Goal: Transaction & Acquisition: Purchase product/service

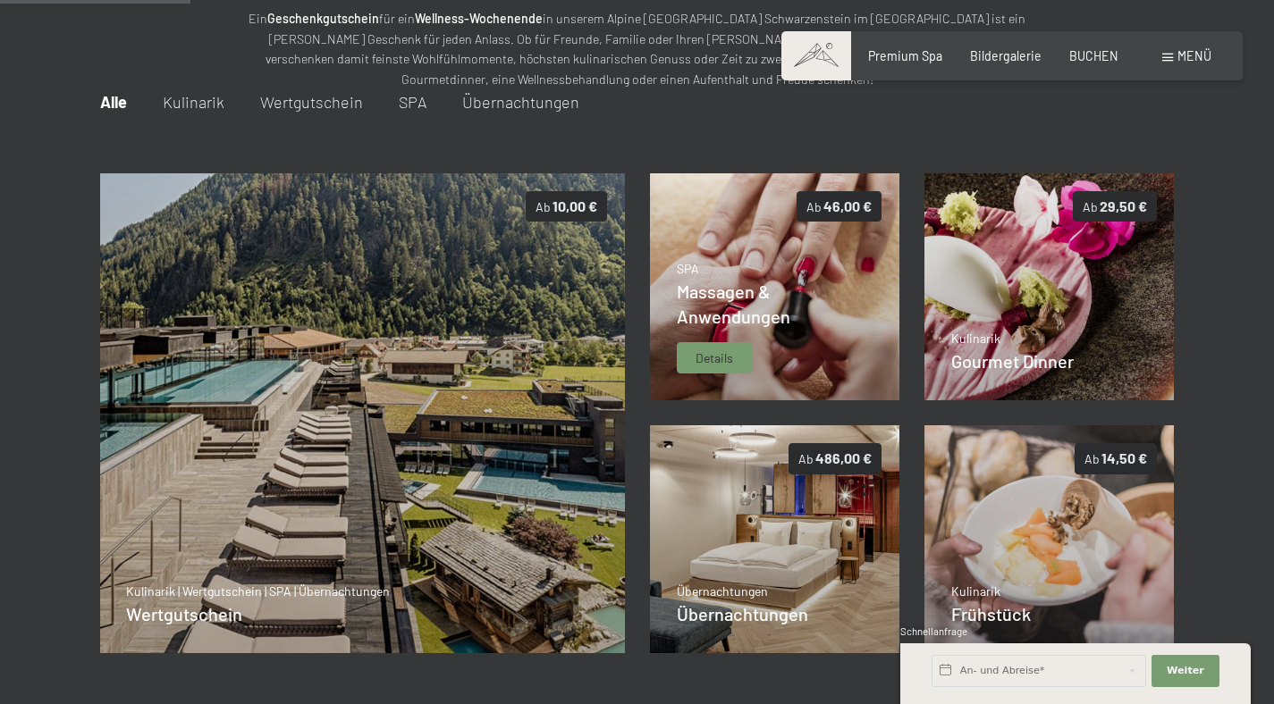
click at [725, 284] on span "Massagen & Anwendungen" at bounding box center [734, 304] width 114 height 46
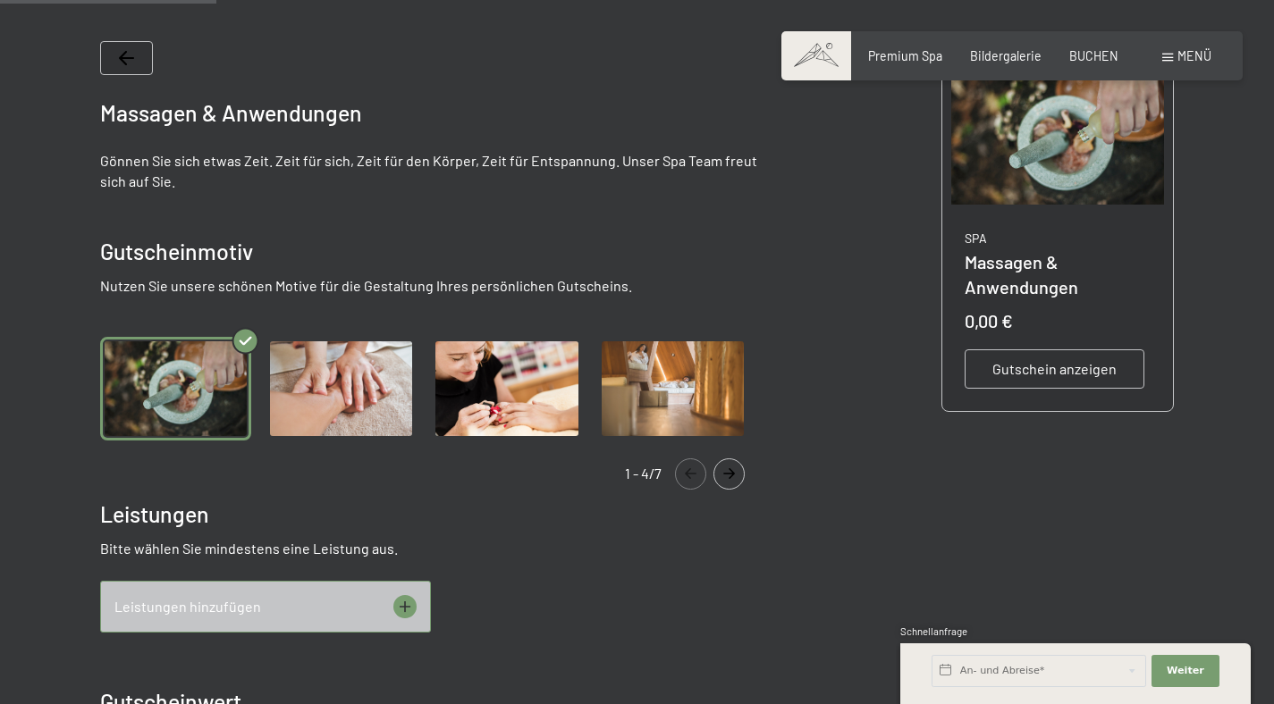
scroll to position [354, 0]
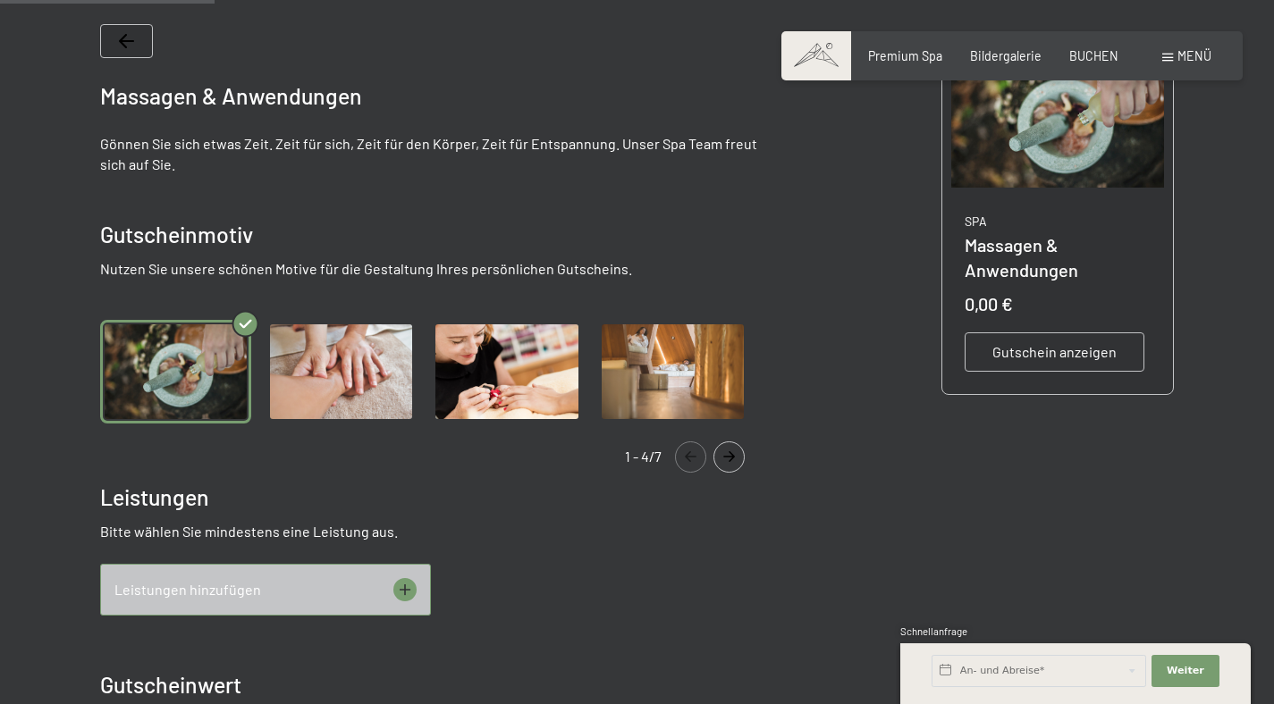
click at [662, 346] on img "Gallery" at bounding box center [672, 372] width 151 height 104
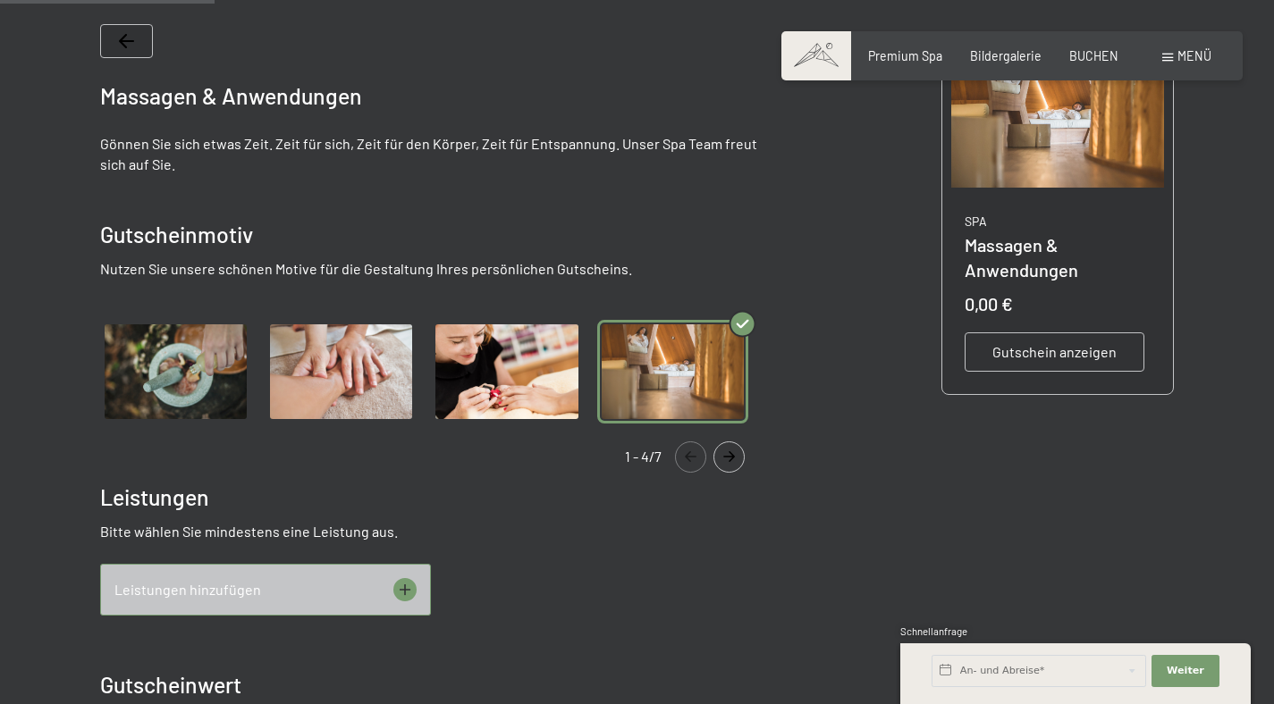
click at [366, 350] on img "Gallery" at bounding box center [340, 372] width 151 height 104
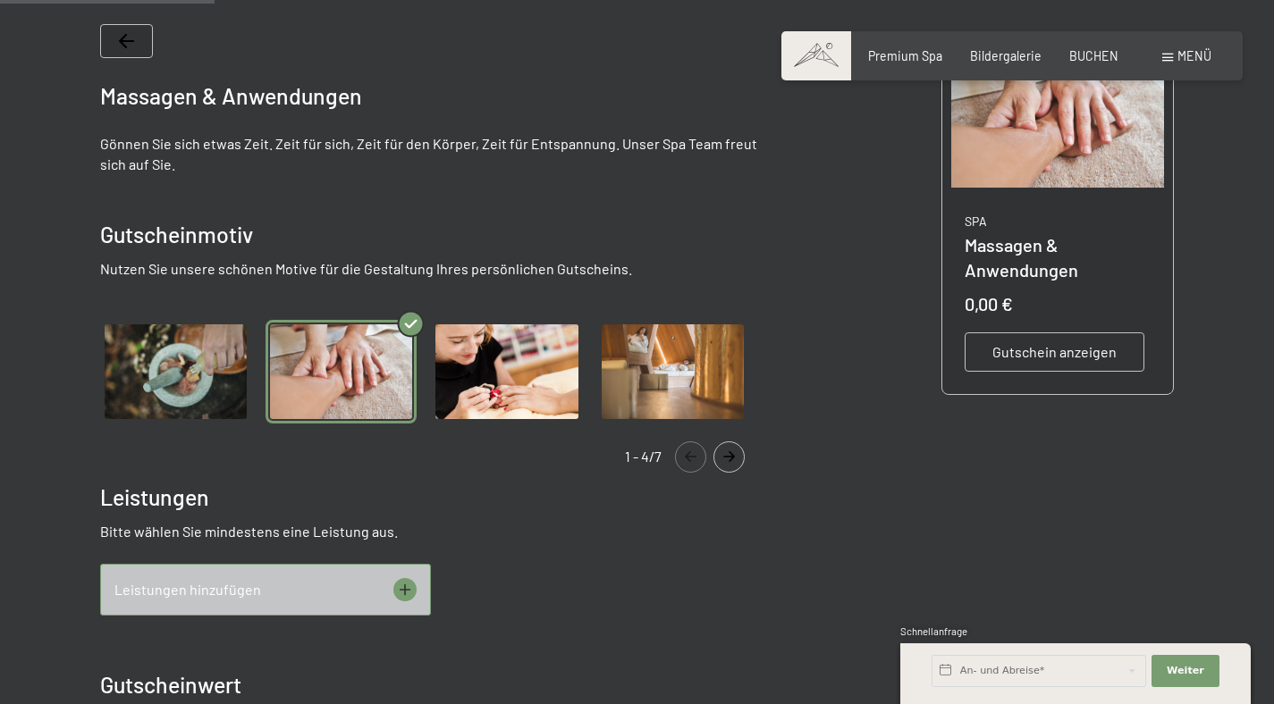
click at [738, 453] on icon "Navigate to next slide" at bounding box center [728, 456] width 29 height 11
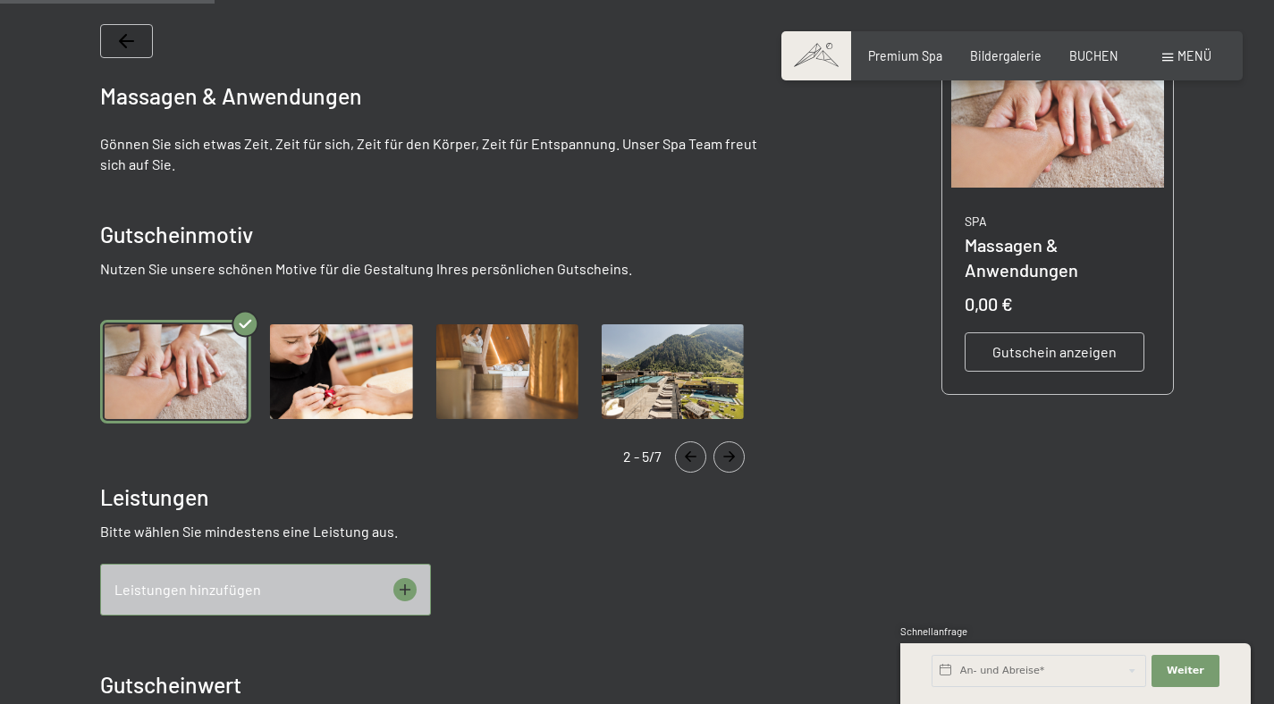
click at [738, 453] on icon "Navigate to next slide" at bounding box center [728, 456] width 29 height 11
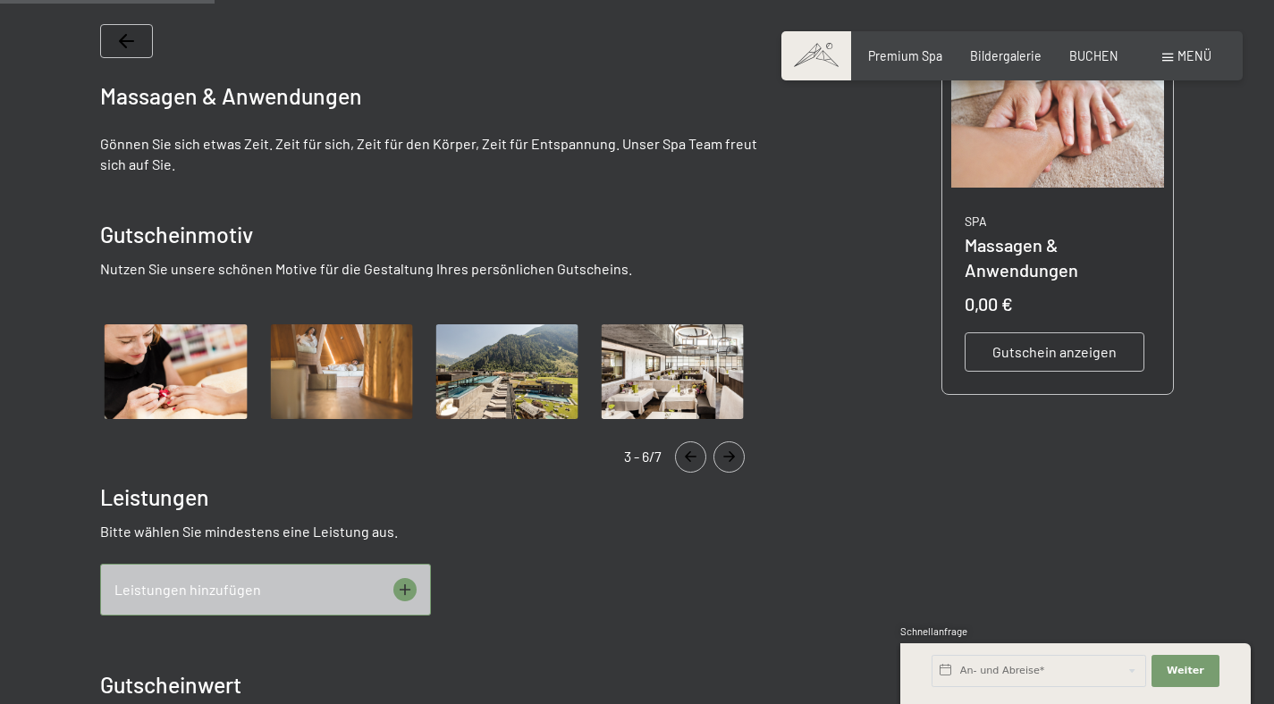
click at [738, 453] on icon "Navigate to next slide" at bounding box center [728, 456] width 29 height 11
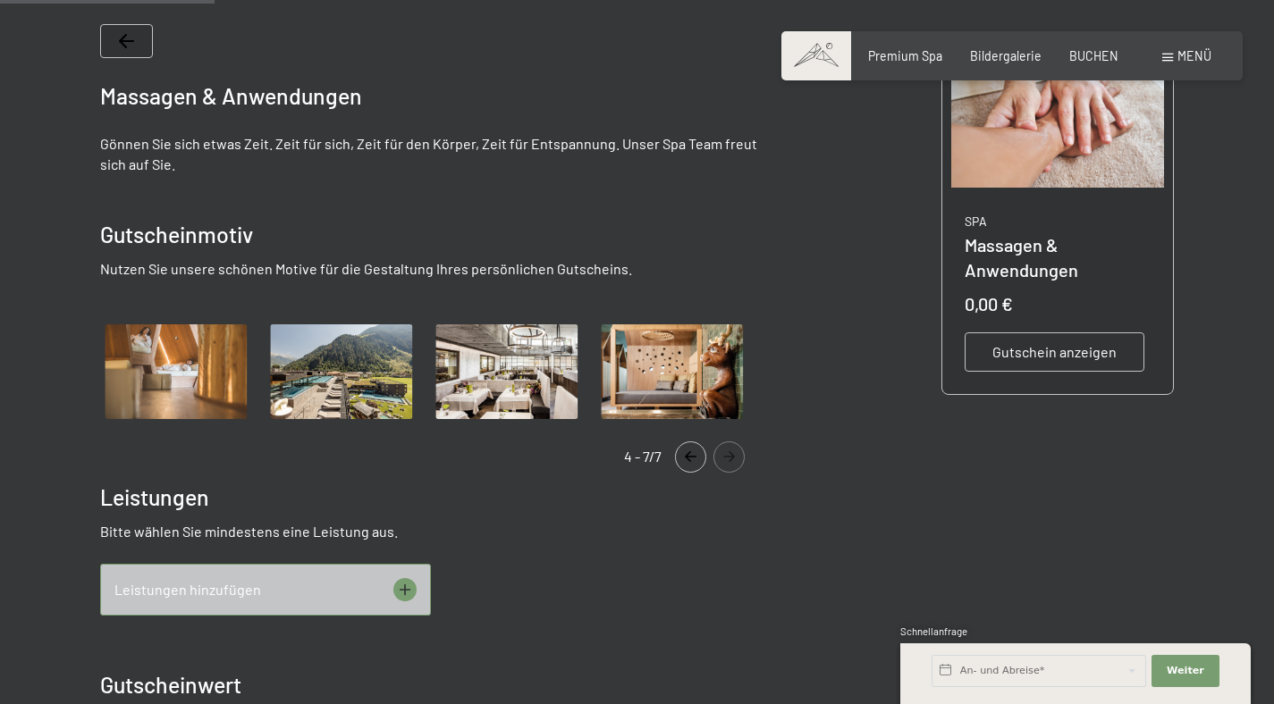
click at [321, 375] on img "Gallery" at bounding box center [340, 372] width 151 height 104
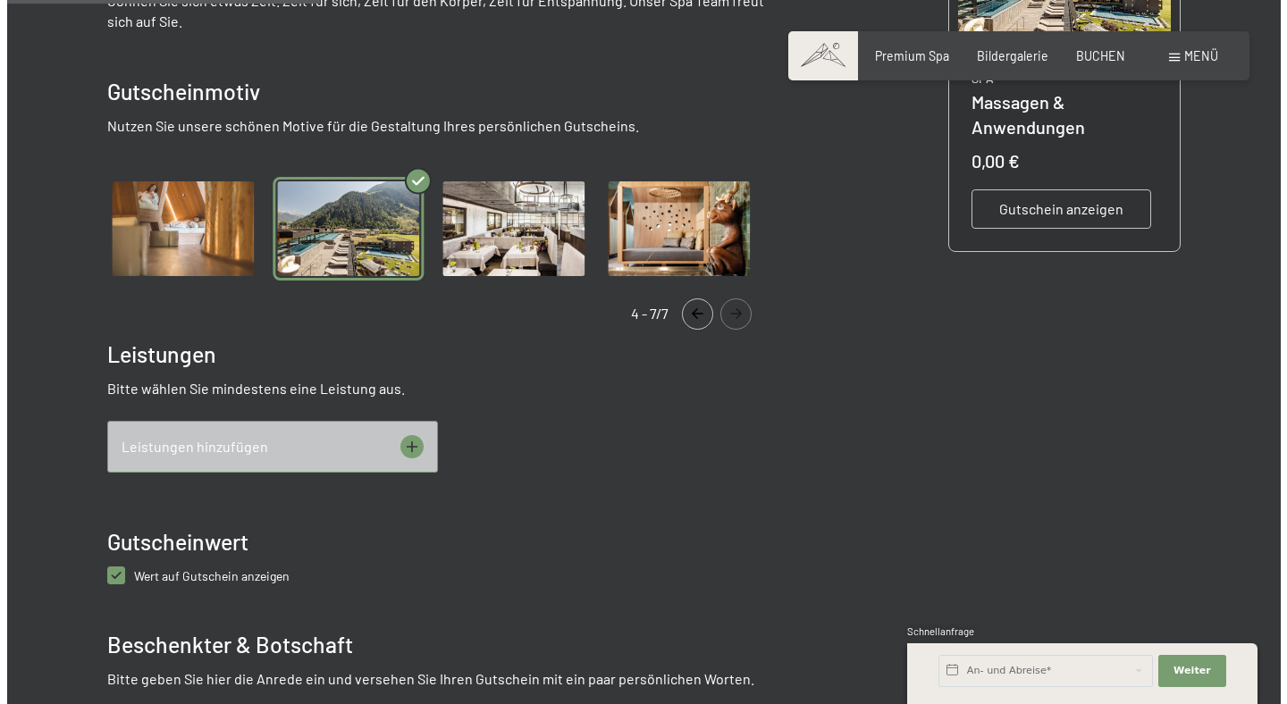
scroll to position [537, 0]
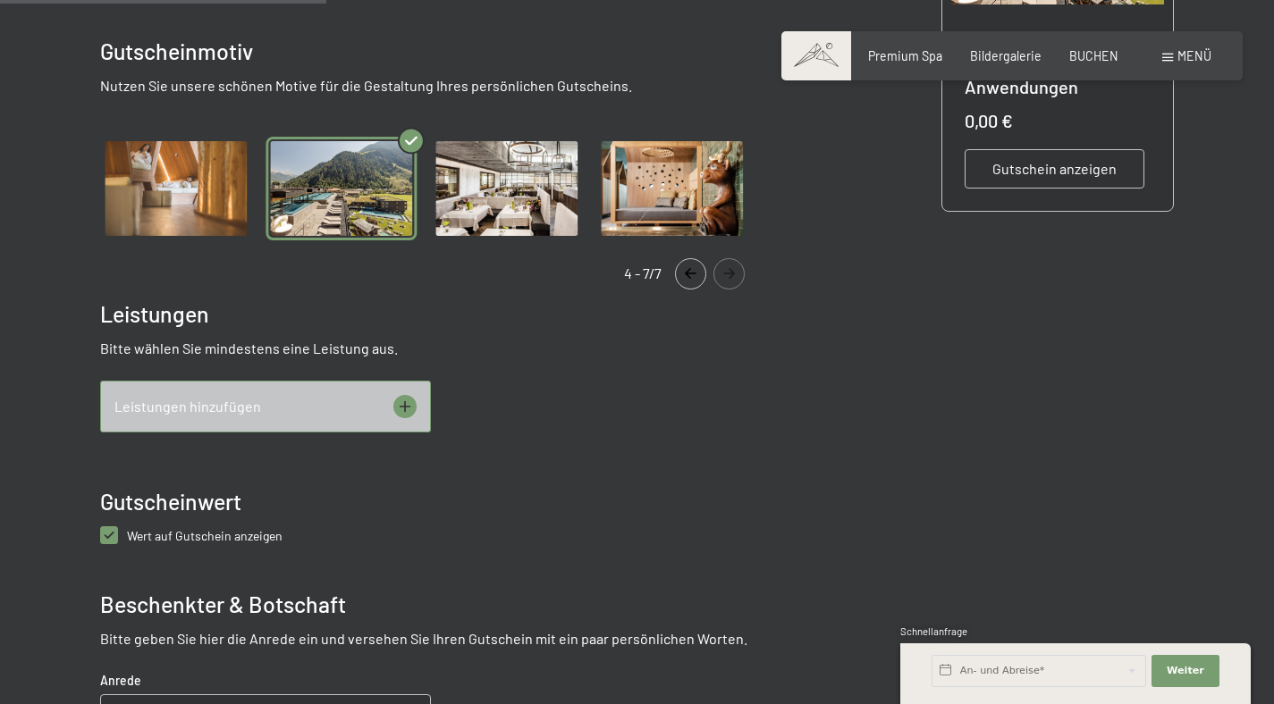
click at [396, 403] on icon at bounding box center [404, 406] width 23 height 23
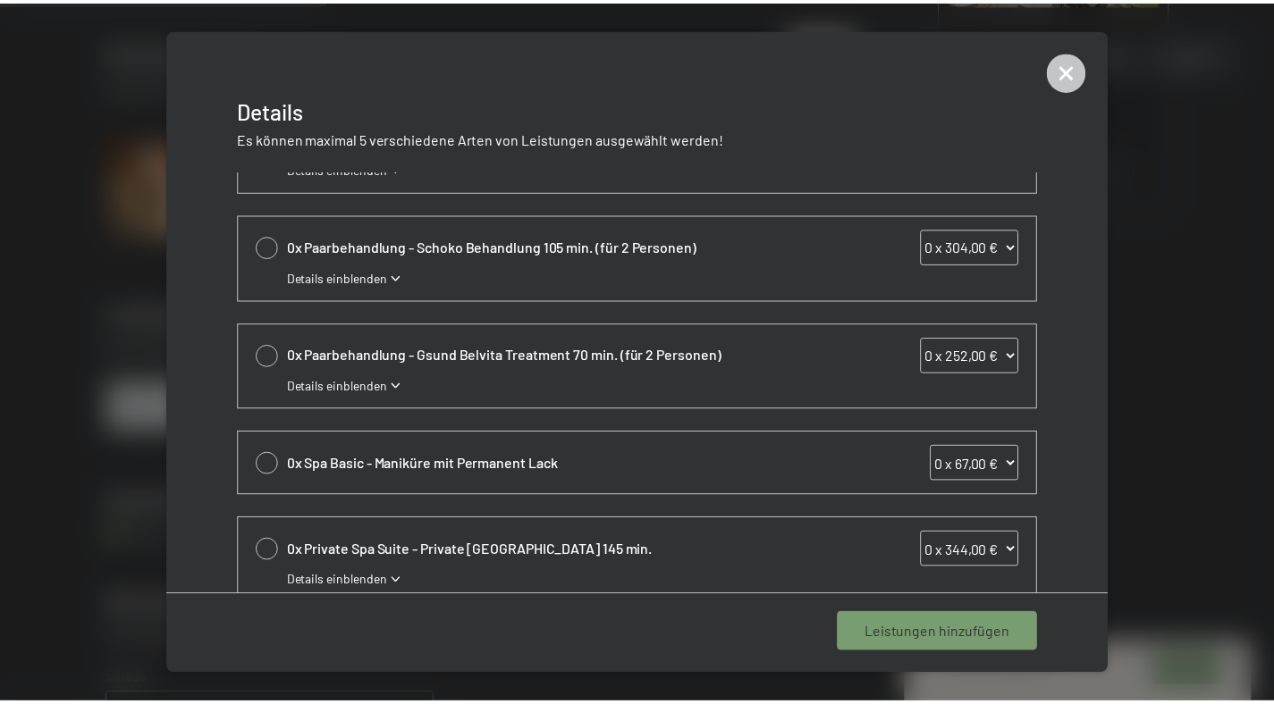
scroll to position [641, 0]
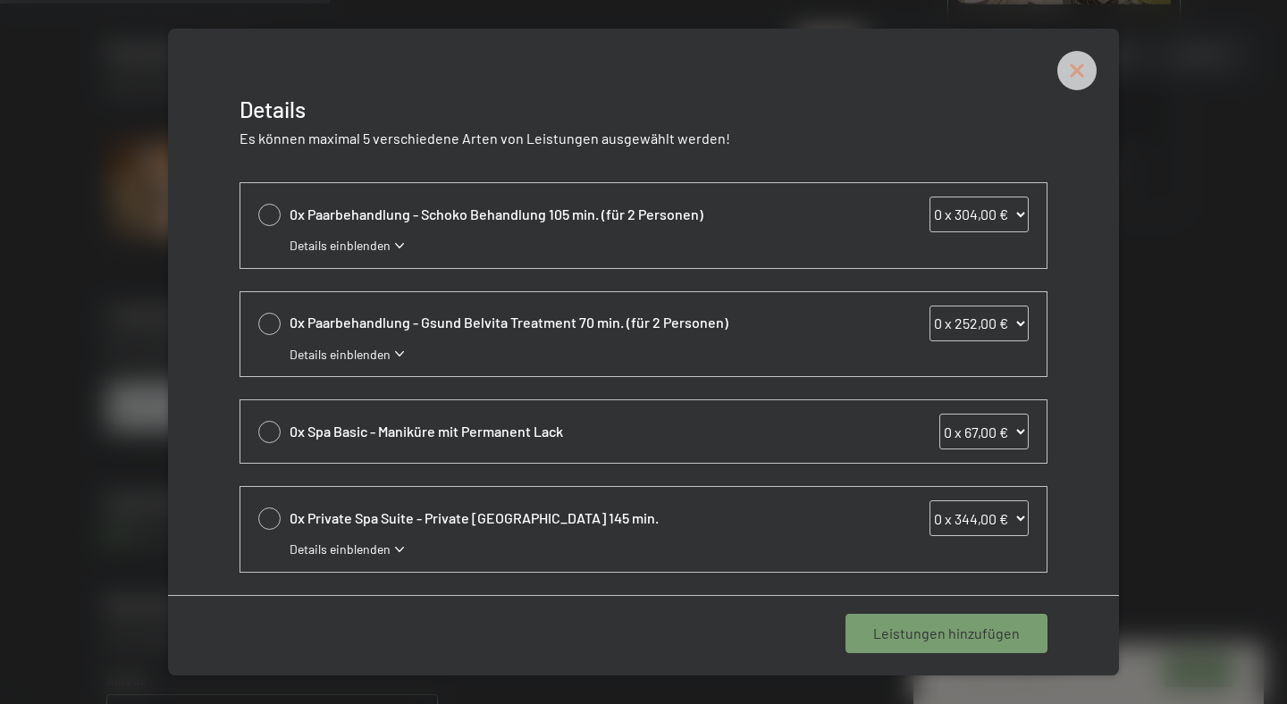
click at [1078, 70] on icon at bounding box center [1077, 71] width 18 height 18
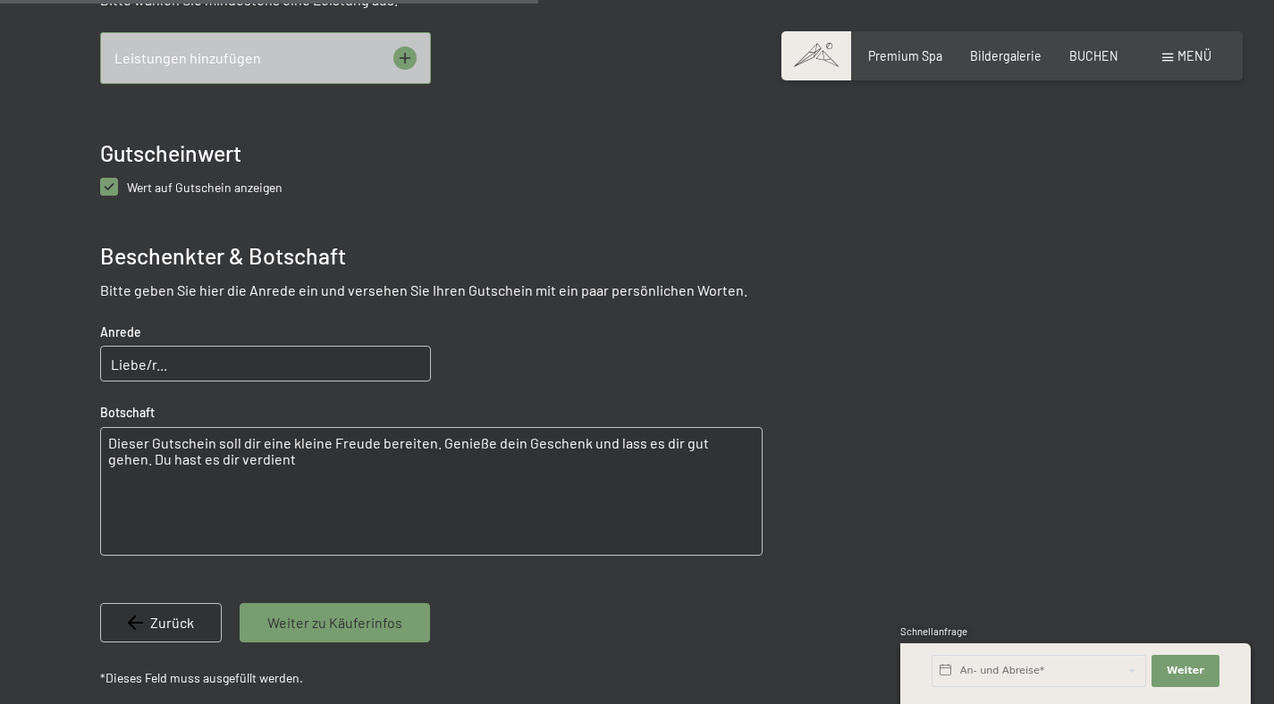
scroll to position [887, 0]
click at [227, 186] on span "Wert auf Gutschein anzeigen" at bounding box center [205, 186] width 156 height 15
click at [118, 186] on anzeigen "checkbox" at bounding box center [109, 186] width 18 height 18
checkbox anzeigen "false"
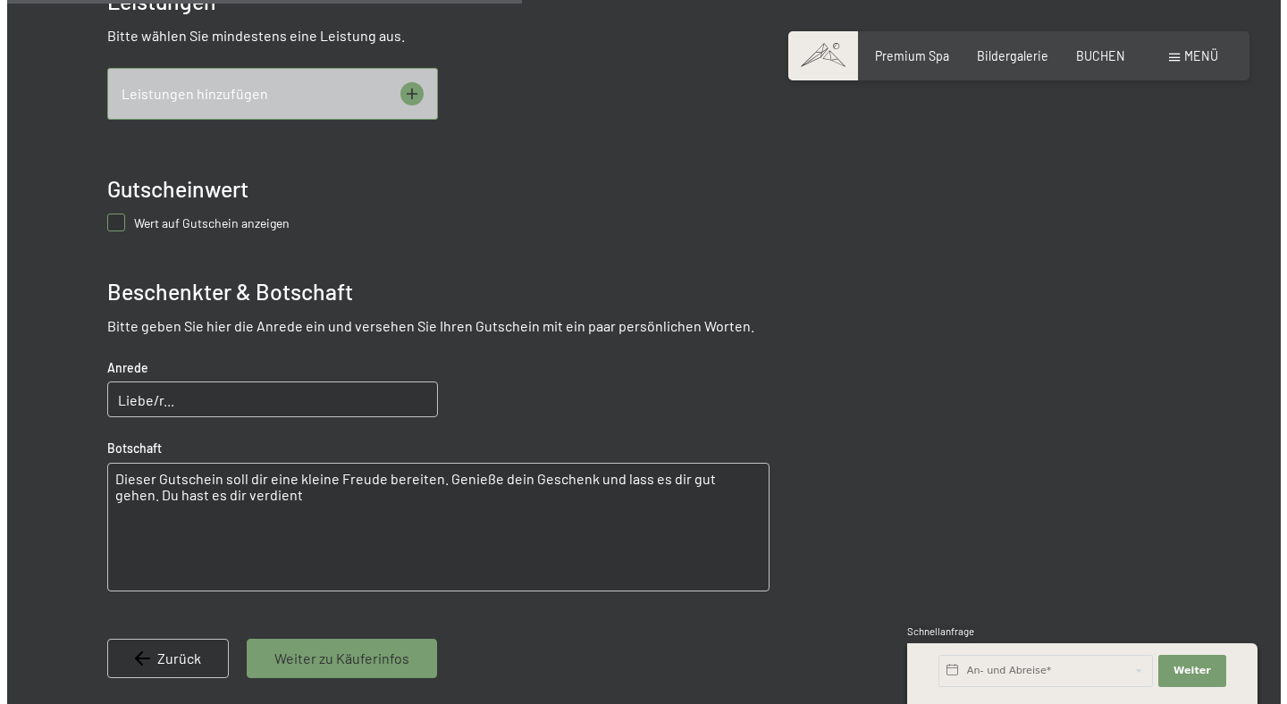
scroll to position [848, 0]
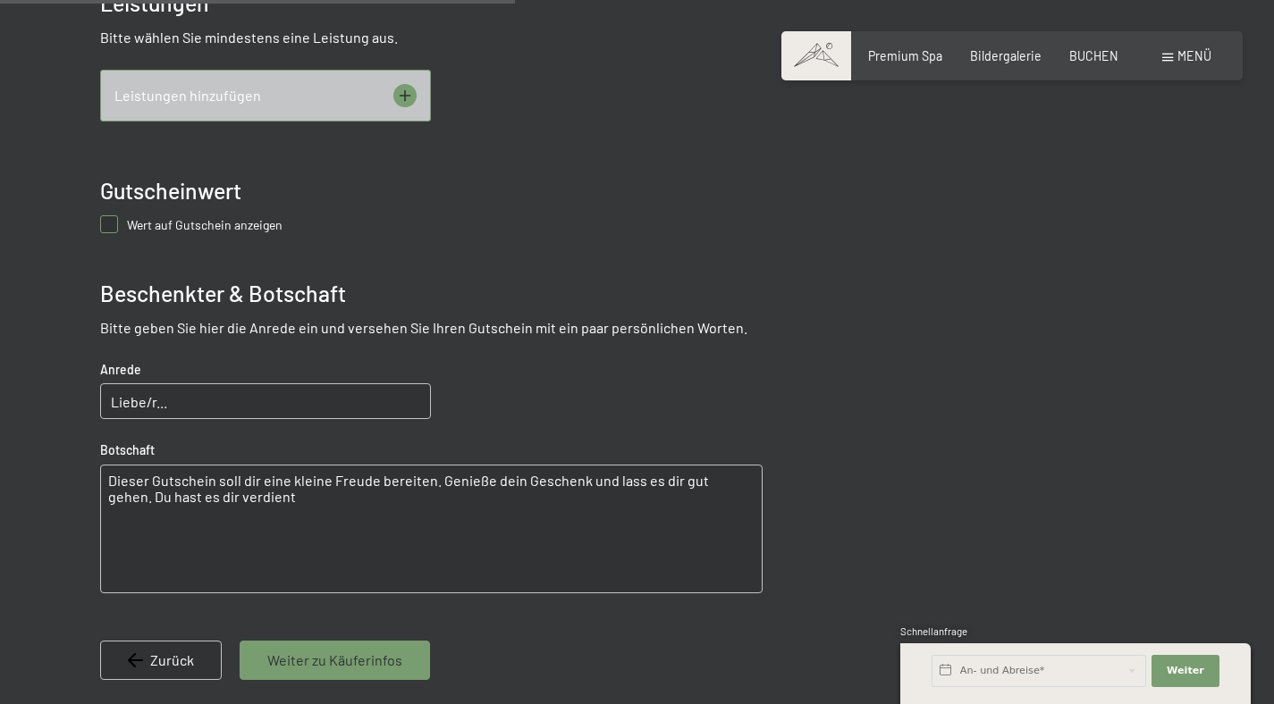
click at [406, 94] on icon at bounding box center [404, 95] width 23 height 23
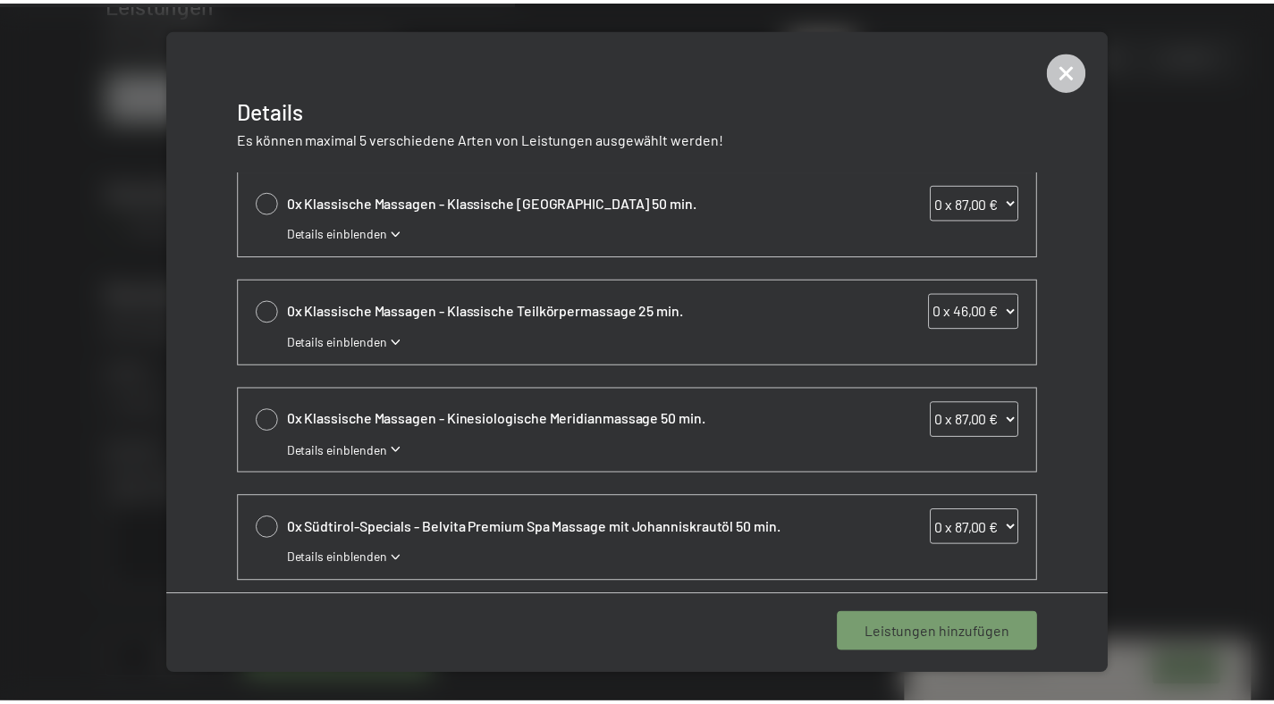
scroll to position [0, 0]
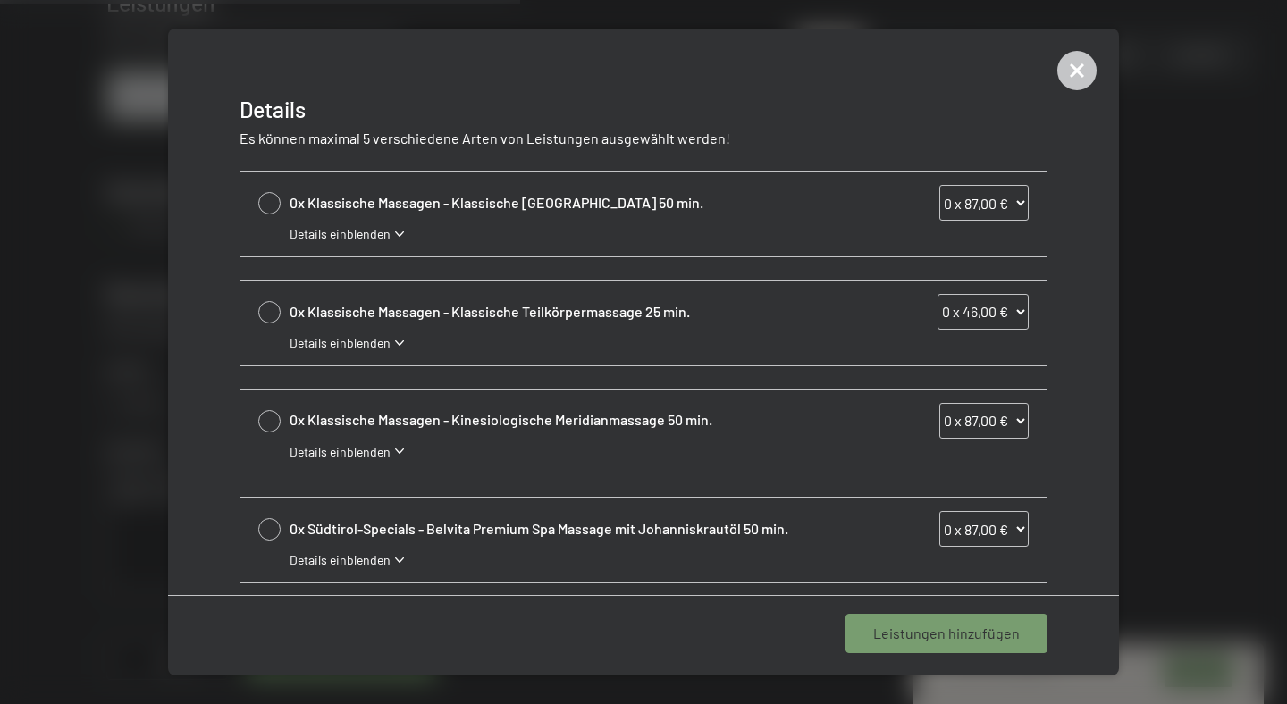
click at [274, 211] on div at bounding box center [269, 203] width 22 height 22
click at [274, 210] on div at bounding box center [269, 203] width 22 height 22
select select "0"
click at [371, 239] on span "Details einblenden" at bounding box center [340, 234] width 101 height 18
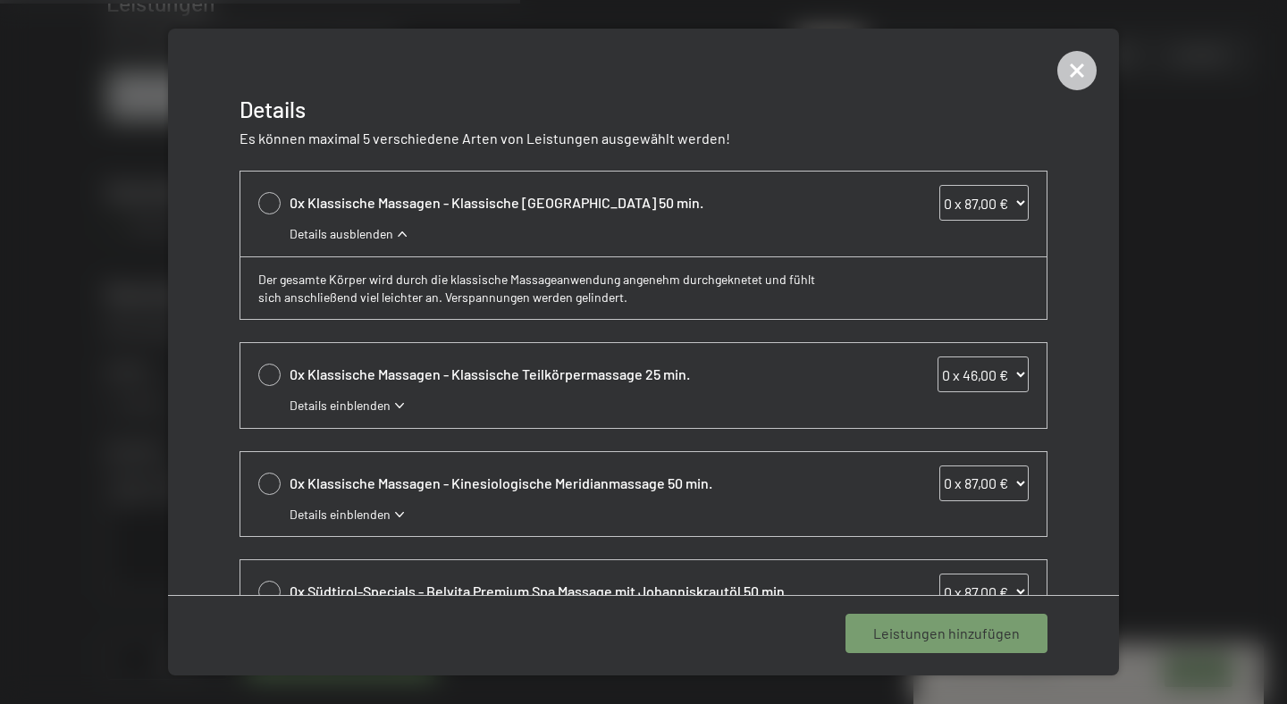
click at [371, 239] on span "Details ausblenden" at bounding box center [342, 234] width 104 height 18
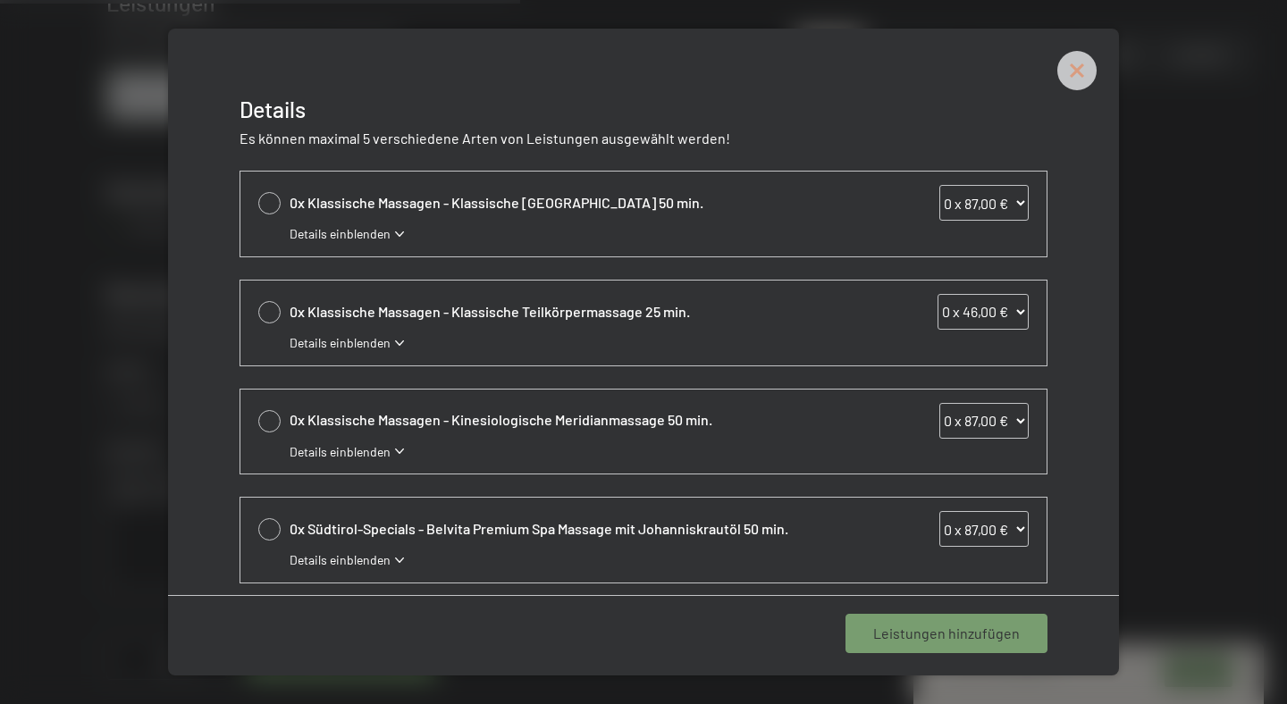
click at [1069, 71] on icon at bounding box center [1076, 70] width 39 height 39
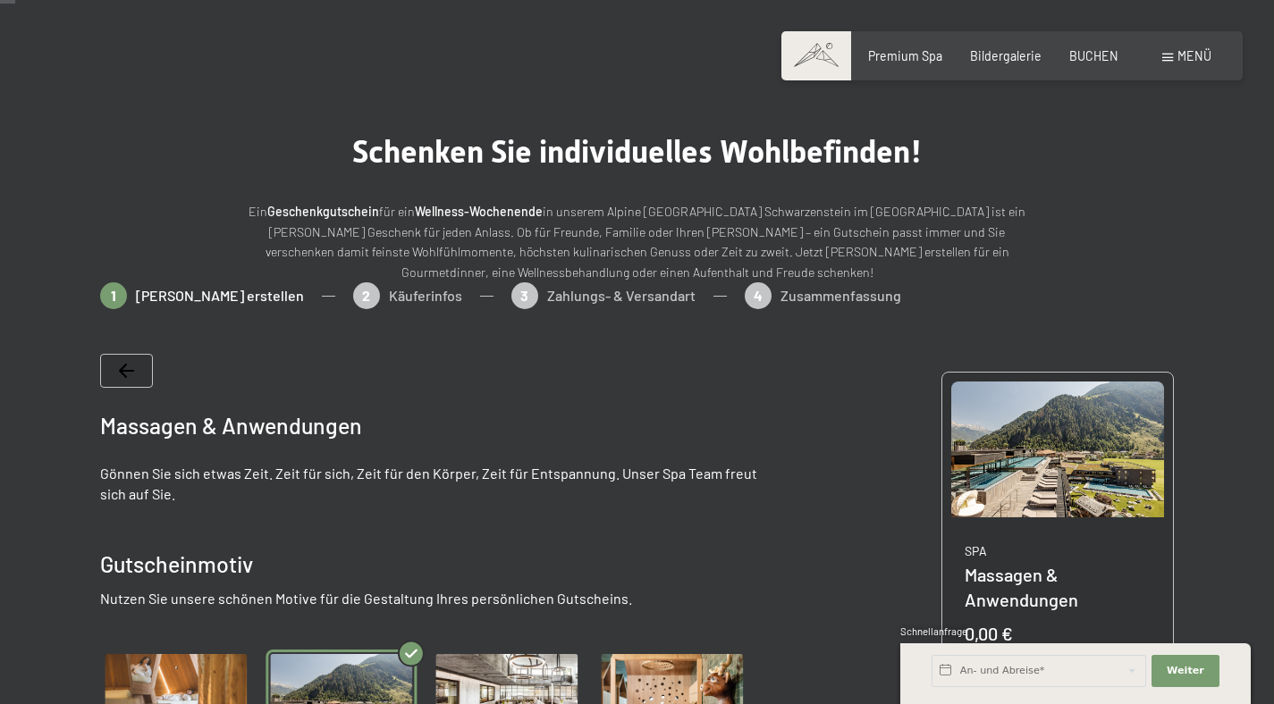
scroll to position [25, 0]
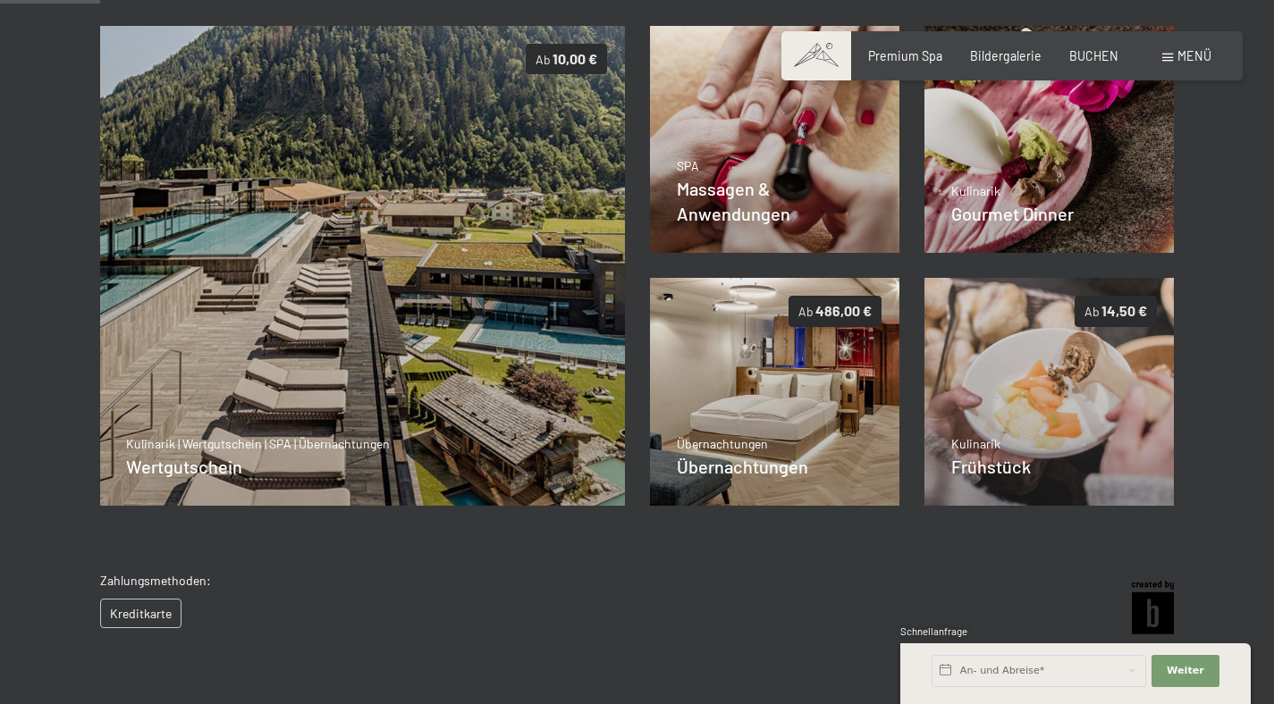
scroll to position [114, 0]
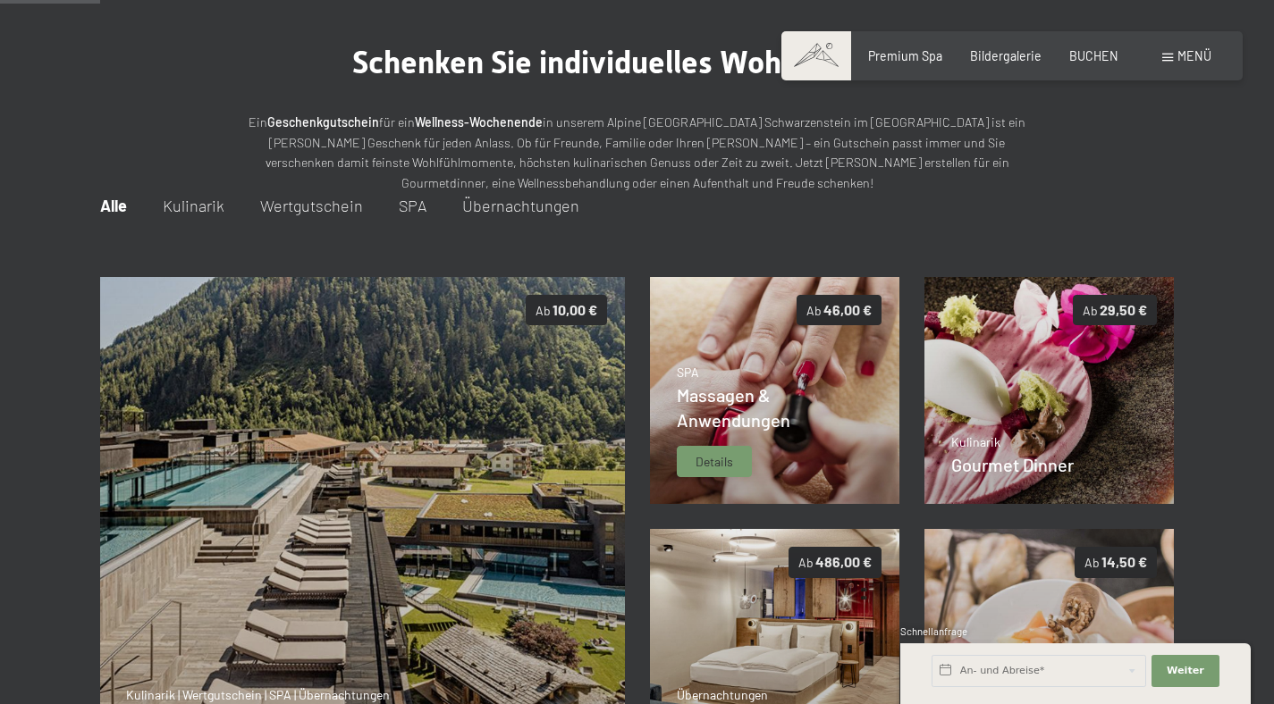
click at [712, 423] on span "Massagen & Anwendungen" at bounding box center [734, 407] width 114 height 46
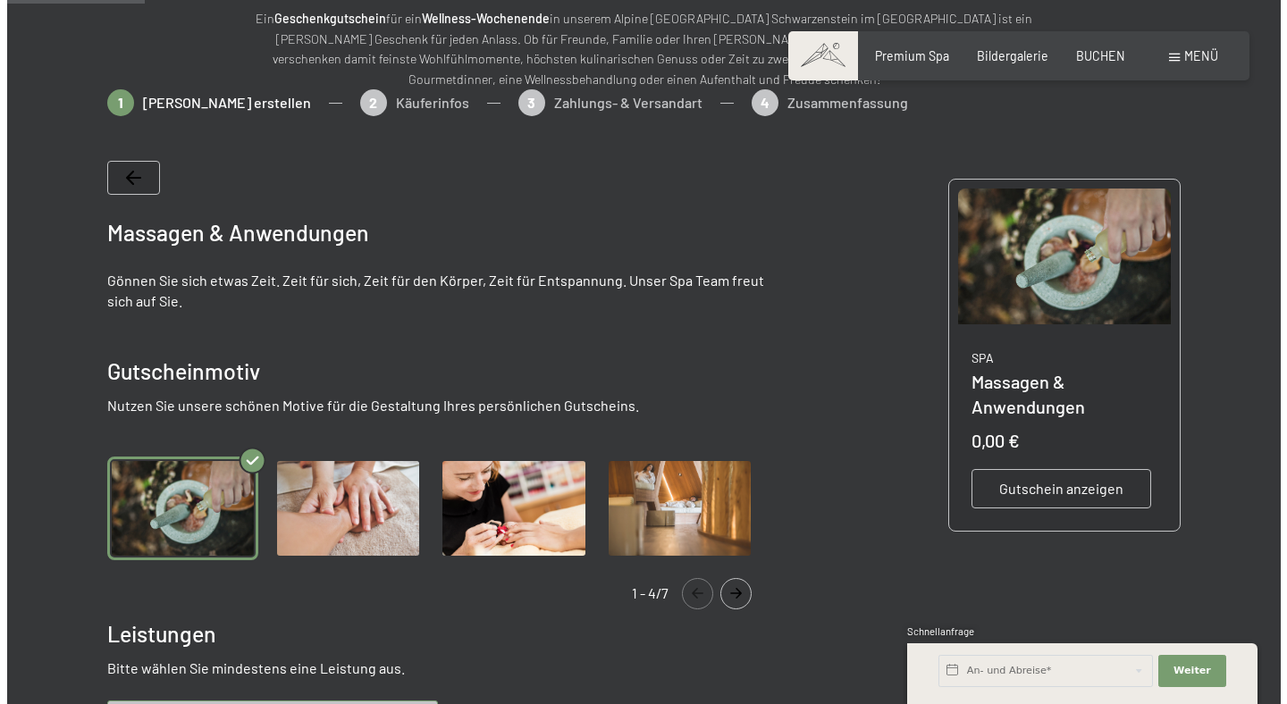
scroll to position [596, 0]
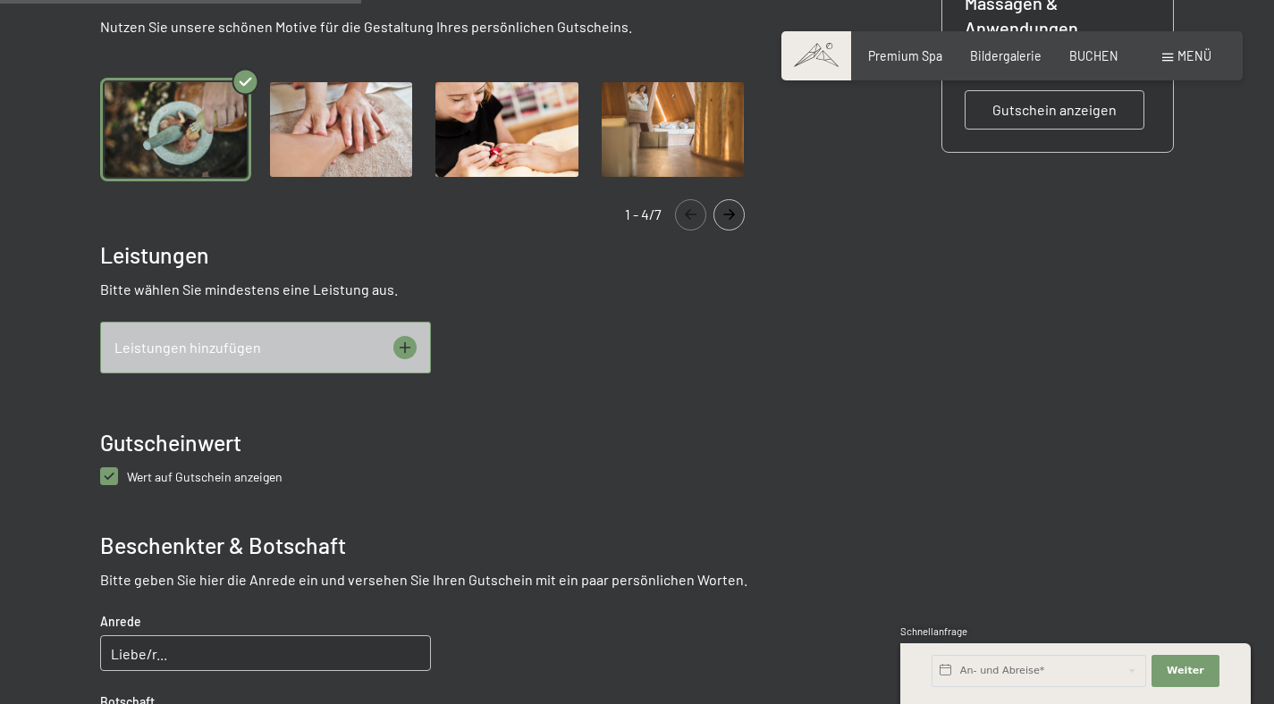
click at [416, 349] on icon at bounding box center [404, 347] width 23 height 23
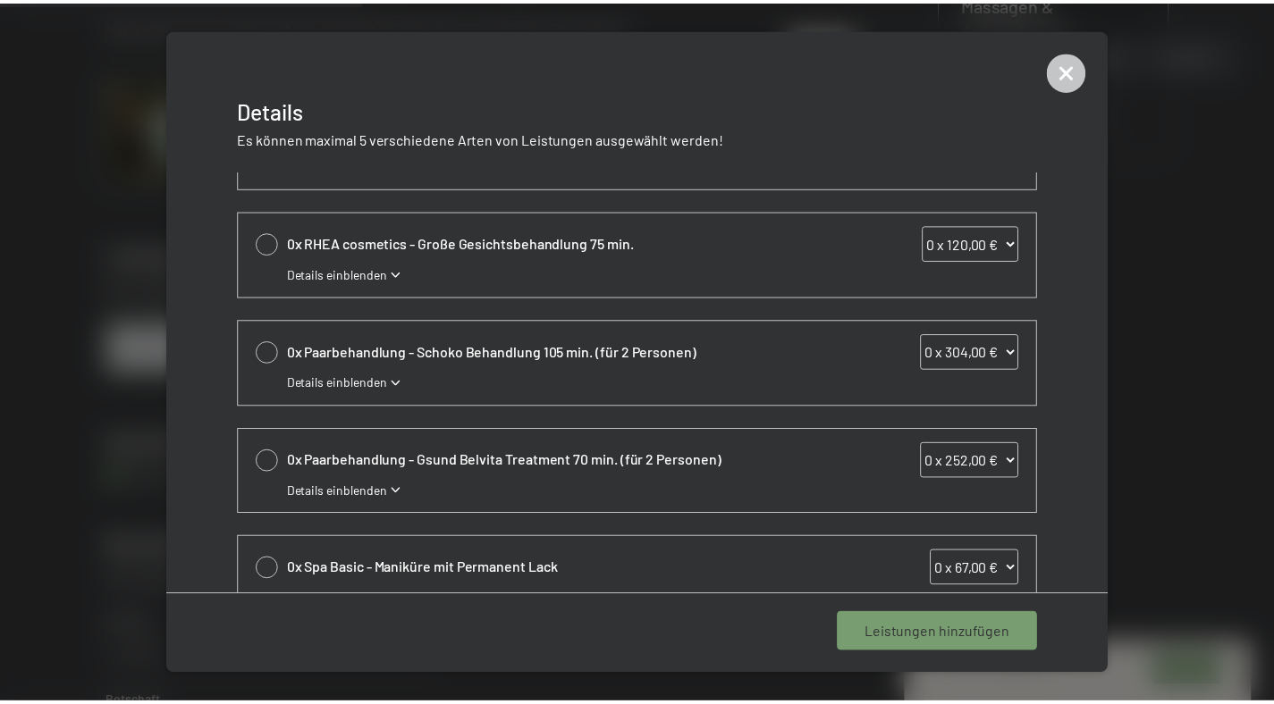
scroll to position [641, 0]
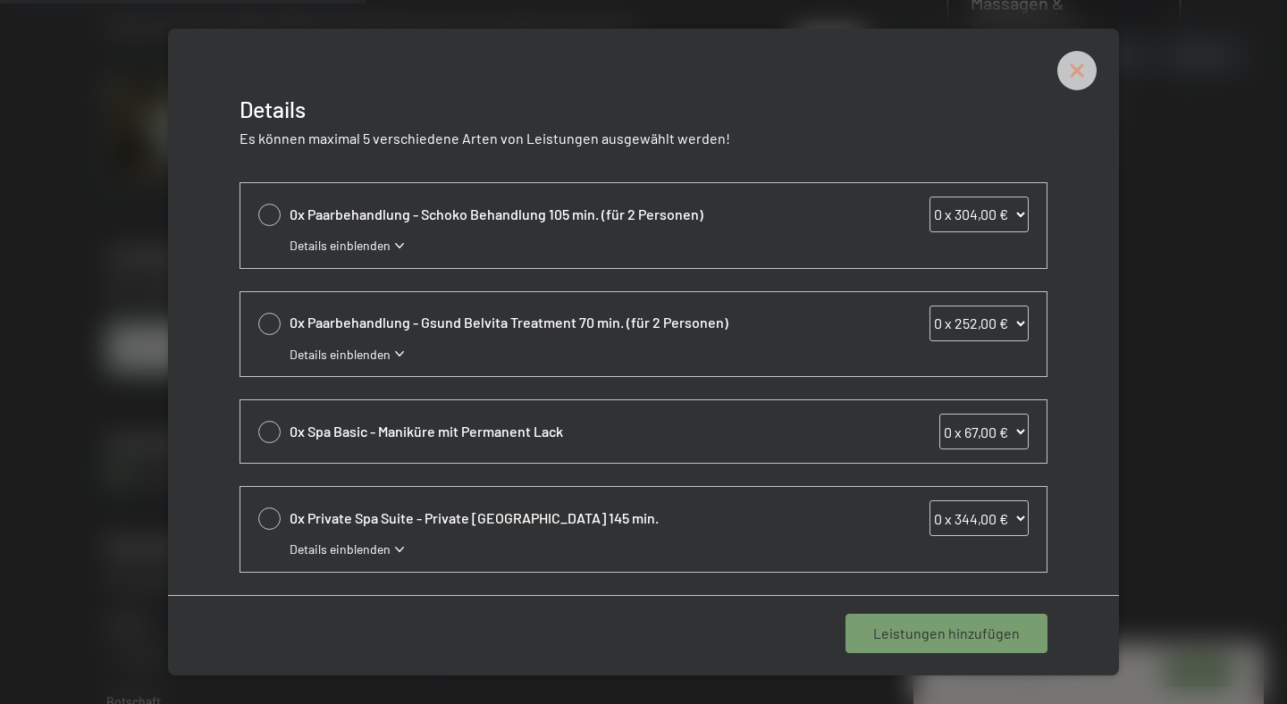
click at [1067, 71] on icon at bounding box center [1076, 70] width 39 height 39
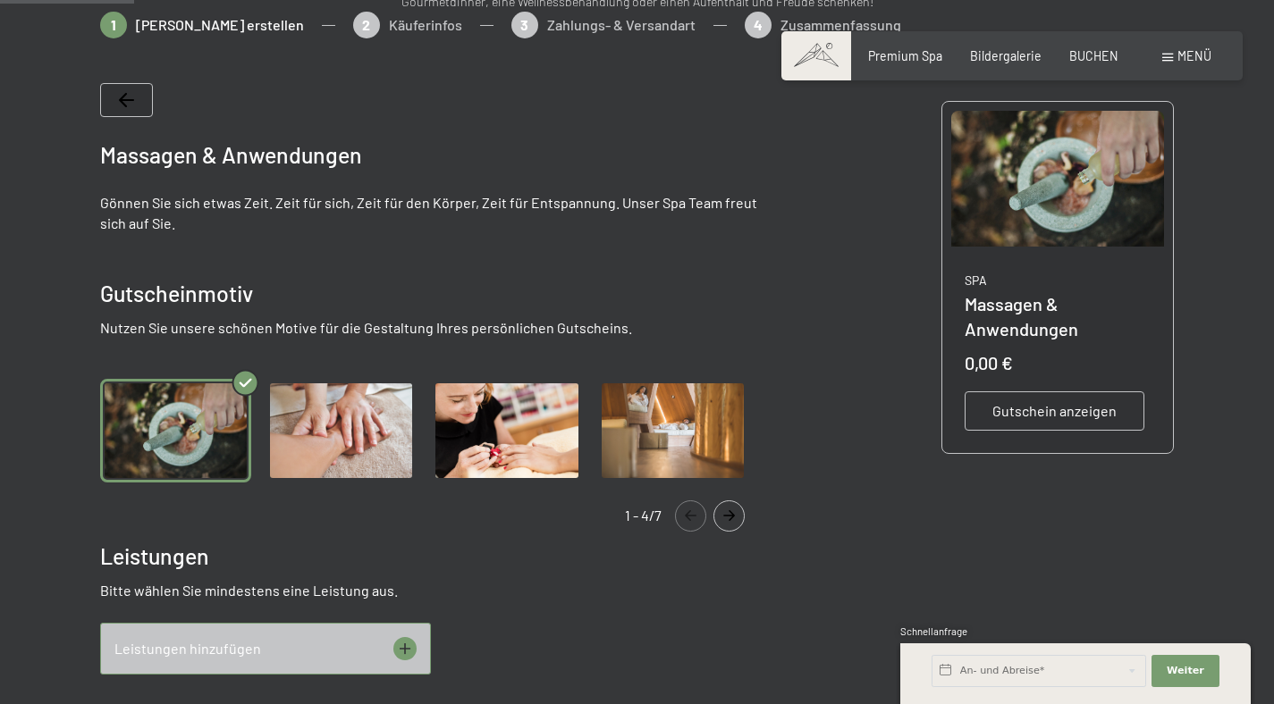
scroll to position [221, 0]
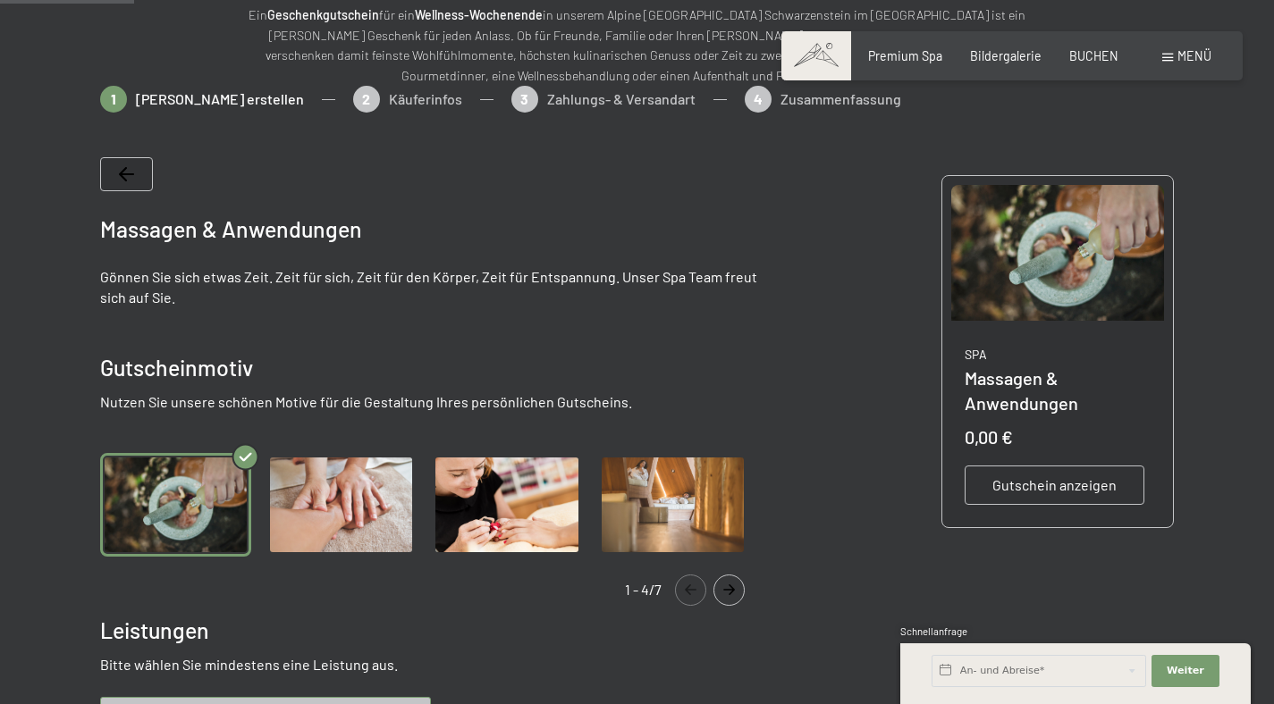
click at [1023, 478] on span "Gutschein anzeigen" at bounding box center [1054, 485] width 124 height 20
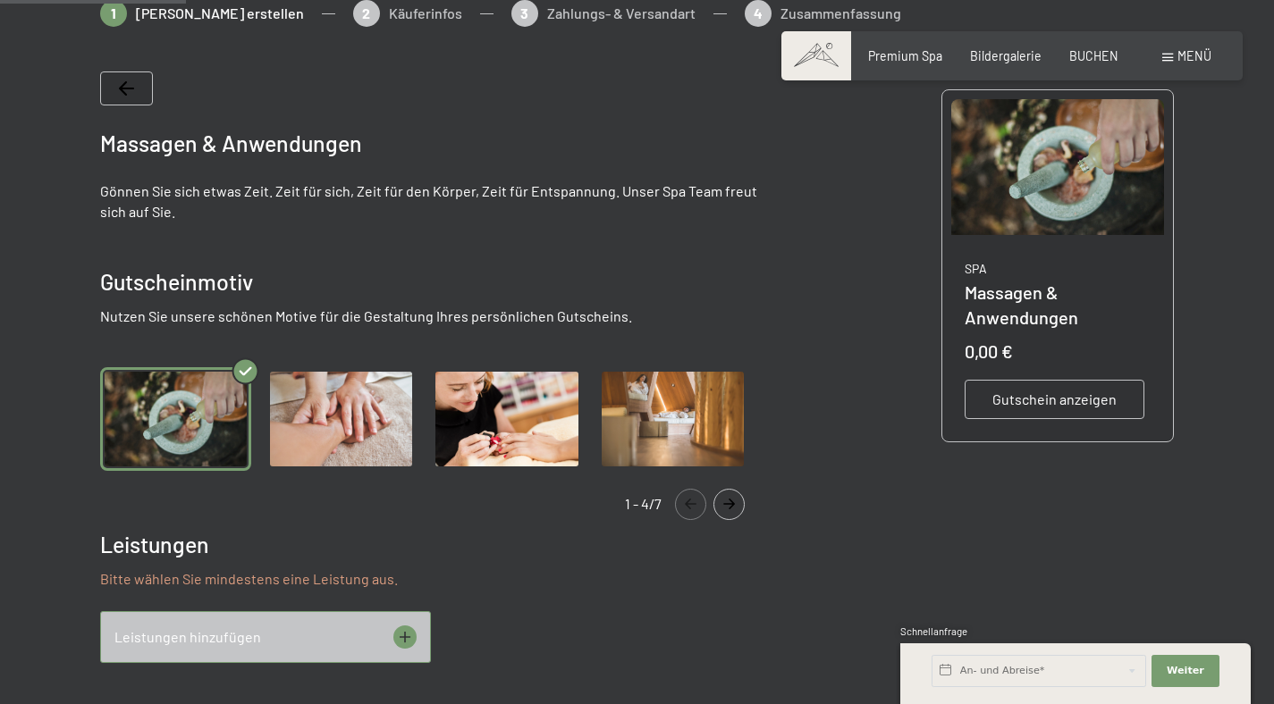
click at [1032, 399] on span "Gutschein anzeigen" at bounding box center [1054, 400] width 124 height 20
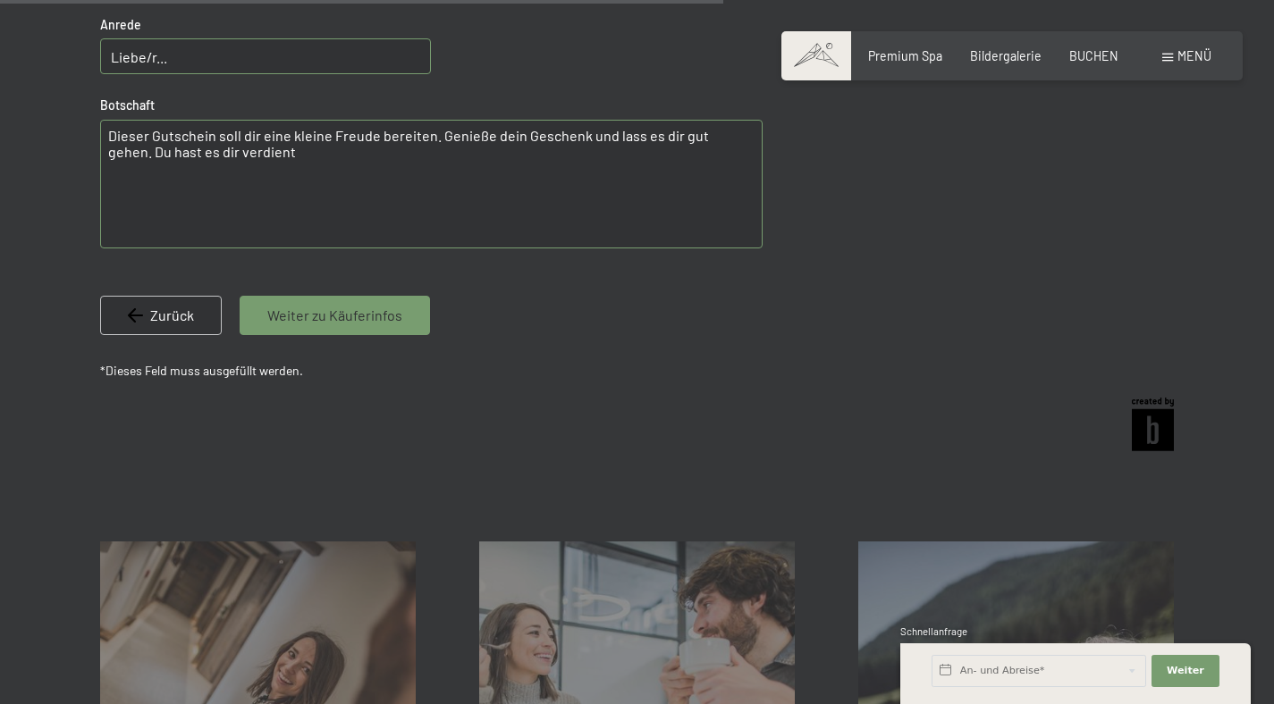
scroll to position [1192, 0]
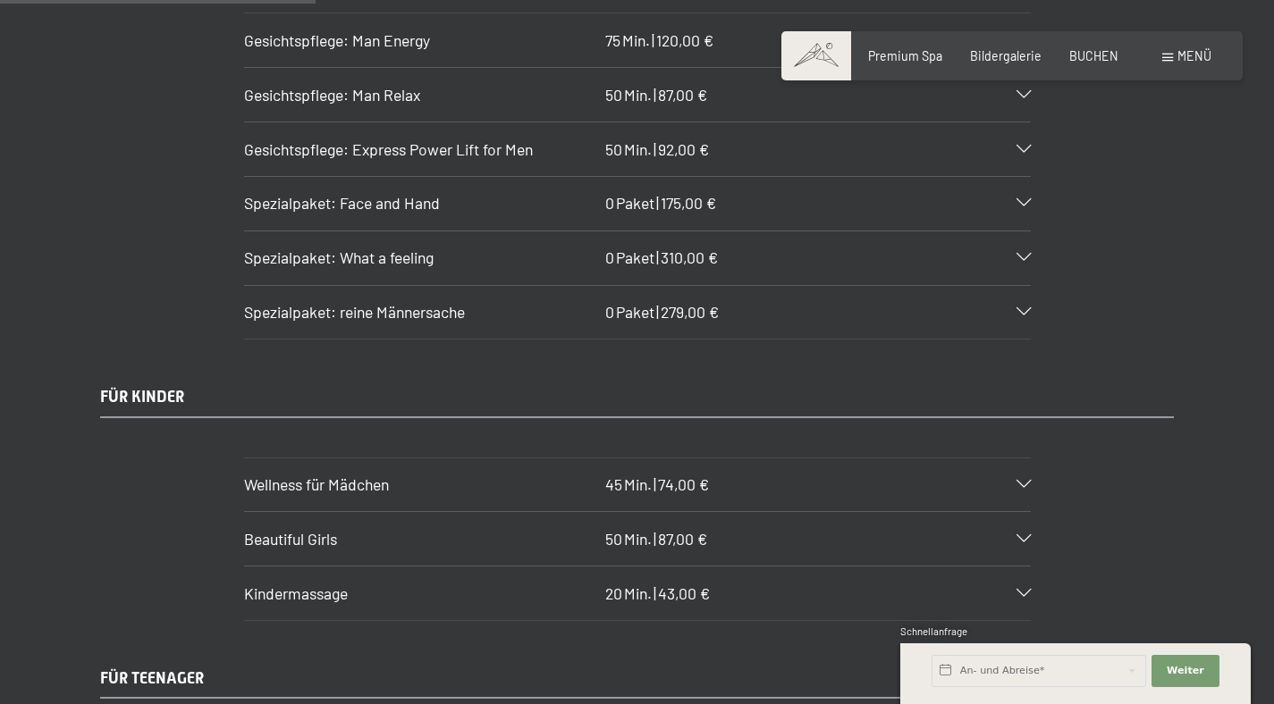
scroll to position [3242, 0]
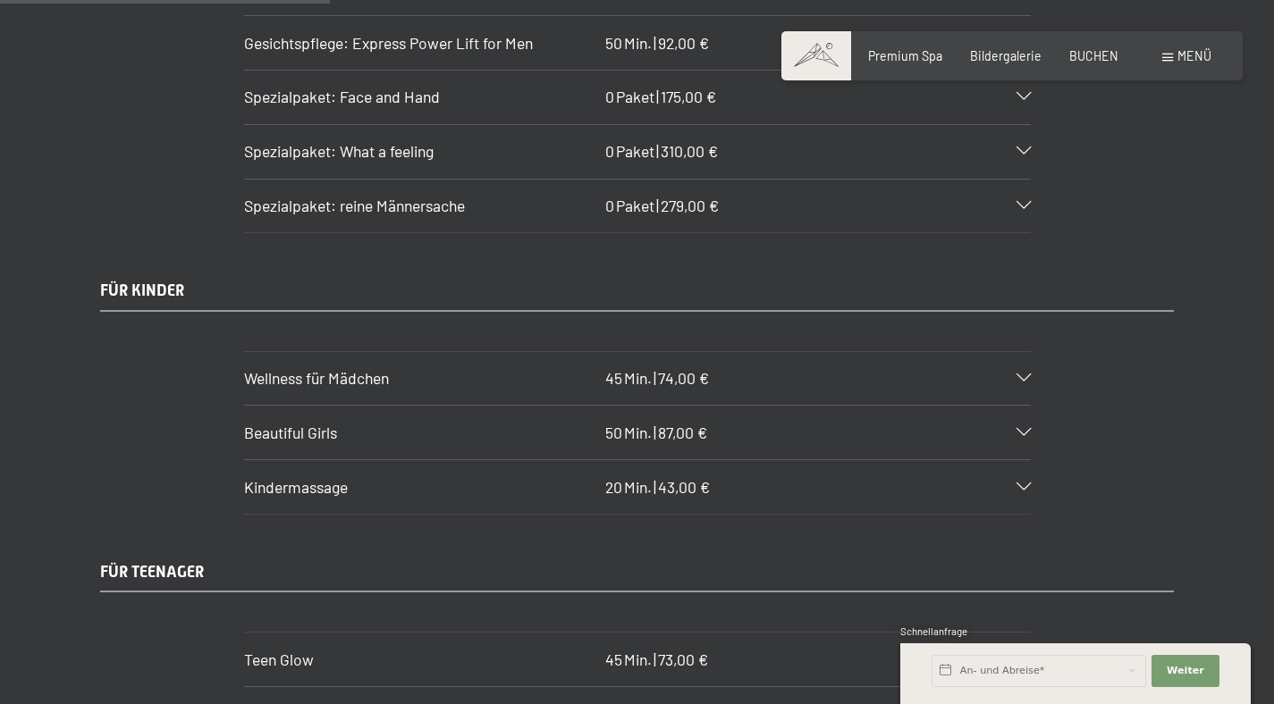
click at [1023, 464] on div "Kindermassage 20 Min. | 43,00 €" at bounding box center [637, 487] width 786 height 54
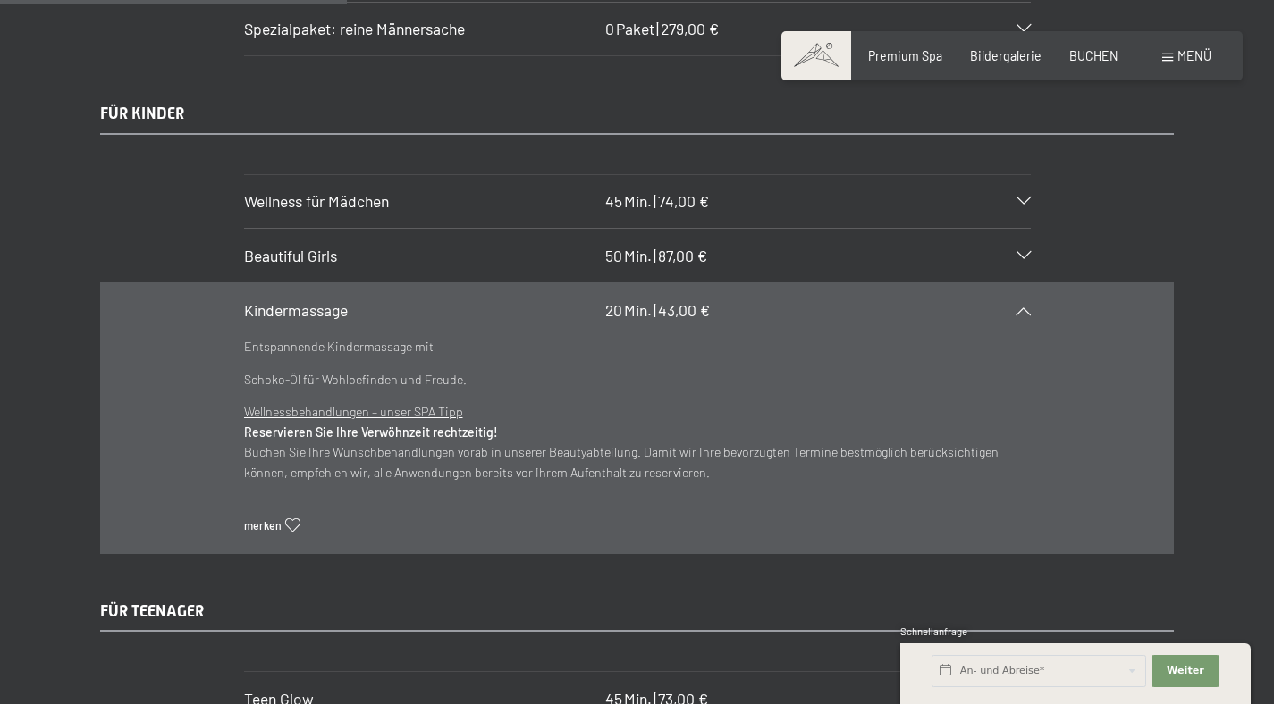
scroll to position [3485, 0]
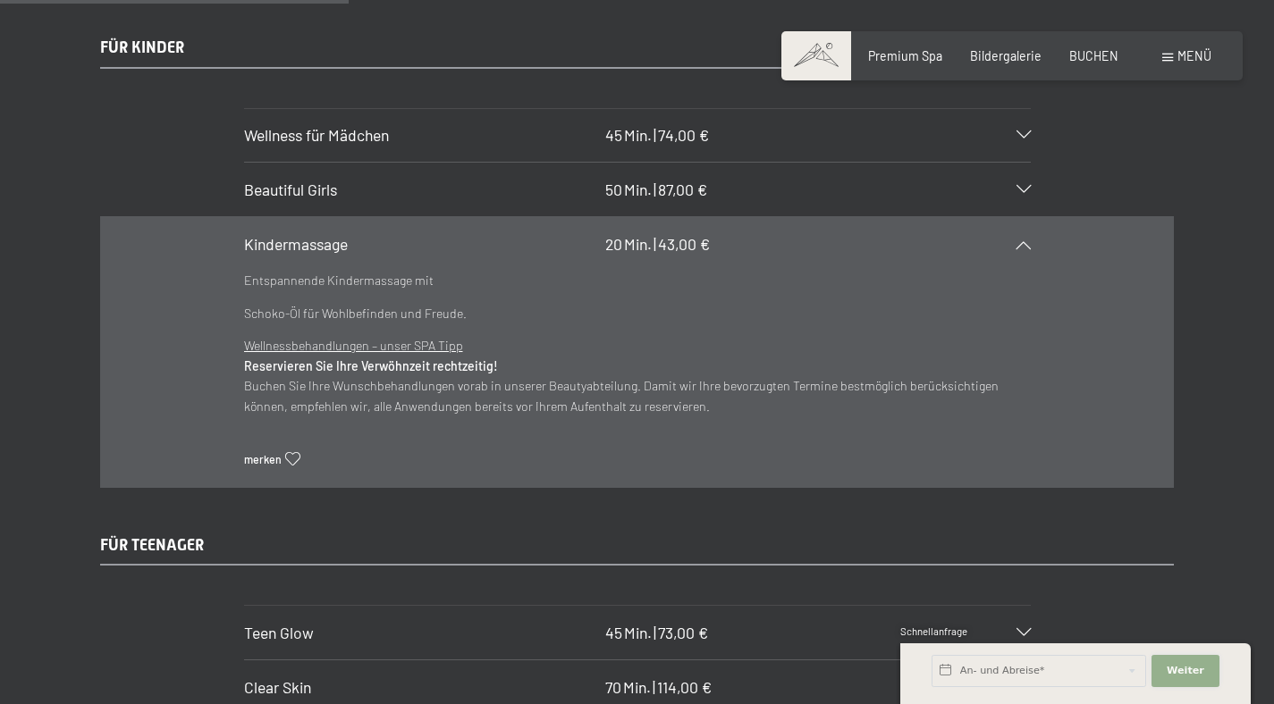
click at [1184, 669] on span "Weiter" at bounding box center [1185, 671] width 38 height 14
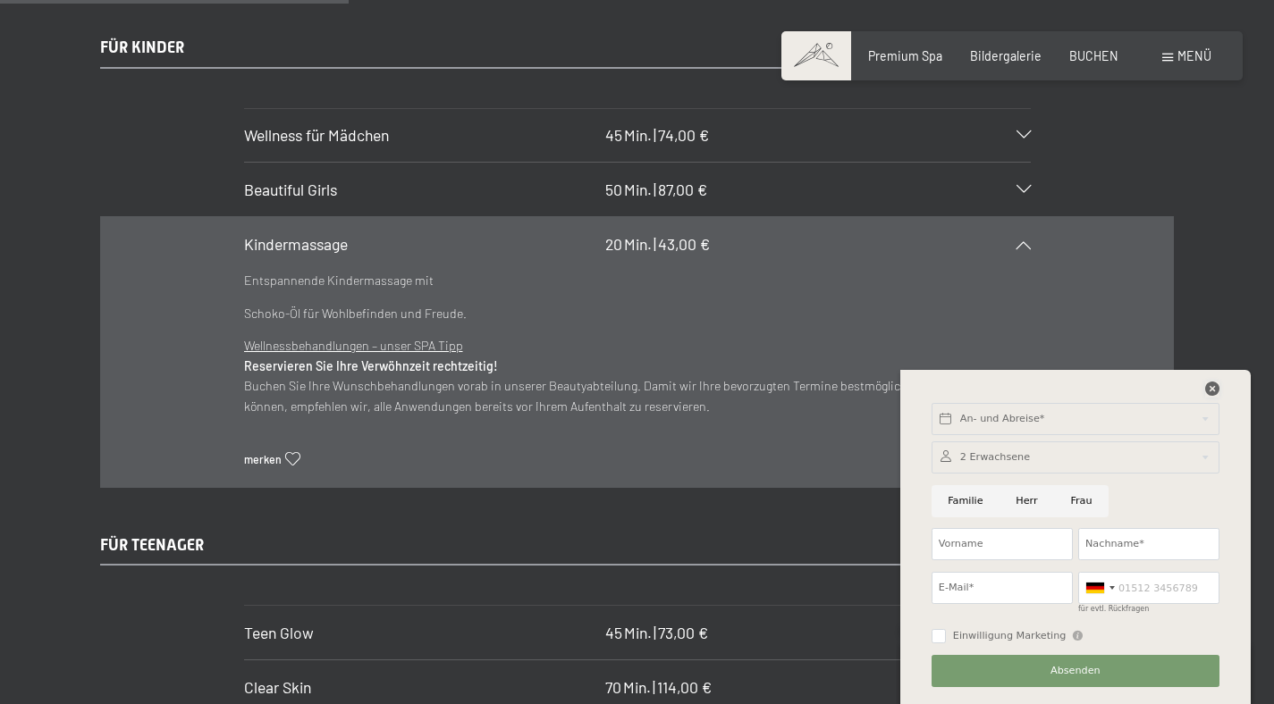
click at [1206, 387] on icon at bounding box center [1212, 389] width 14 height 14
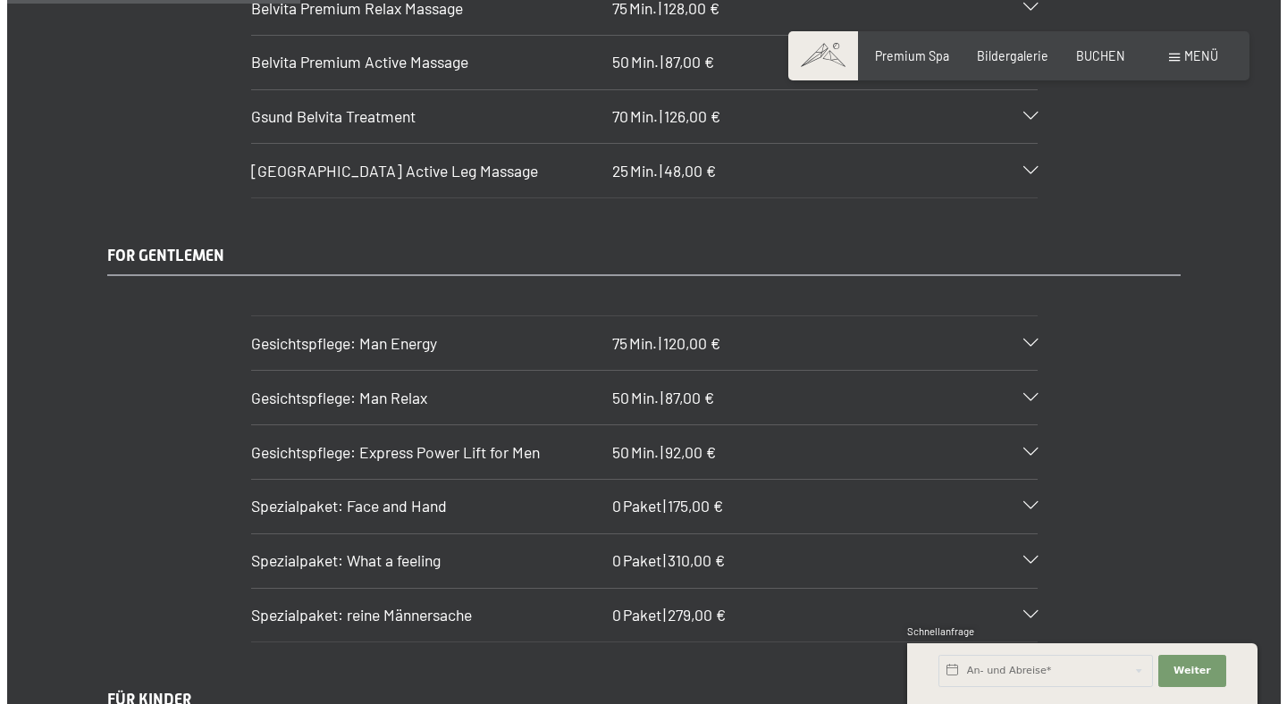
scroll to position [3458, 0]
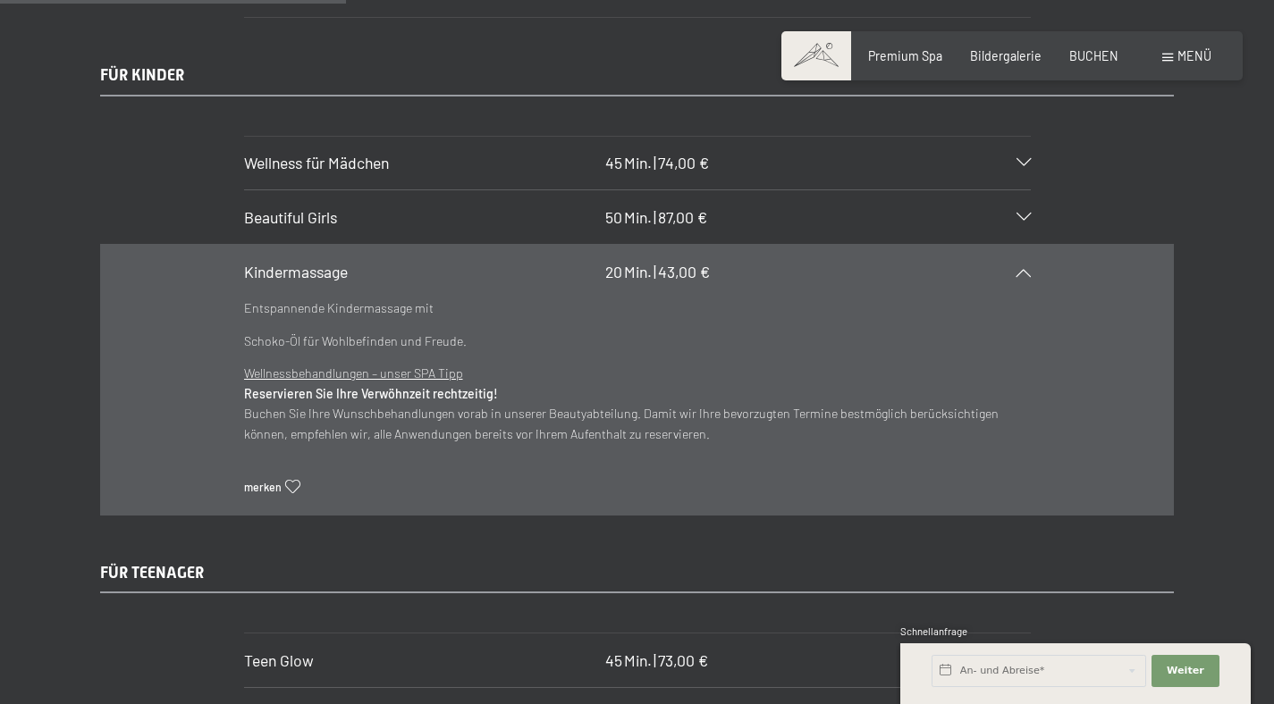
click at [1175, 65] on div "Buchen Anfragen Premium Spa Bildergalerie BUCHEN Menü DE IT EN Gutschein Bilder…" at bounding box center [1011, 56] width 398 height 18
click at [1189, 62] on span "Menü" at bounding box center [1194, 55] width 34 height 15
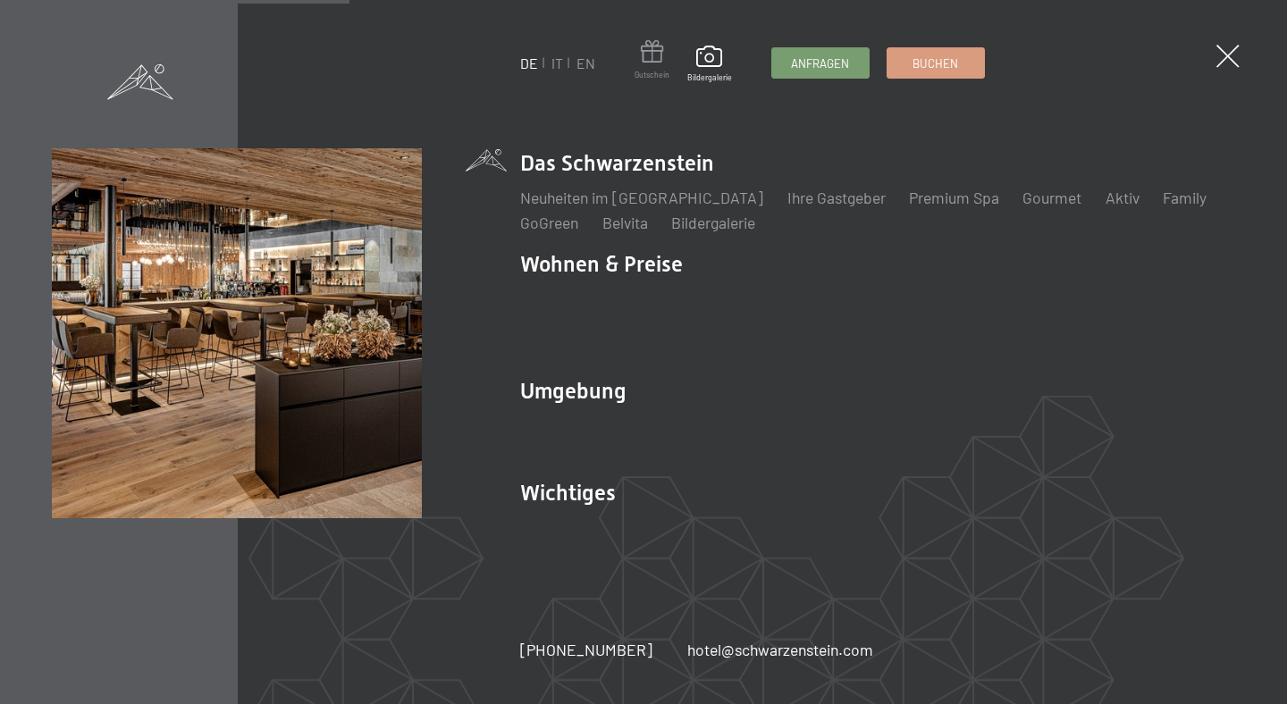
click at [652, 69] on span at bounding box center [652, 54] width 35 height 29
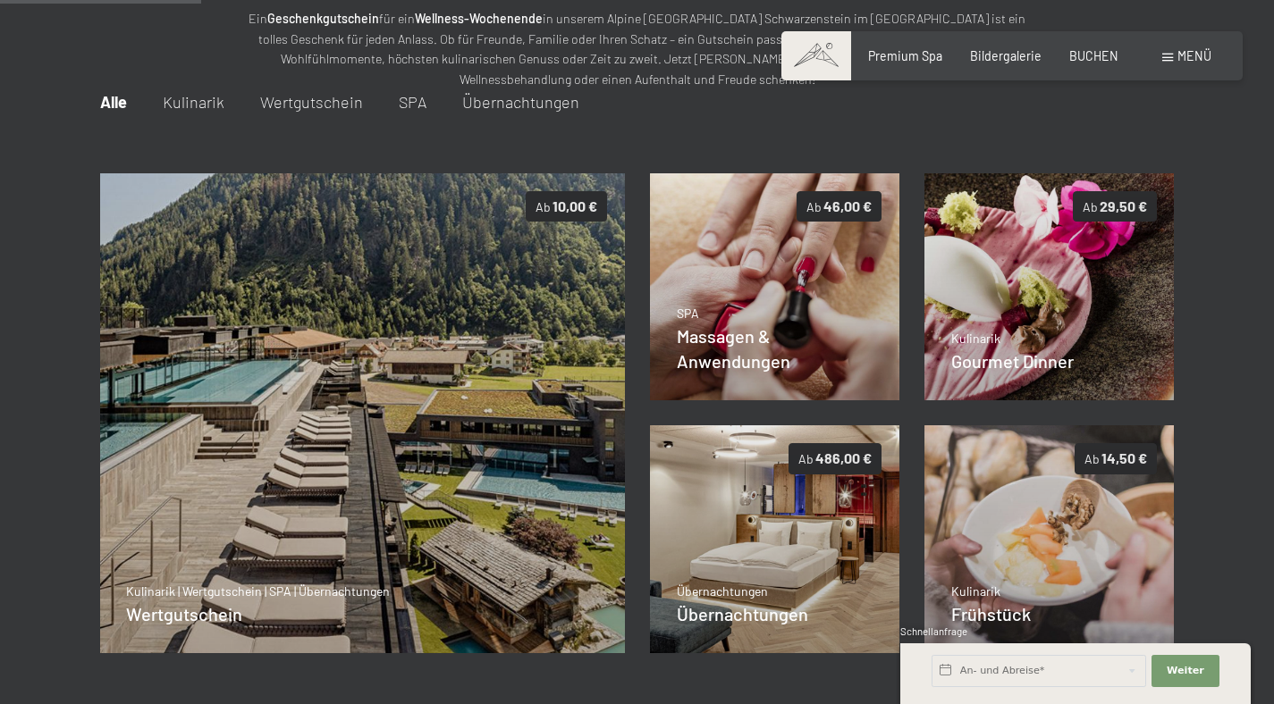
click at [405, 102] on span "SPA" at bounding box center [413, 102] width 28 height 20
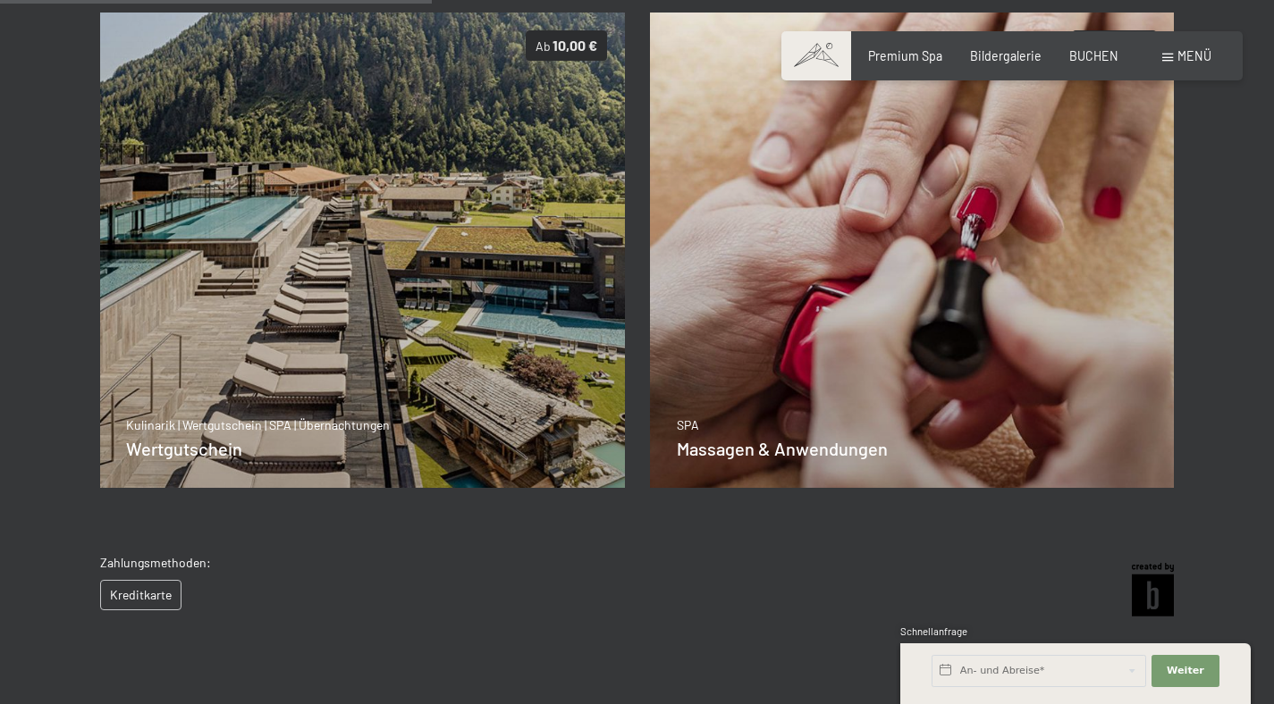
scroll to position [559, 0]
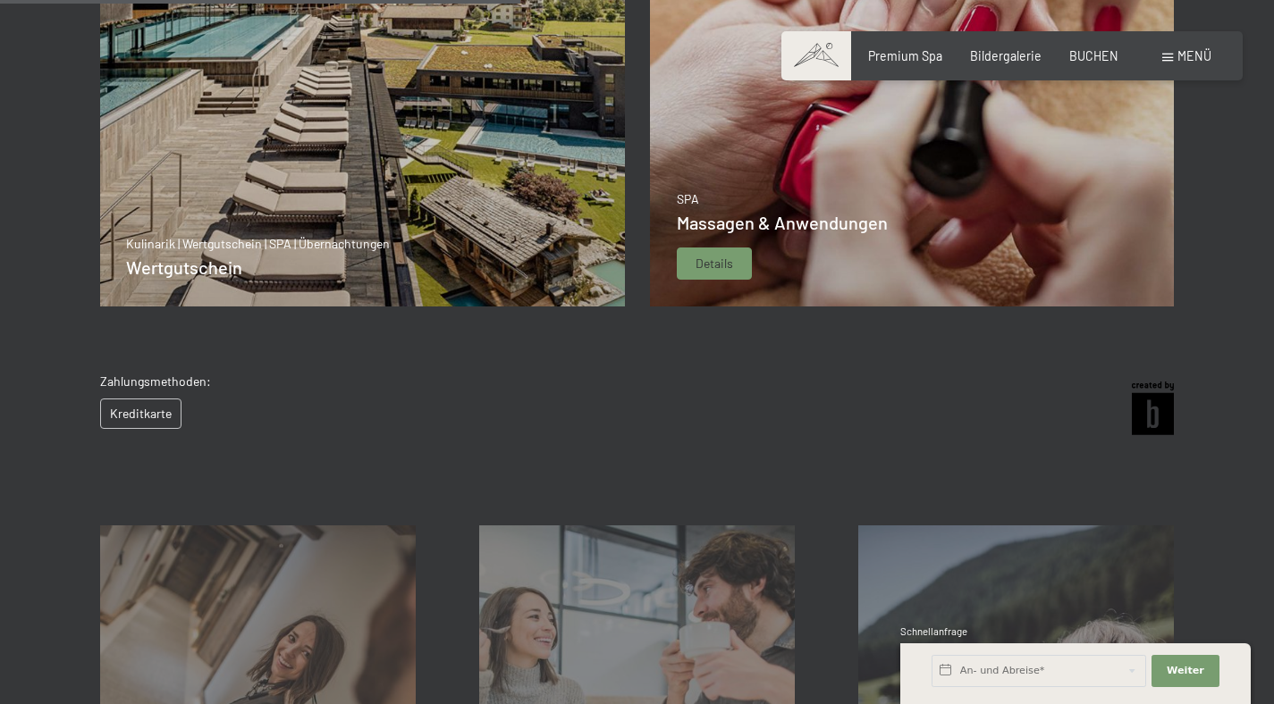
click at [768, 185] on img at bounding box center [913, 68] width 526 height 475
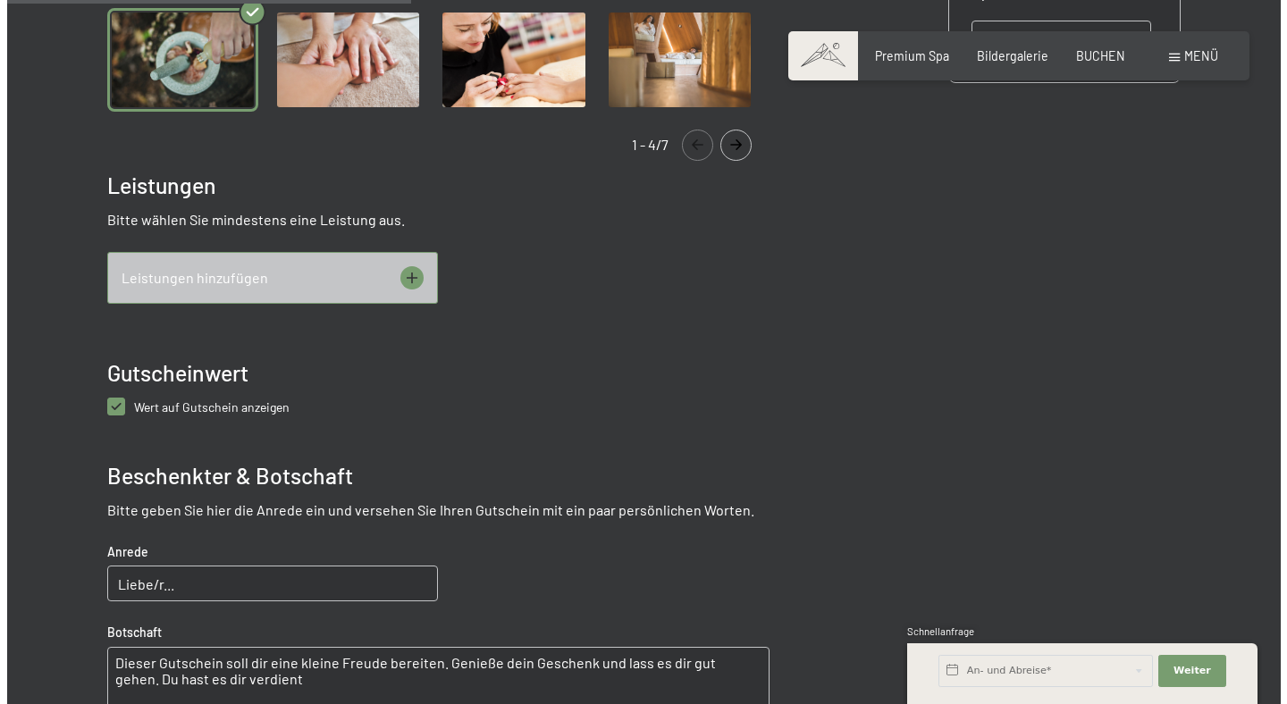
scroll to position [667, 0]
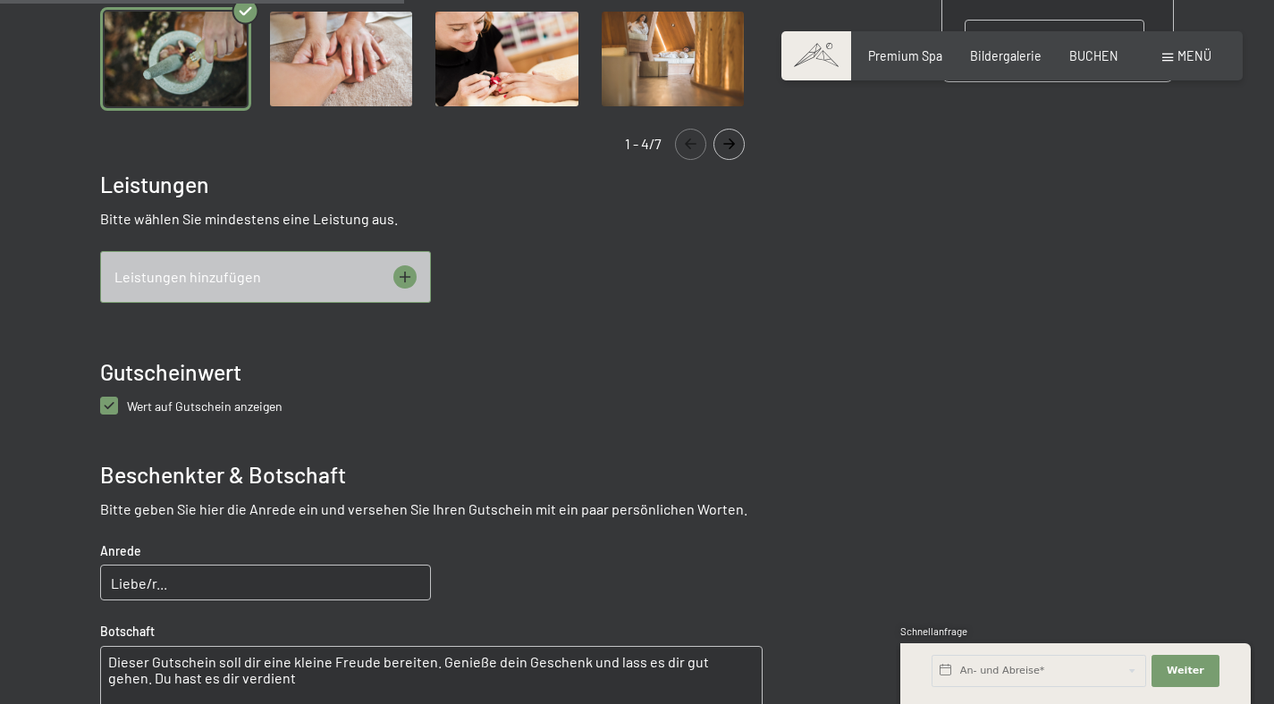
click at [401, 278] on icon at bounding box center [405, 278] width 12 height 12
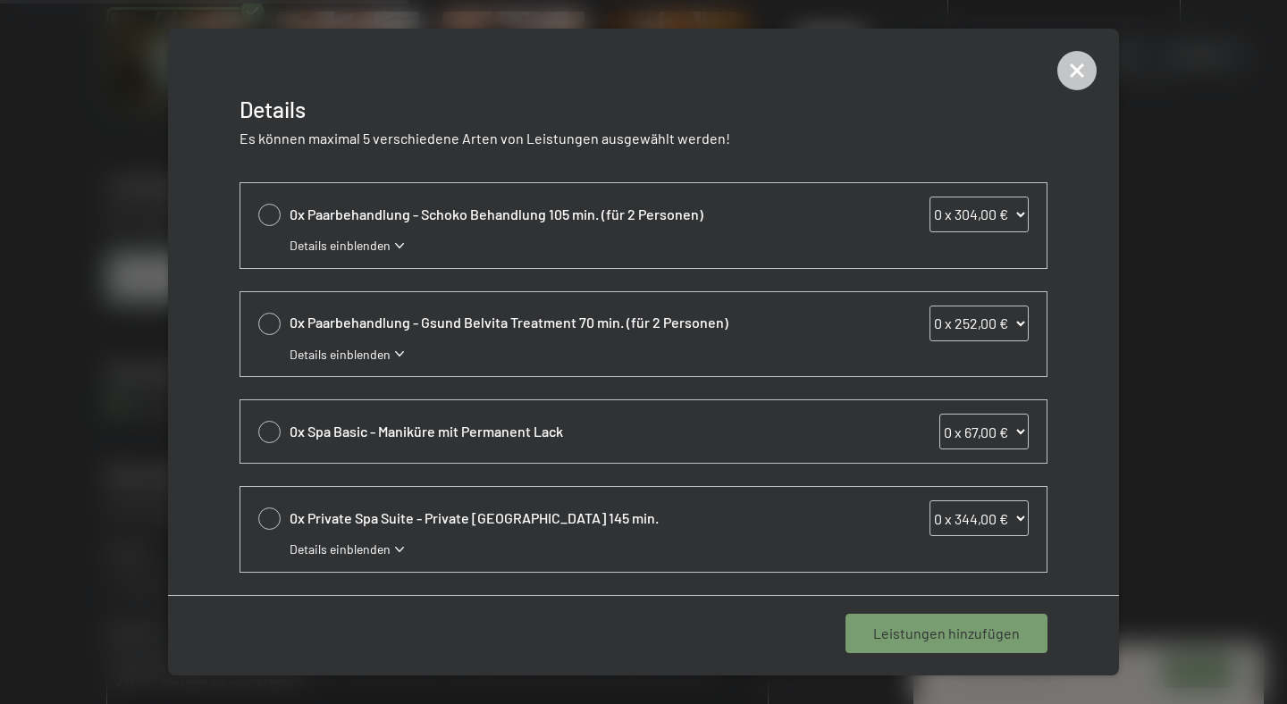
scroll to position [0, 0]
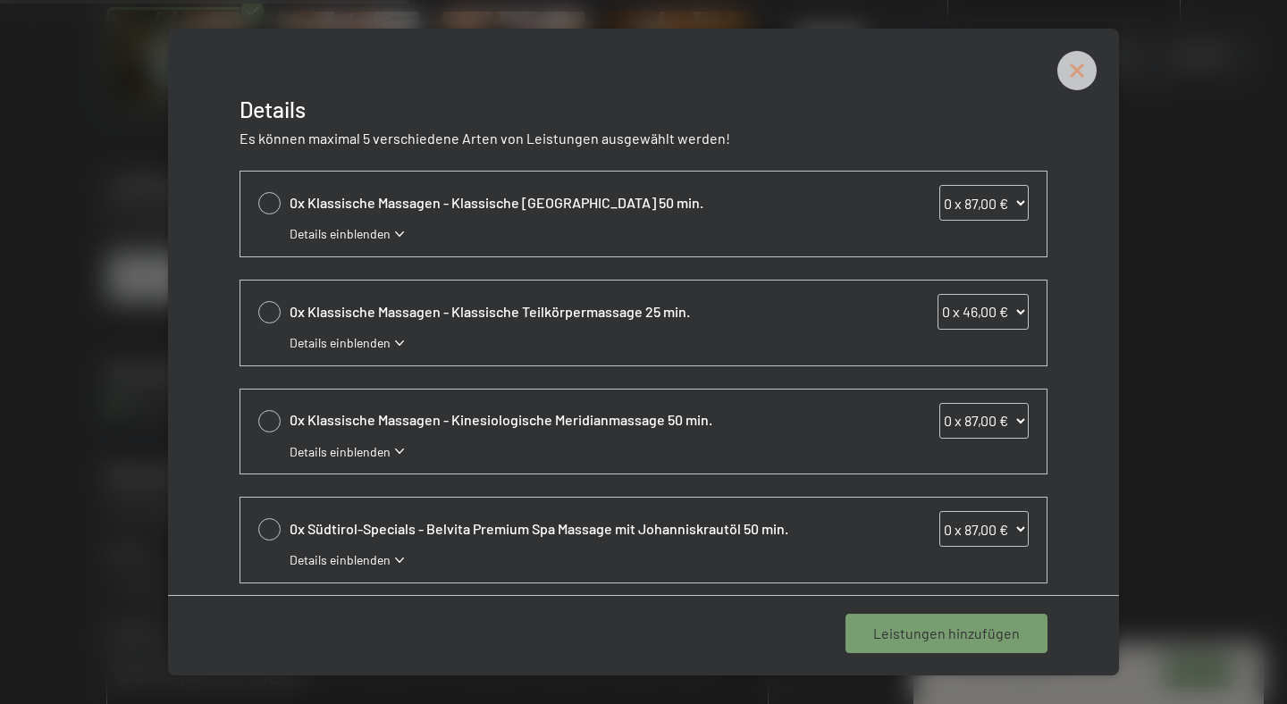
click at [1072, 82] on icon at bounding box center [1076, 70] width 39 height 39
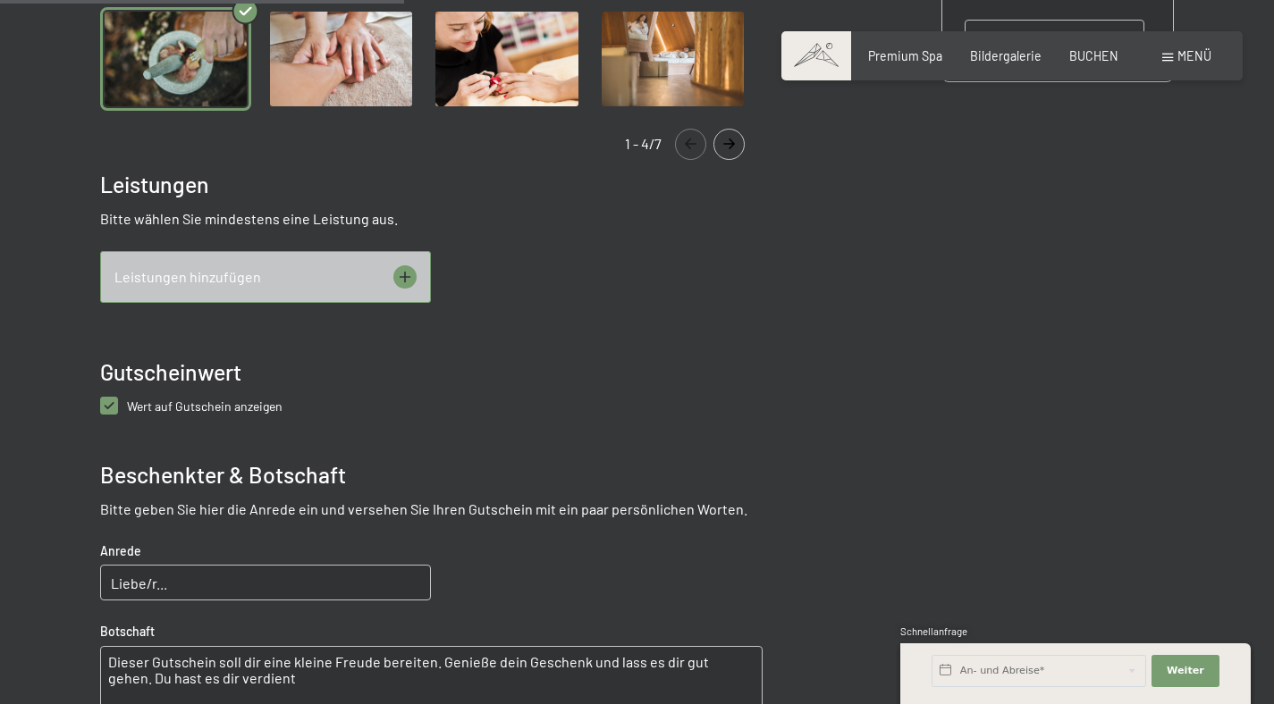
click at [418, 273] on div "Leistungen hinzufügen" at bounding box center [265, 277] width 331 height 52
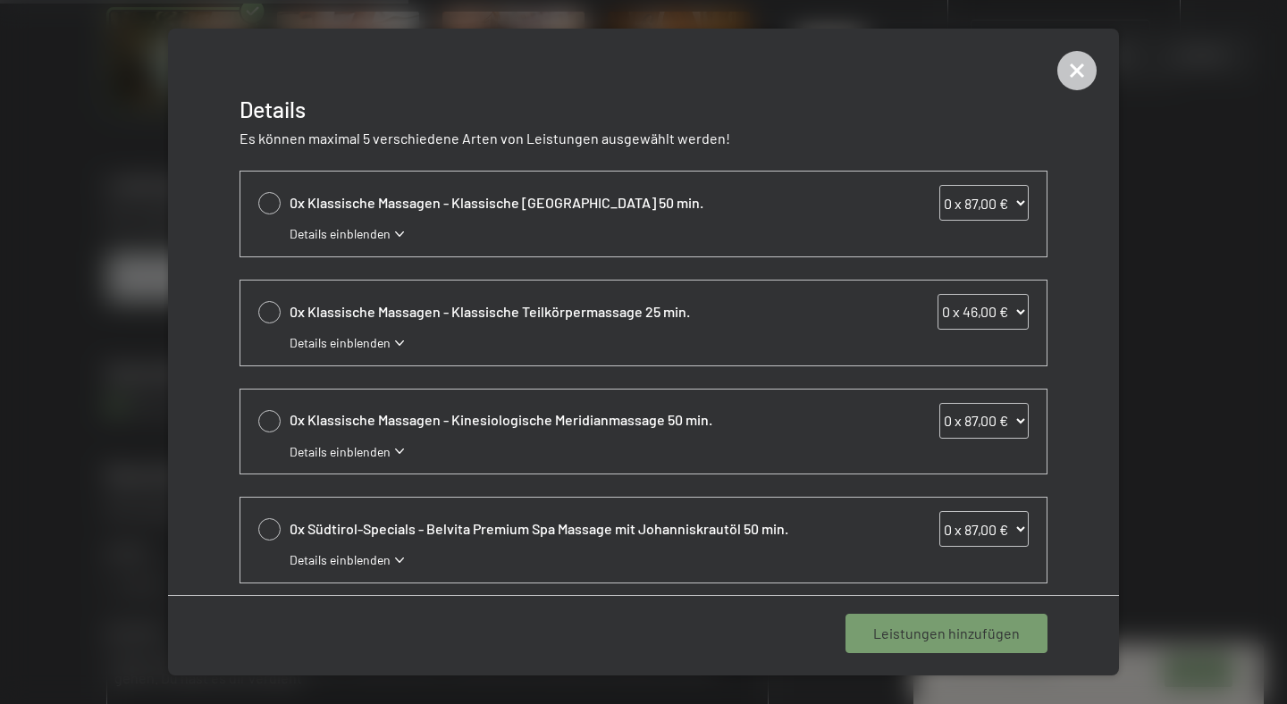
click at [1006, 202] on select "0 x 87,00 € 1 x 87,00 € 2 x 87,00 € 3 x 87,00 € 4 x 87,00 € 5 x 87,00 € 6 x 87,…" at bounding box center [983, 203] width 89 height 36
click at [939, 185] on select "0 x 87,00 € 1 x 87,00 € 2 x 87,00 € 3 x 87,00 € 4 x 87,00 € 5 x 87,00 € 6 x 87,…" at bounding box center [983, 203] width 89 height 36
click at [1079, 80] on icon at bounding box center [1076, 70] width 39 height 39
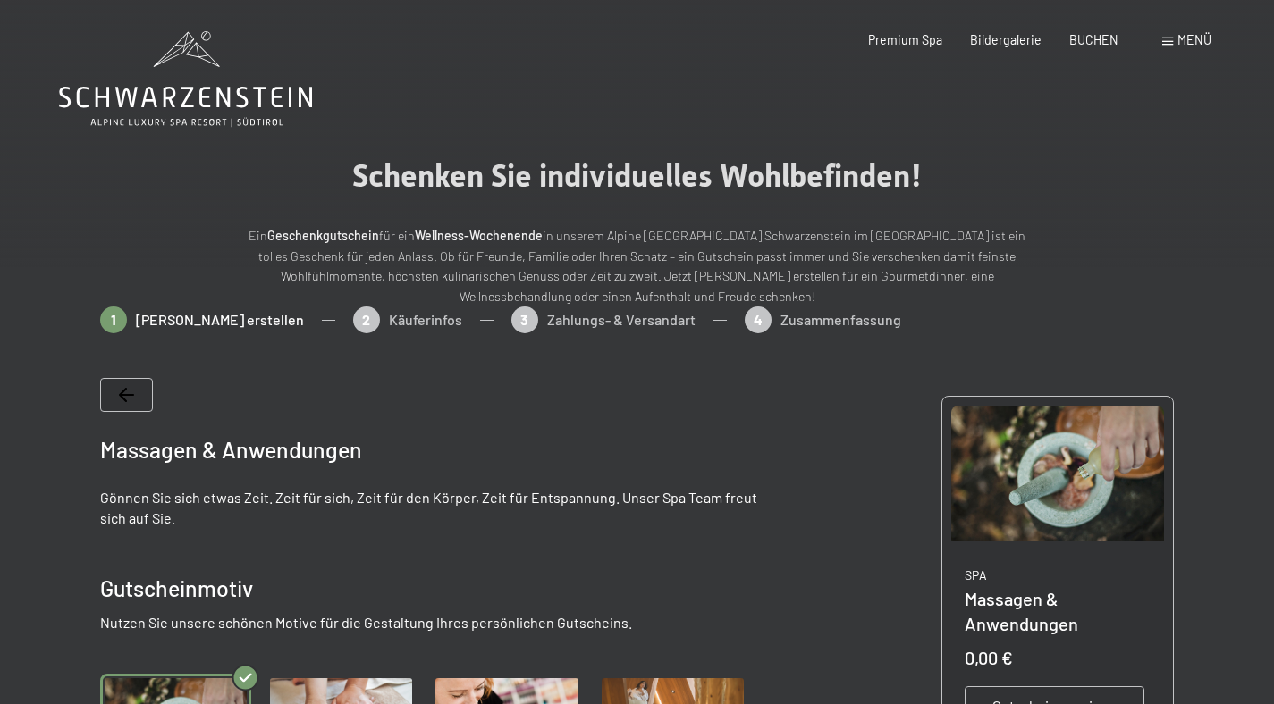
click at [145, 394] on div at bounding box center [126, 395] width 53 height 34
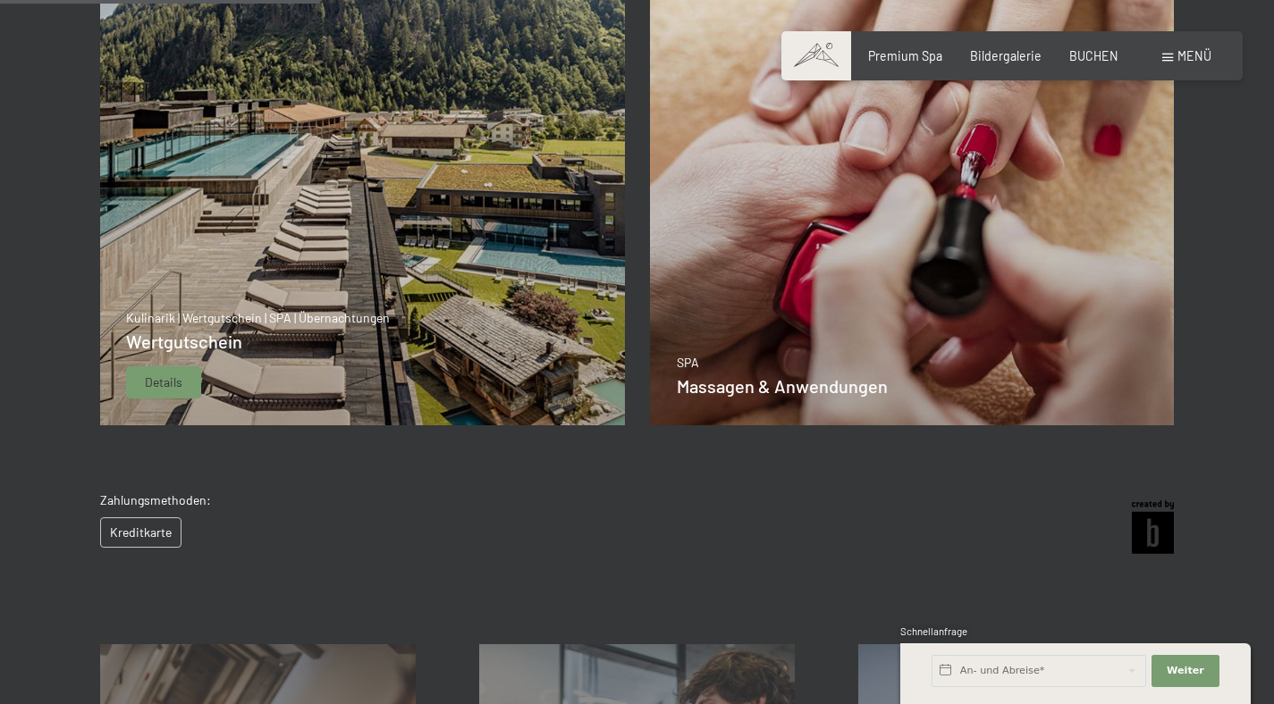
scroll to position [451, 0]
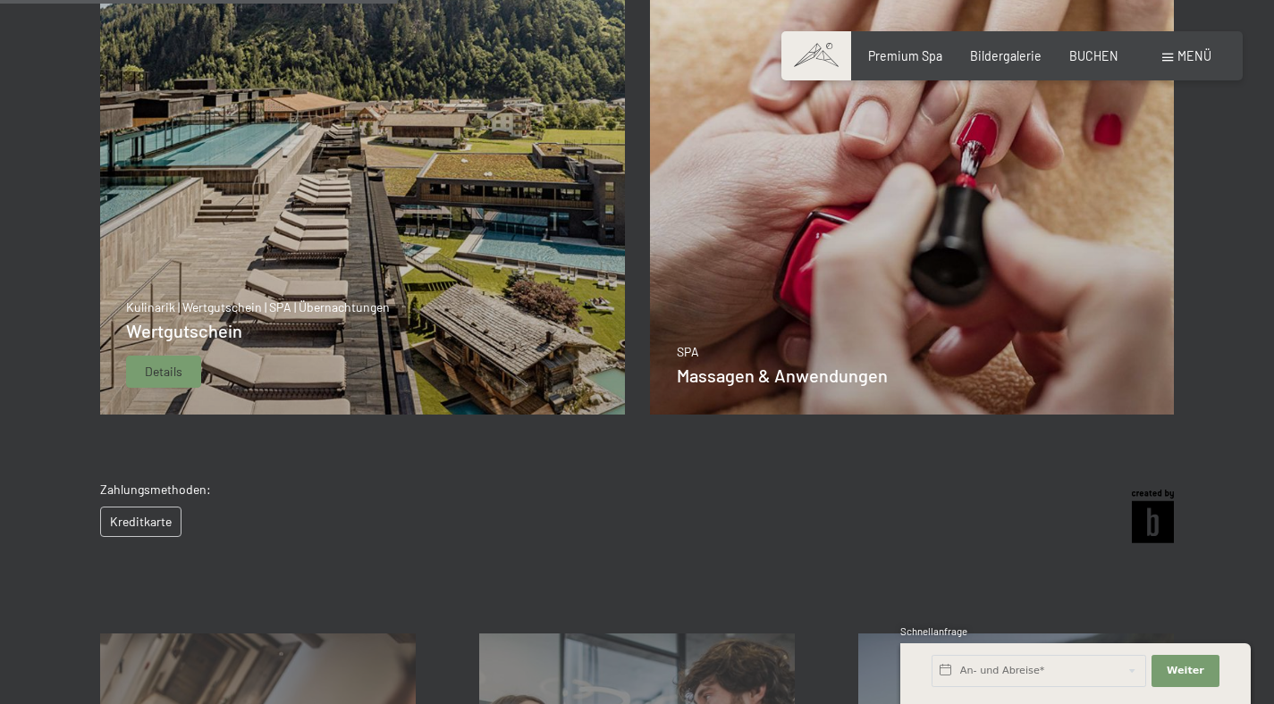
click at [345, 298] on p "Kulinarik | Wertgutschein | SPA | Übernachtungen" at bounding box center [258, 307] width 264 height 18
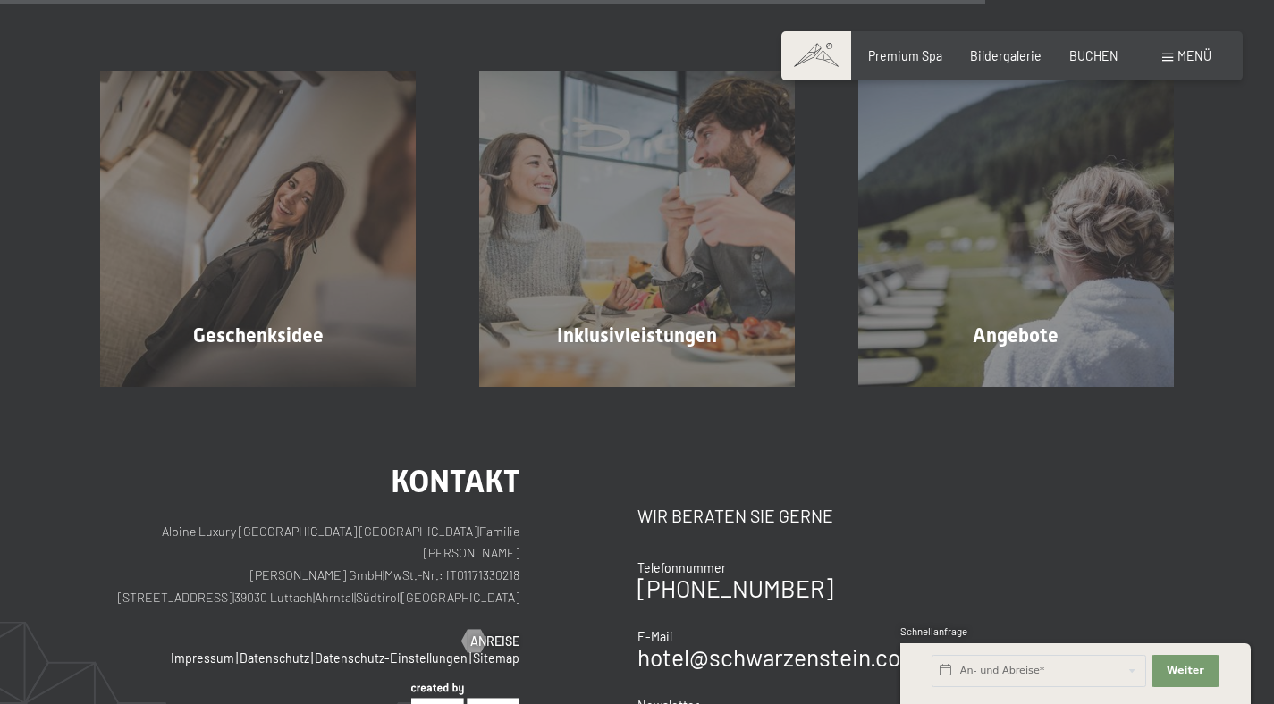
scroll to position [896, 0]
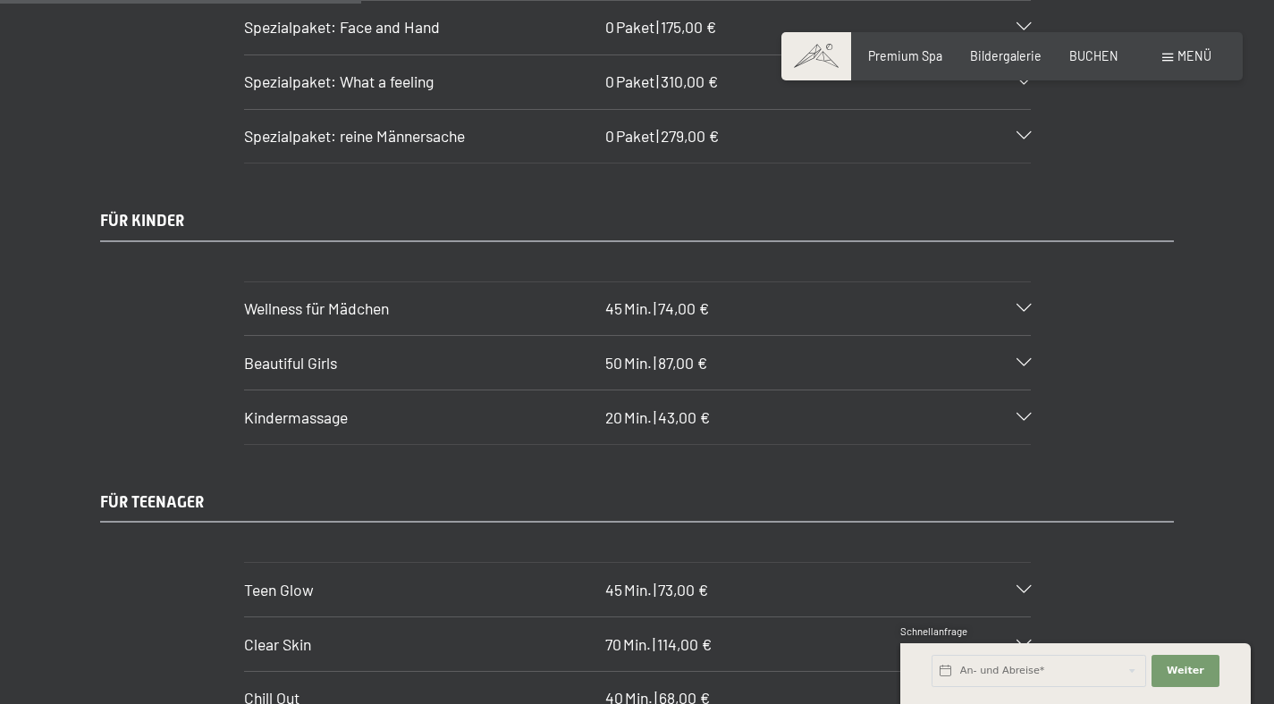
scroll to position [3549, 0]
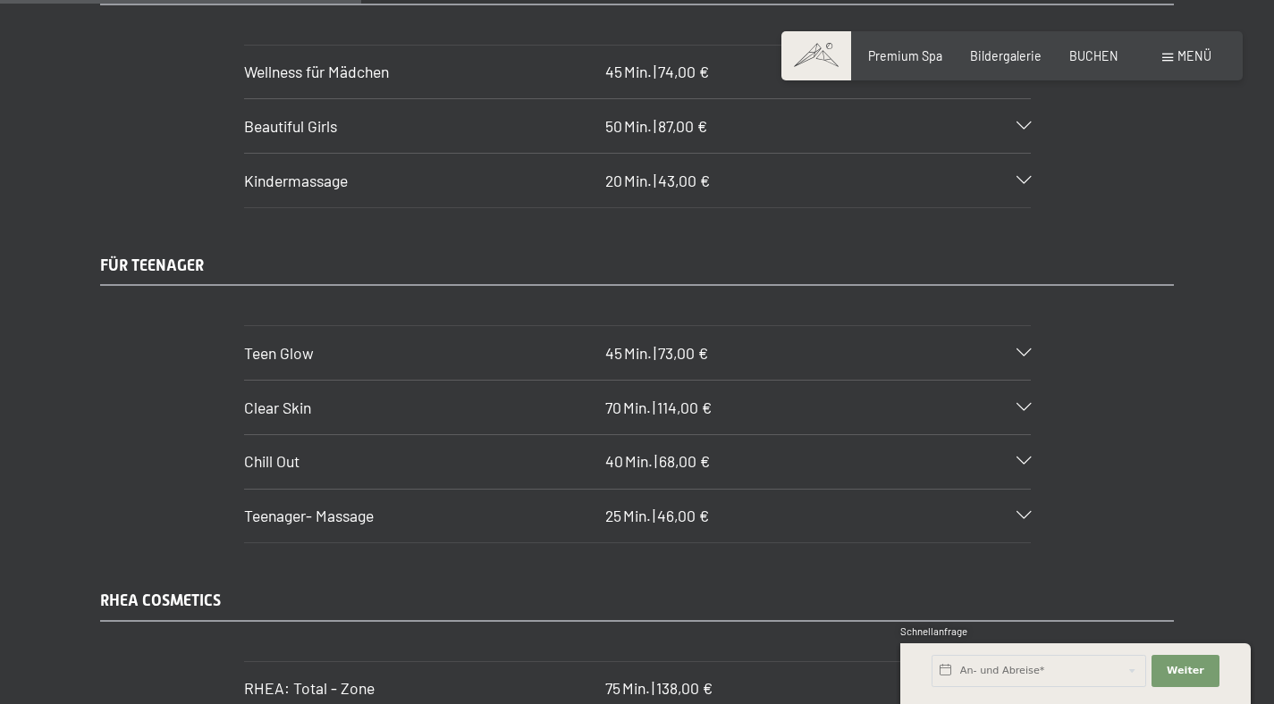
click at [762, 501] on div "Teenager- Massage 25 Min. | 46,00 €" at bounding box center [637, 517] width 786 height 54
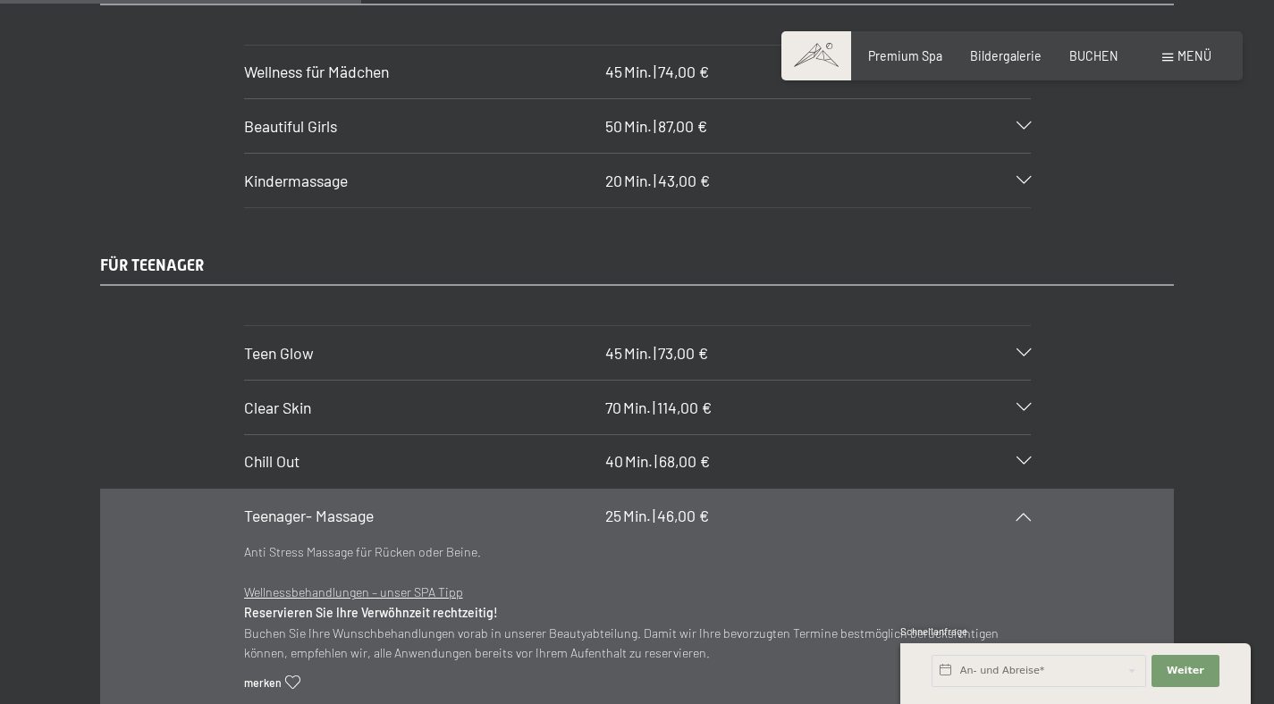
click at [762, 501] on div "Teenager- Massage 25 Min. | 46,00 €" at bounding box center [637, 517] width 786 height 54
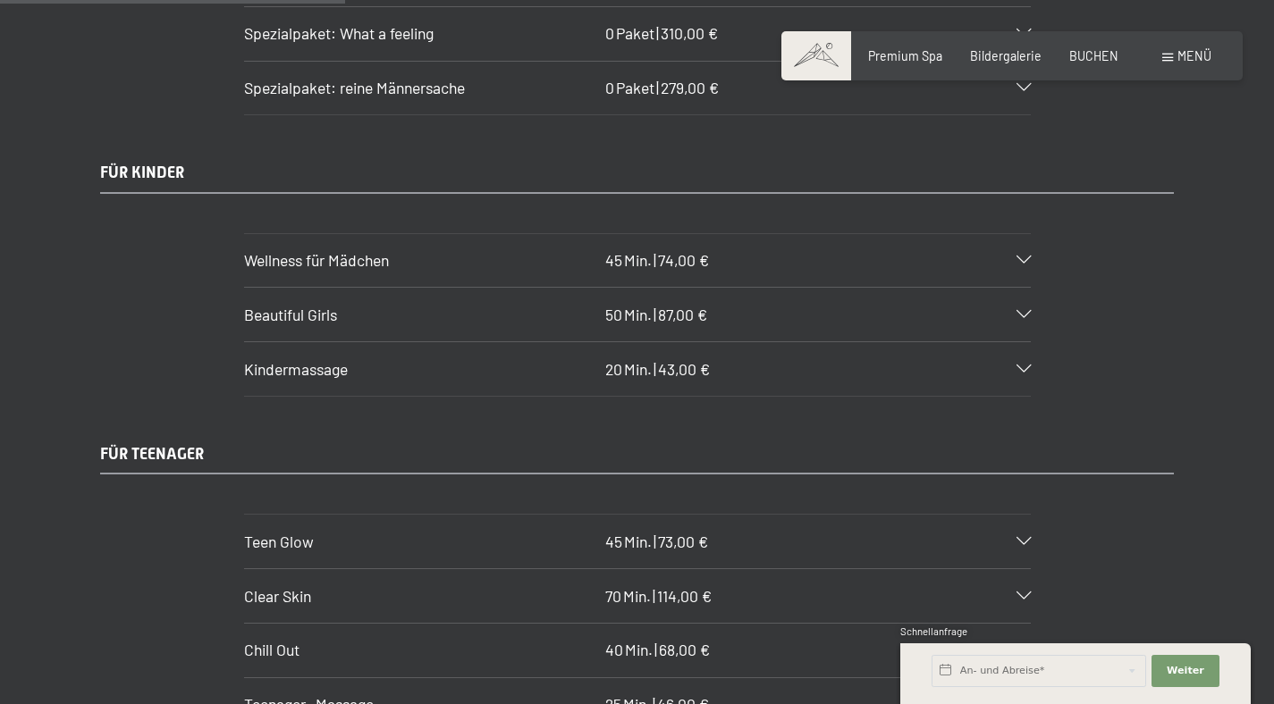
scroll to position [3360, 0]
click at [1012, 342] on div "Kindermassage 20 Min. | 43,00 €" at bounding box center [637, 369] width 786 height 54
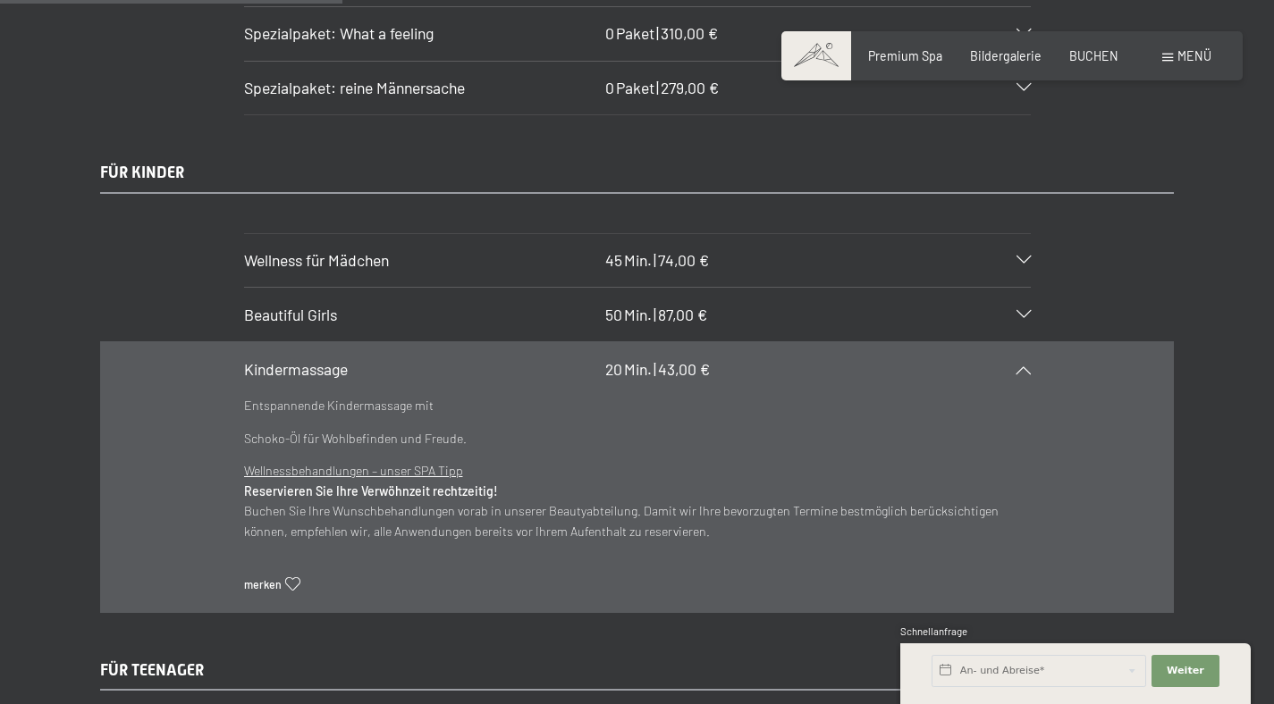
click at [1007, 342] on div "Kindermassage 20 Min. | 43,00 €" at bounding box center [637, 369] width 786 height 54
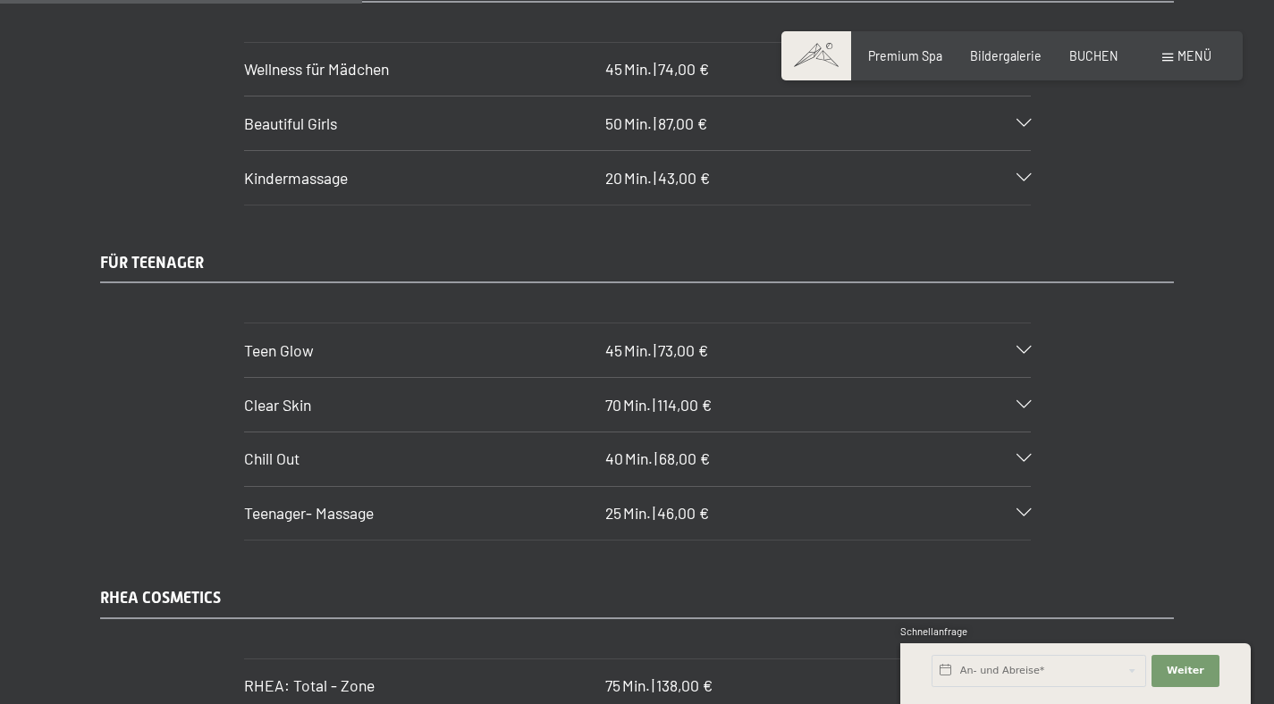
scroll to position [3555, 0]
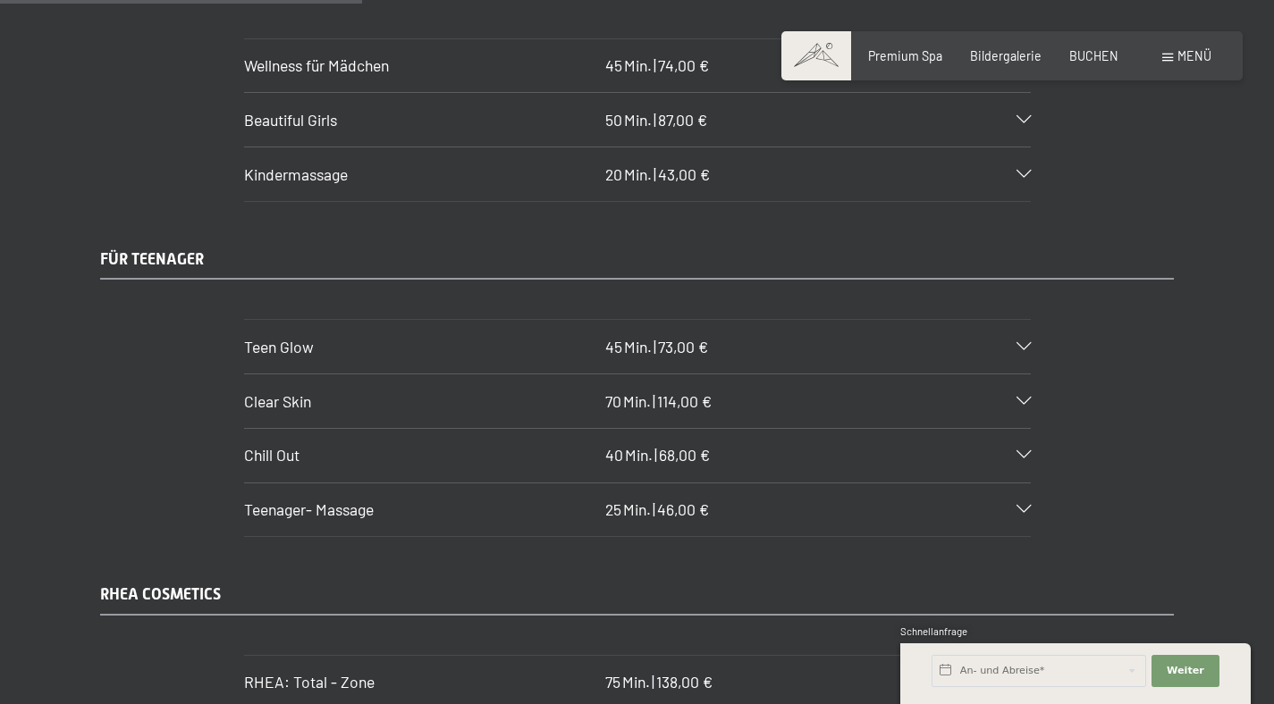
click at [1010, 506] on div at bounding box center [1013, 510] width 34 height 8
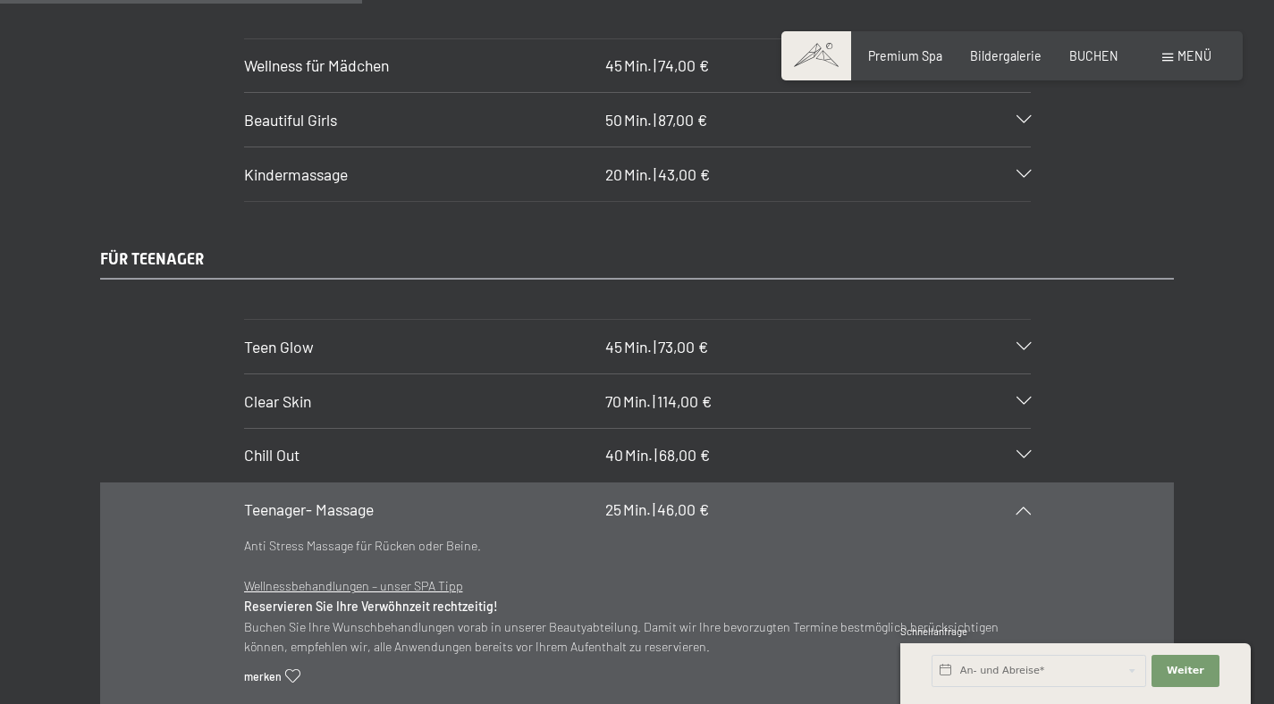
click at [1010, 506] on div at bounding box center [1013, 510] width 34 height 8
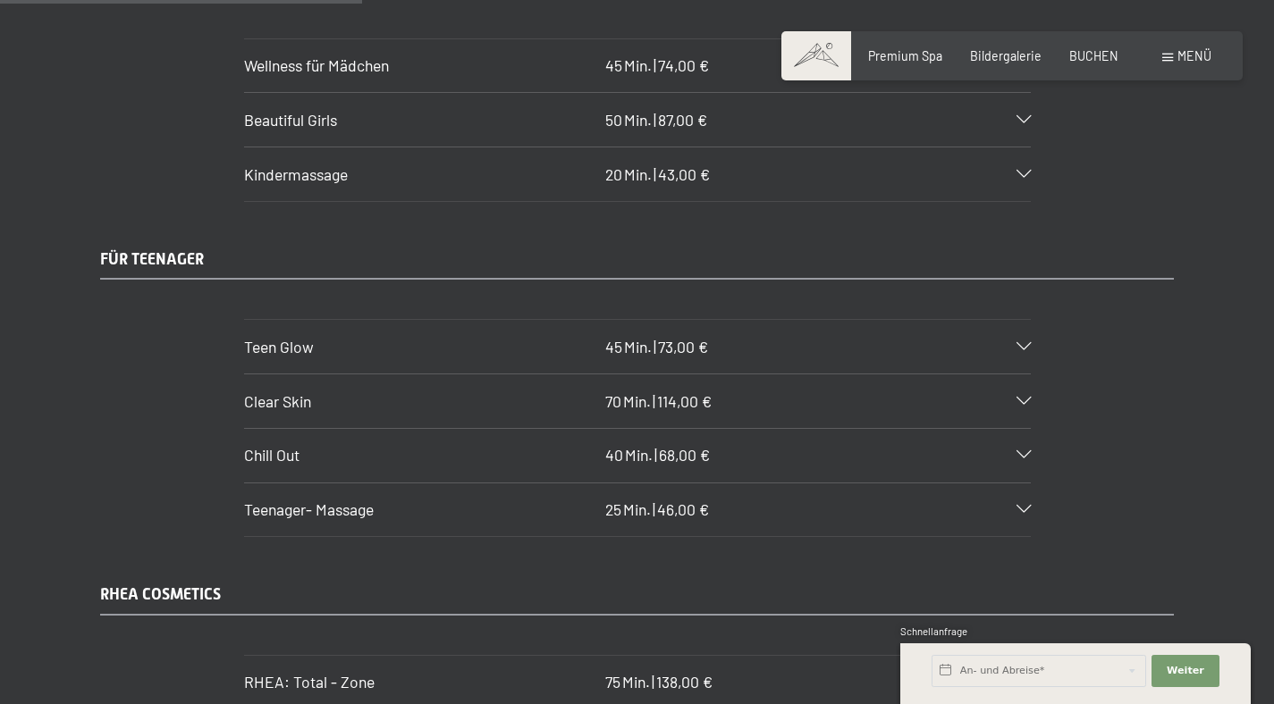
click at [1019, 433] on div "Chill Out 40 Min. | 68,00 €" at bounding box center [637, 456] width 786 height 54
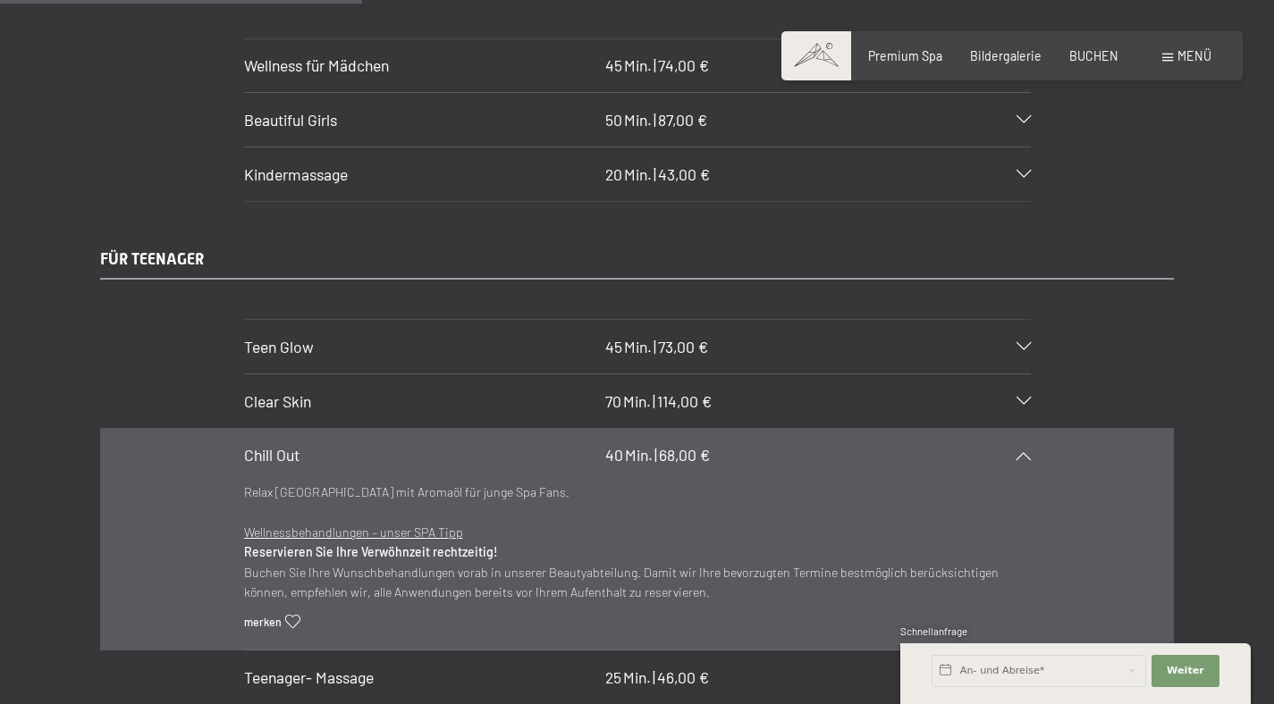
click at [1019, 433] on div "Chill Out 40 Min. | 68,00 €" at bounding box center [637, 456] width 786 height 54
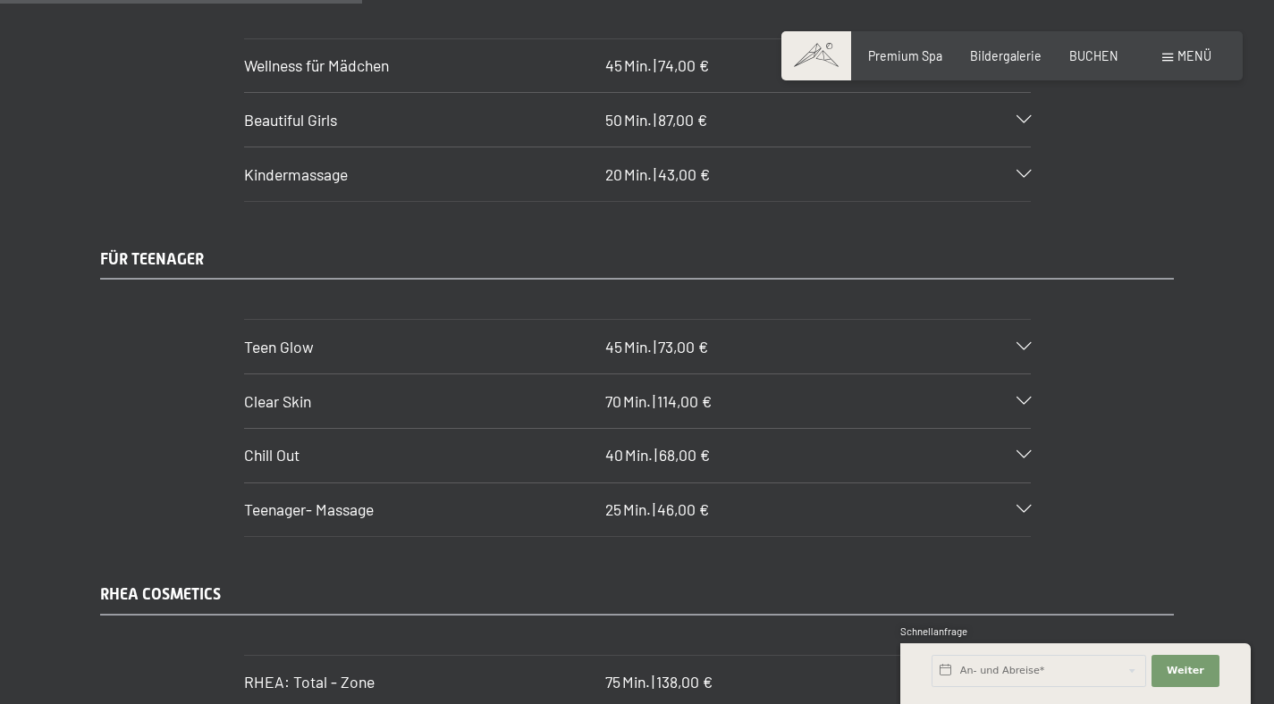
click at [1025, 506] on icon at bounding box center [1023, 510] width 14 height 8
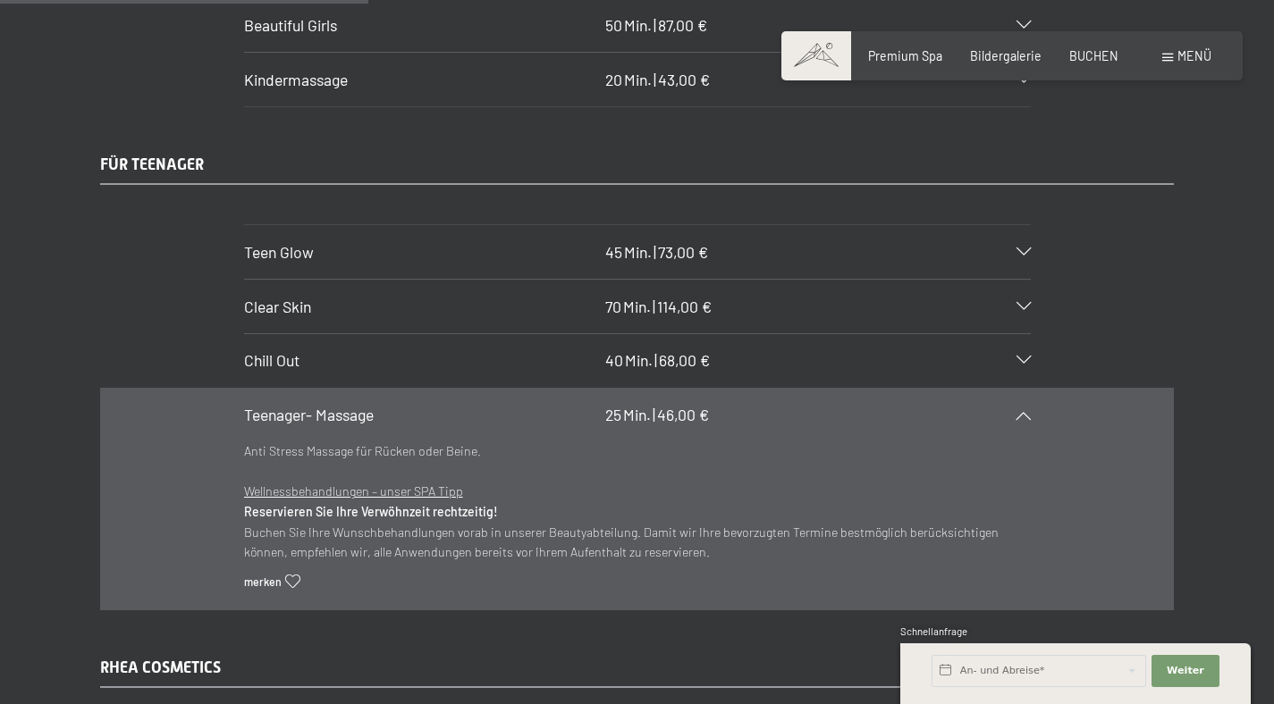
scroll to position [3667, 0]
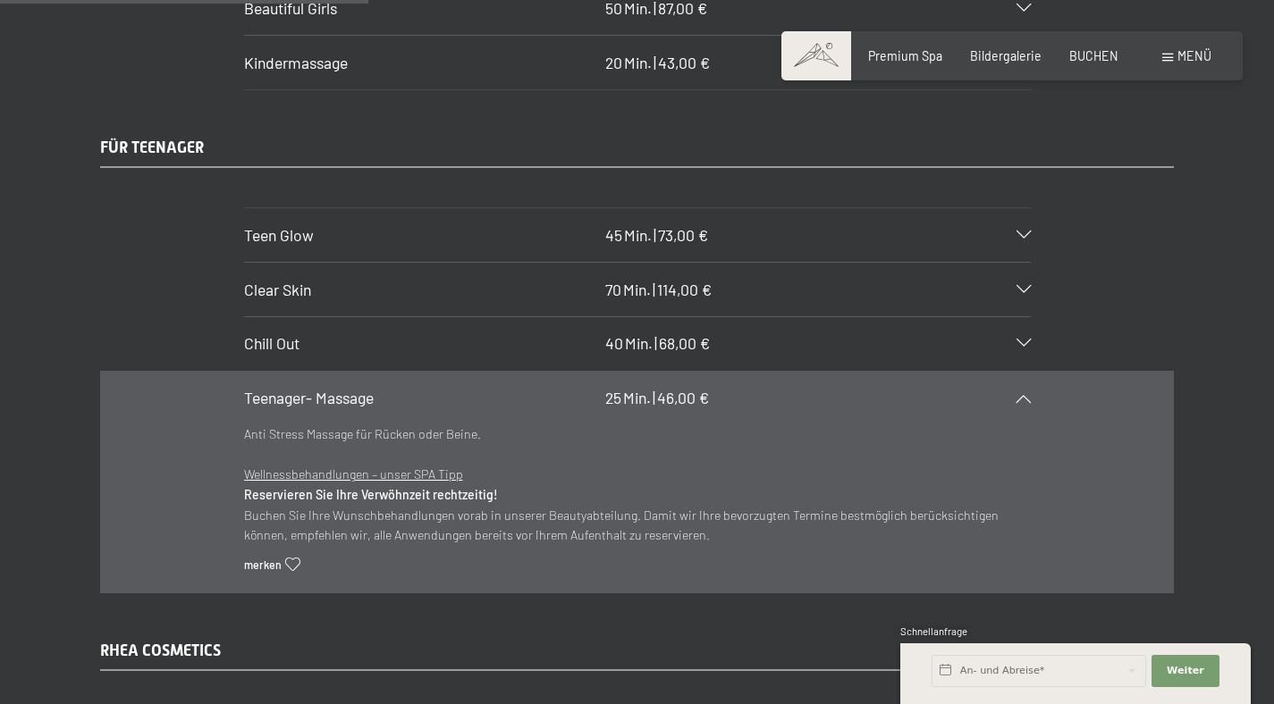
drag, startPoint x: 625, startPoint y: 389, endPoint x: 696, endPoint y: 382, distance: 71.9
click at [696, 387] on div "25 Min. | 46,00 €" at bounding box center [657, 398] width 104 height 22
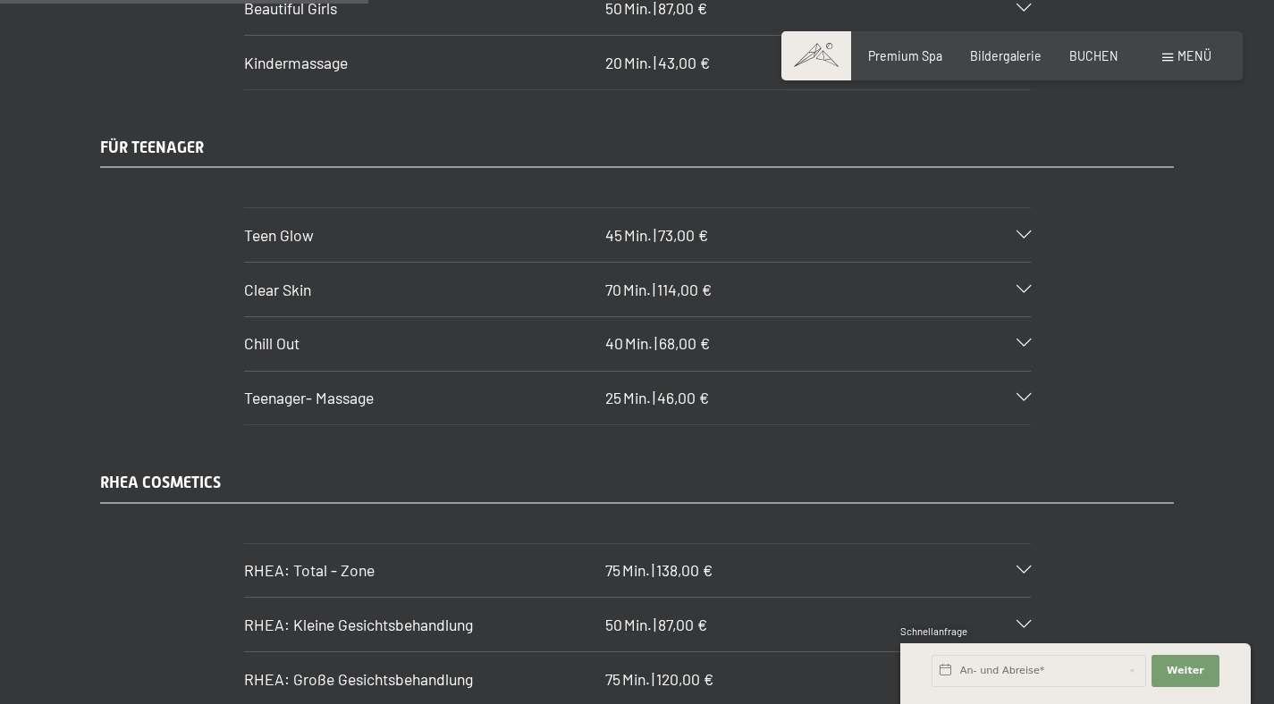
click at [513, 387] on h3 "Teenager- Massage" at bounding box center [421, 398] width 354 height 22
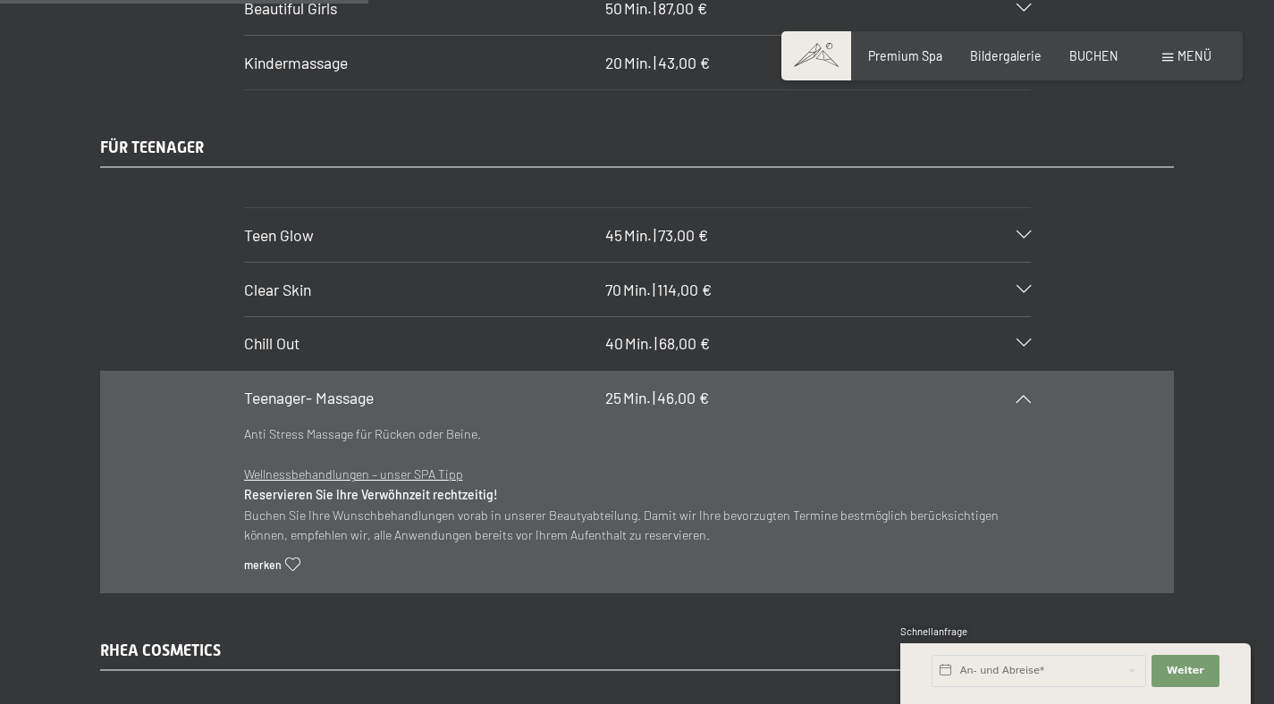
click at [517, 387] on h3 "Teenager- Massage" at bounding box center [421, 398] width 354 height 22
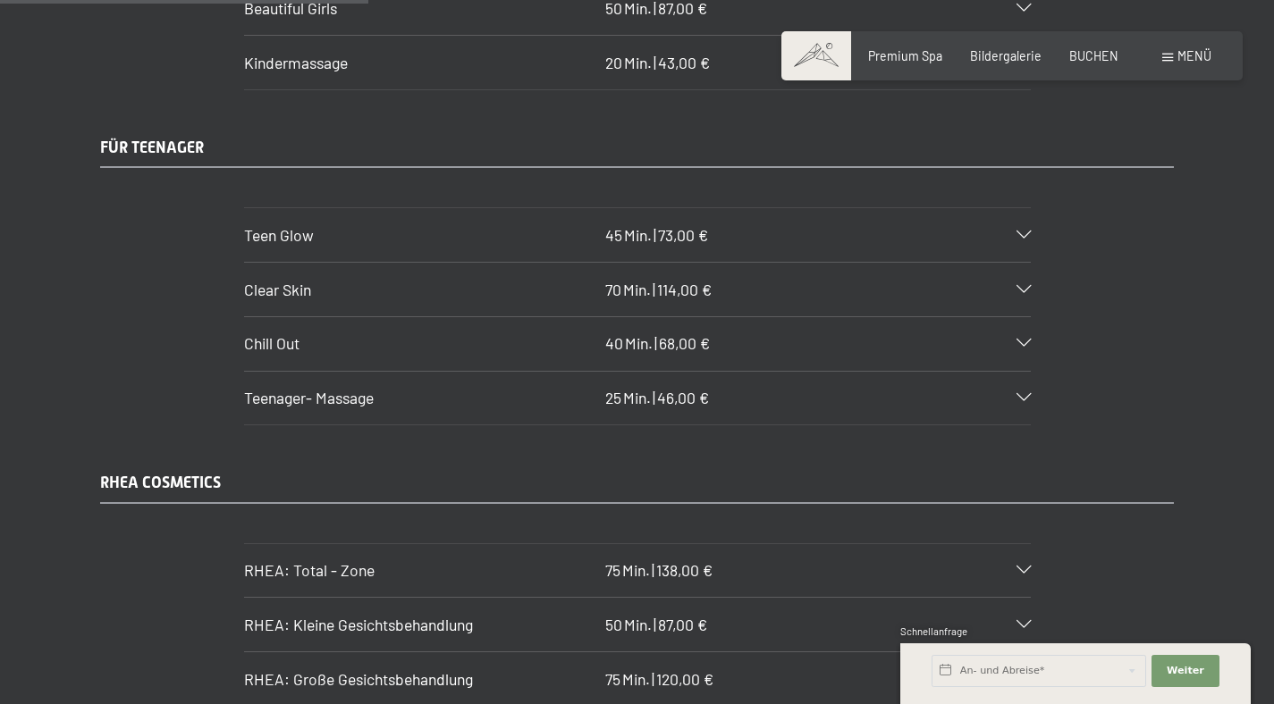
click at [1018, 375] on div "Teenager- Massage 25 Min. | 46,00 €" at bounding box center [637, 399] width 786 height 54
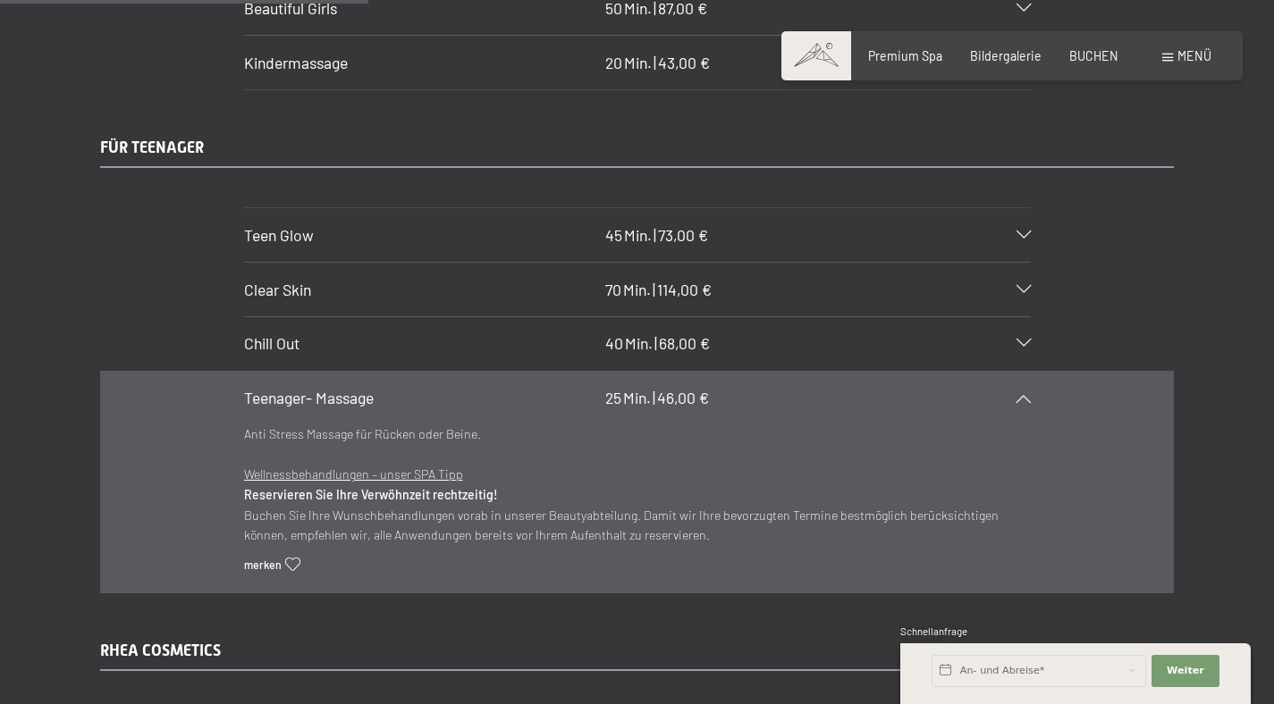
click at [1020, 394] on icon at bounding box center [1023, 398] width 14 height 8
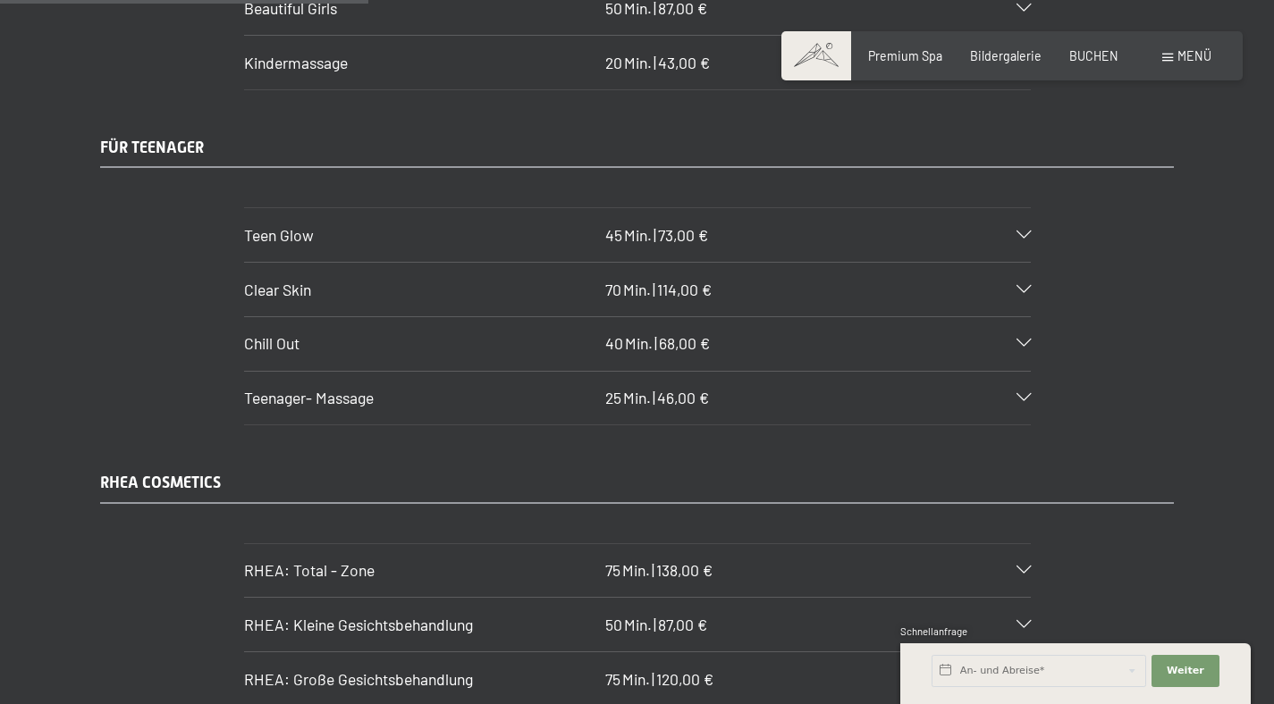
click at [1012, 375] on div "Teenager- Massage 25 Min. | 46,00 €" at bounding box center [637, 399] width 786 height 54
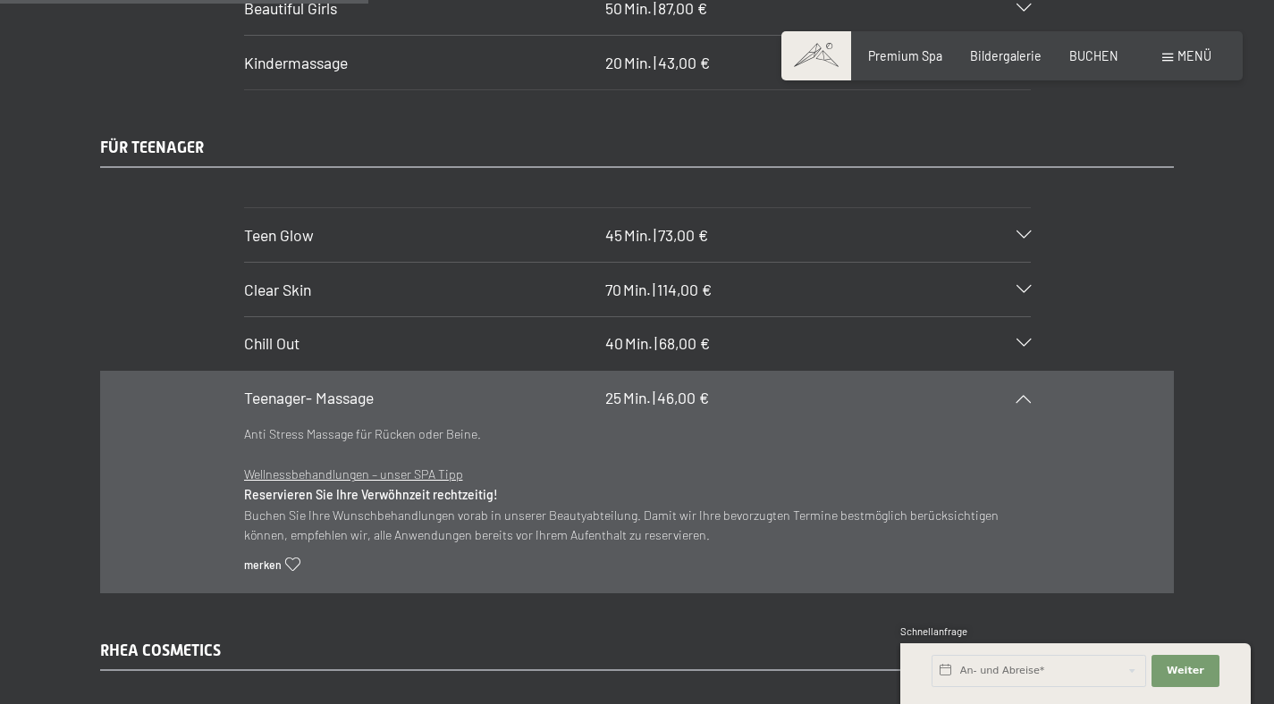
click at [1016, 374] on div "Teenager- Massage 25 Min. | 46,00 €" at bounding box center [637, 399] width 786 height 54
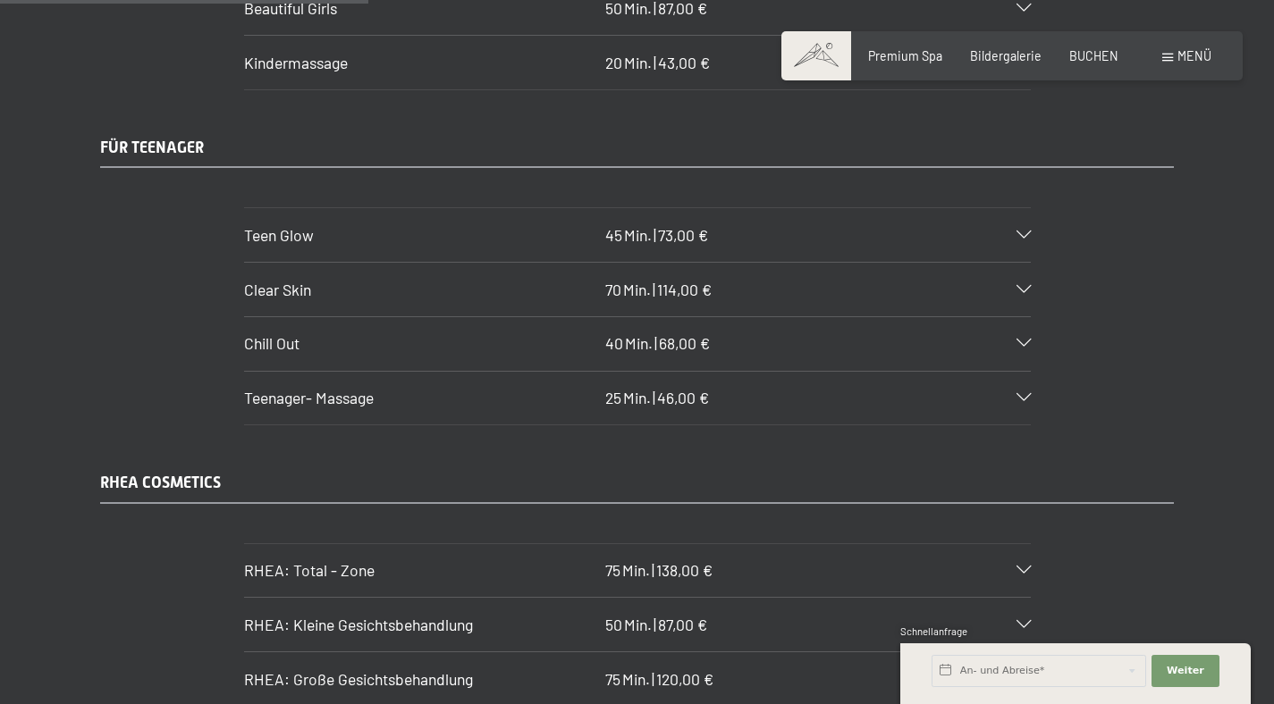
click at [1021, 374] on div "Teenager- Massage 25 Min. | 46,00 €" at bounding box center [637, 399] width 786 height 54
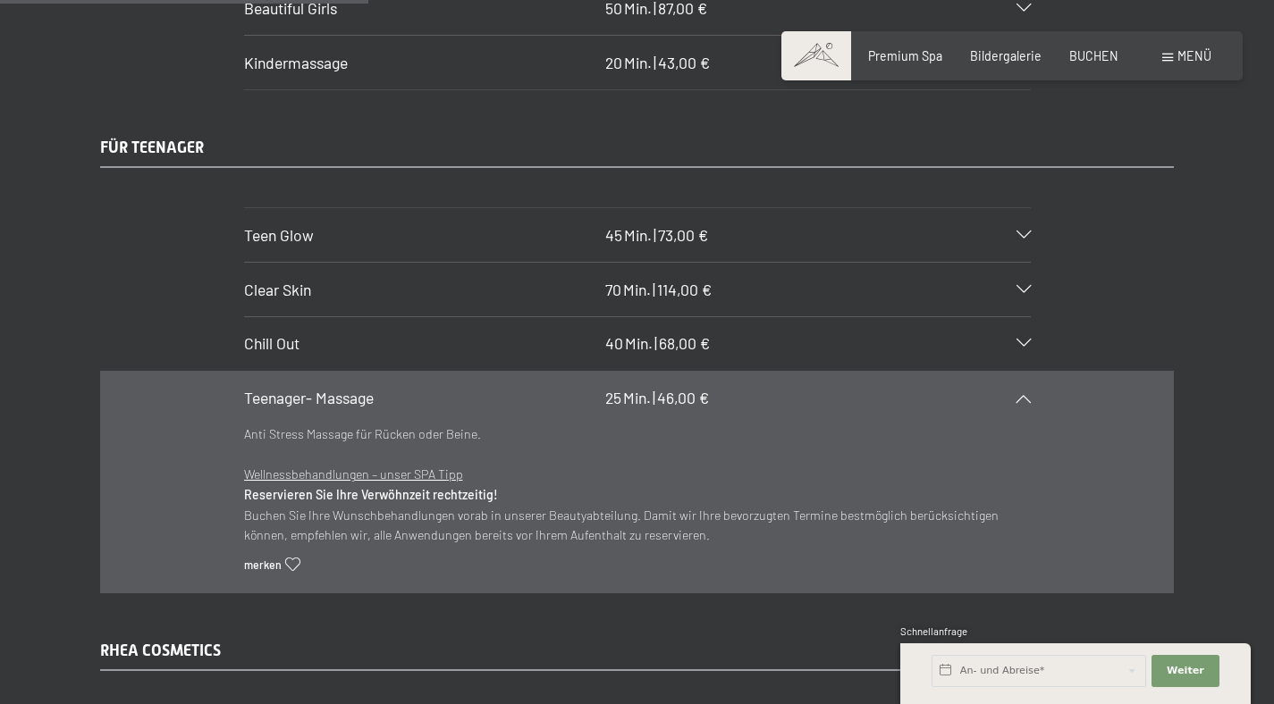
click at [1022, 394] on icon at bounding box center [1023, 398] width 14 height 8
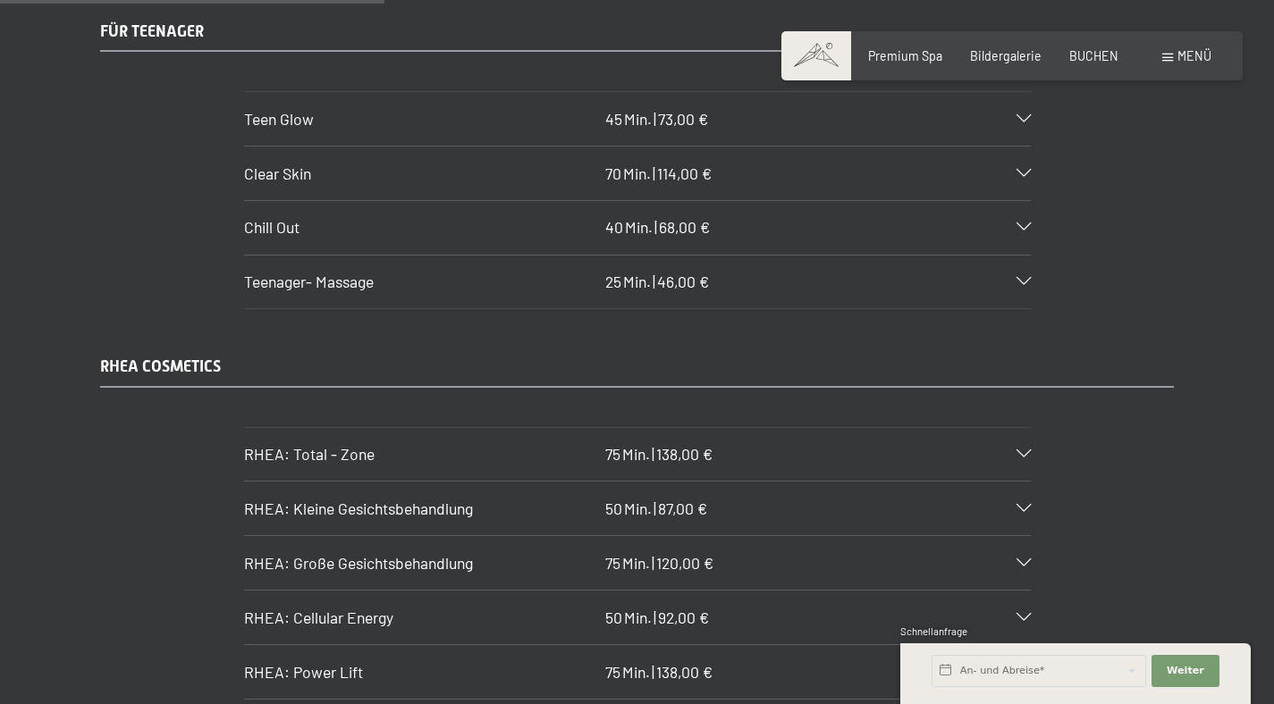
scroll to position [3756, 0]
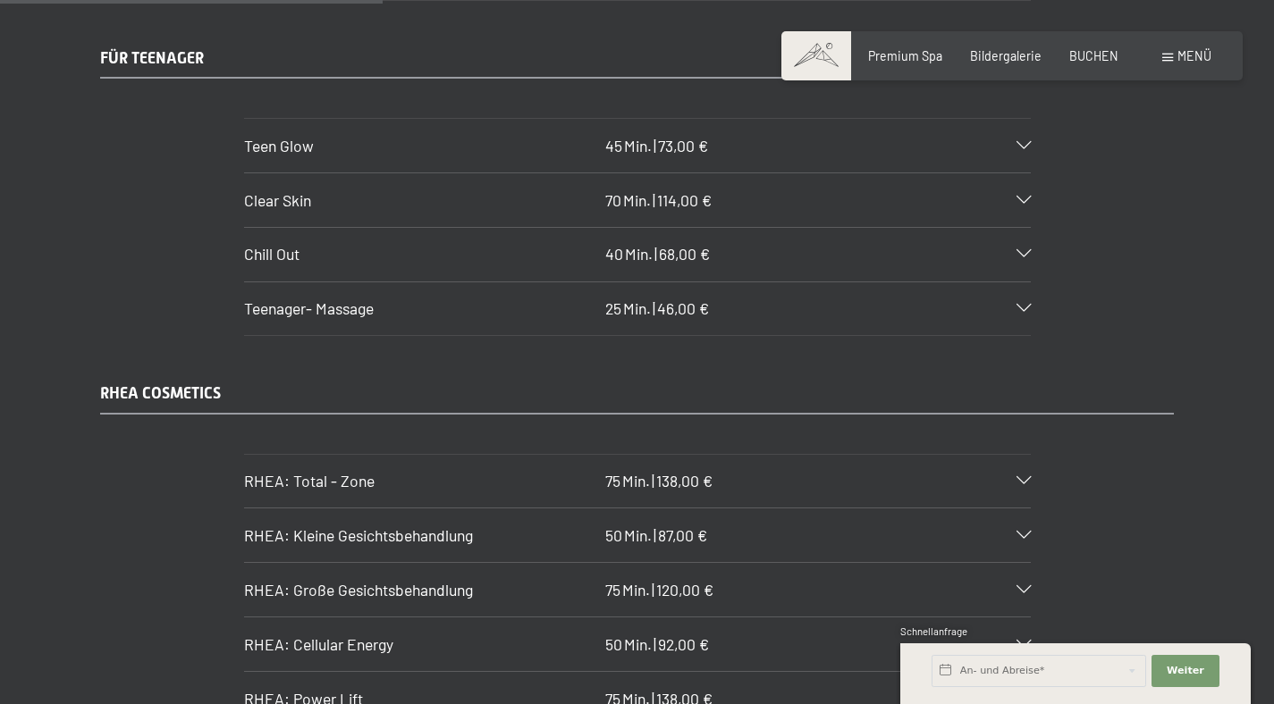
click at [1026, 298] on div "Teenager- Massage 25 Min. | 46,00 €" at bounding box center [637, 309] width 786 height 54
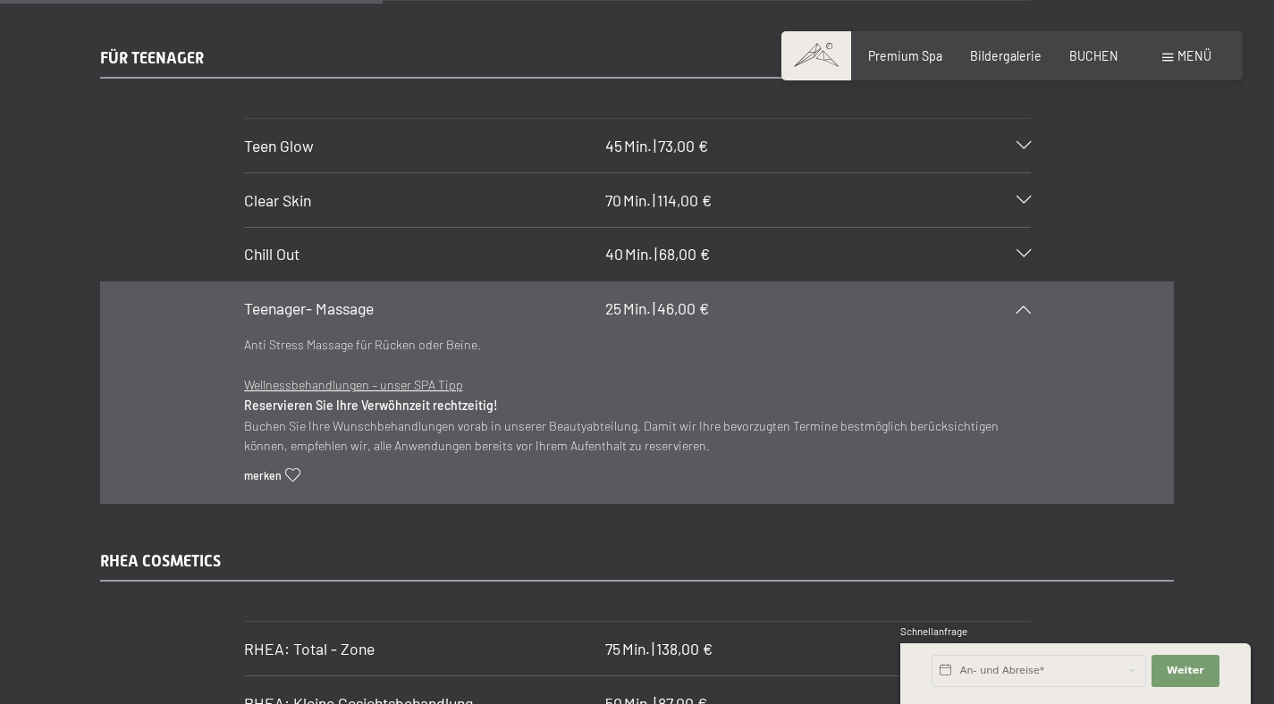
click at [1026, 298] on div "Teenager- Massage 25 Min. | 46,00 €" at bounding box center [637, 309] width 786 height 54
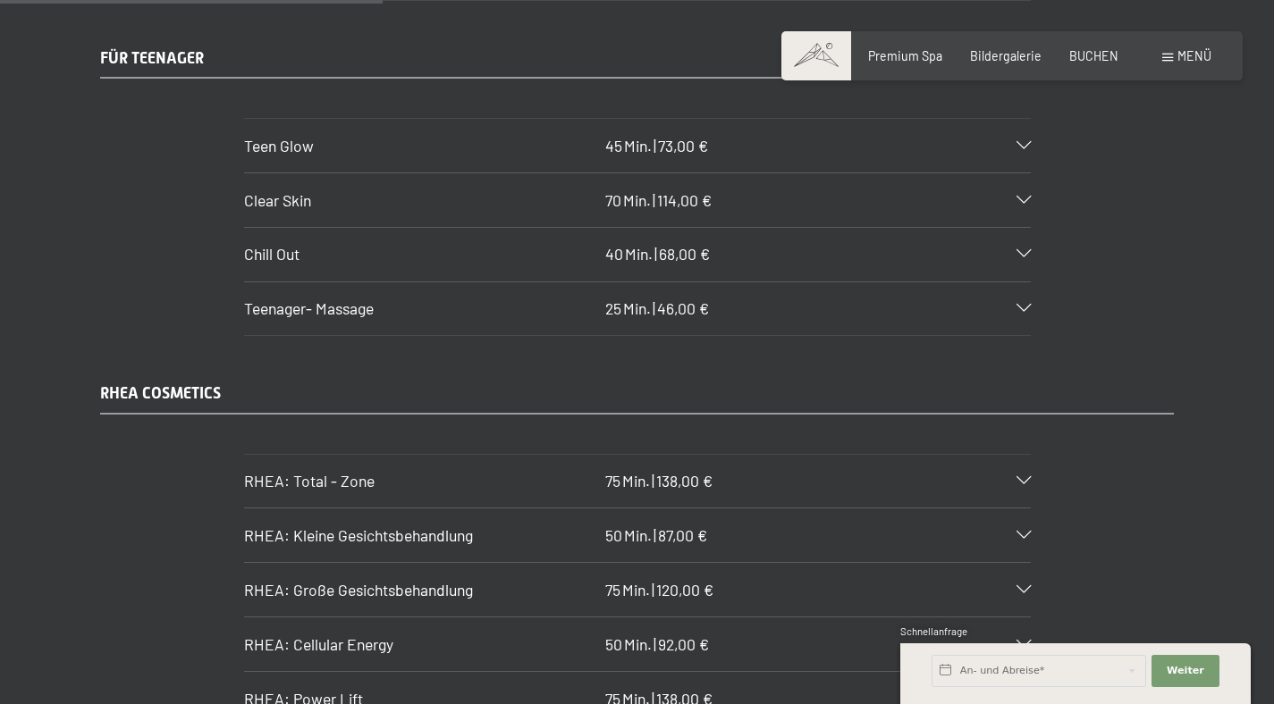
click at [1024, 298] on div "Teenager- Massage 25 Min. | 46,00 €" at bounding box center [637, 309] width 786 height 54
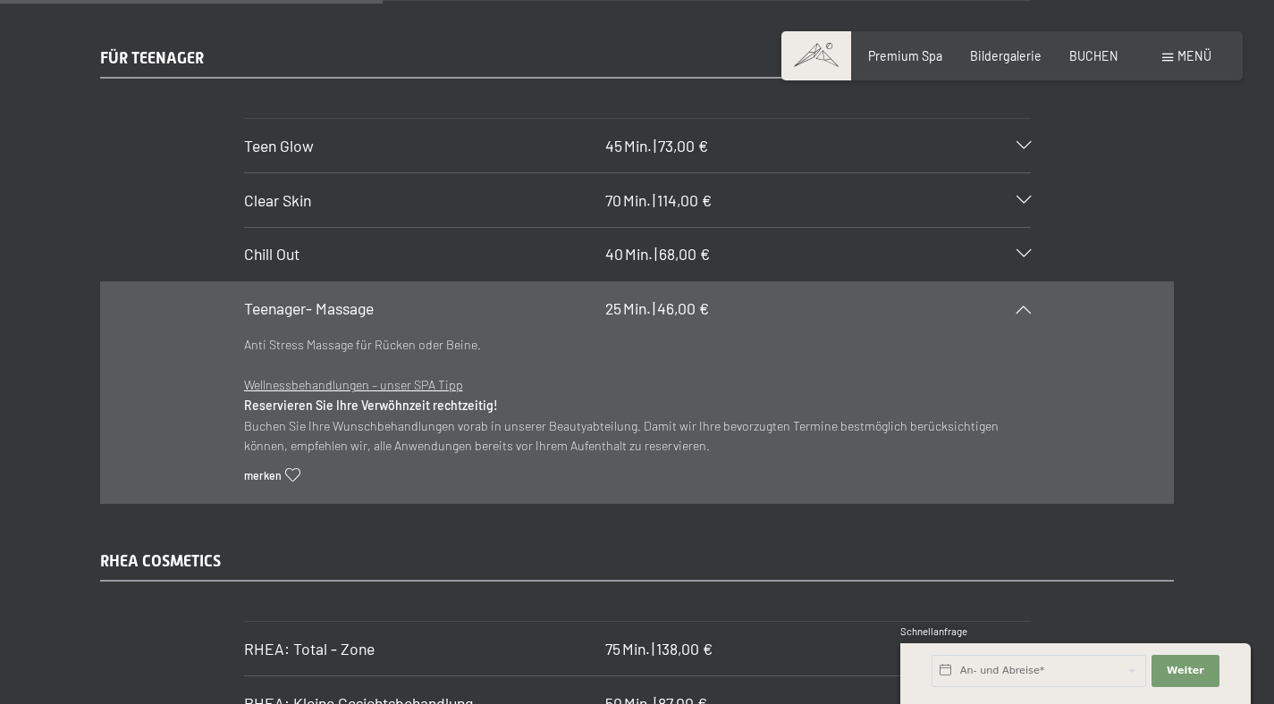
click at [1024, 298] on div "Teenager- Massage 25 Min. | 46,00 €" at bounding box center [637, 309] width 786 height 54
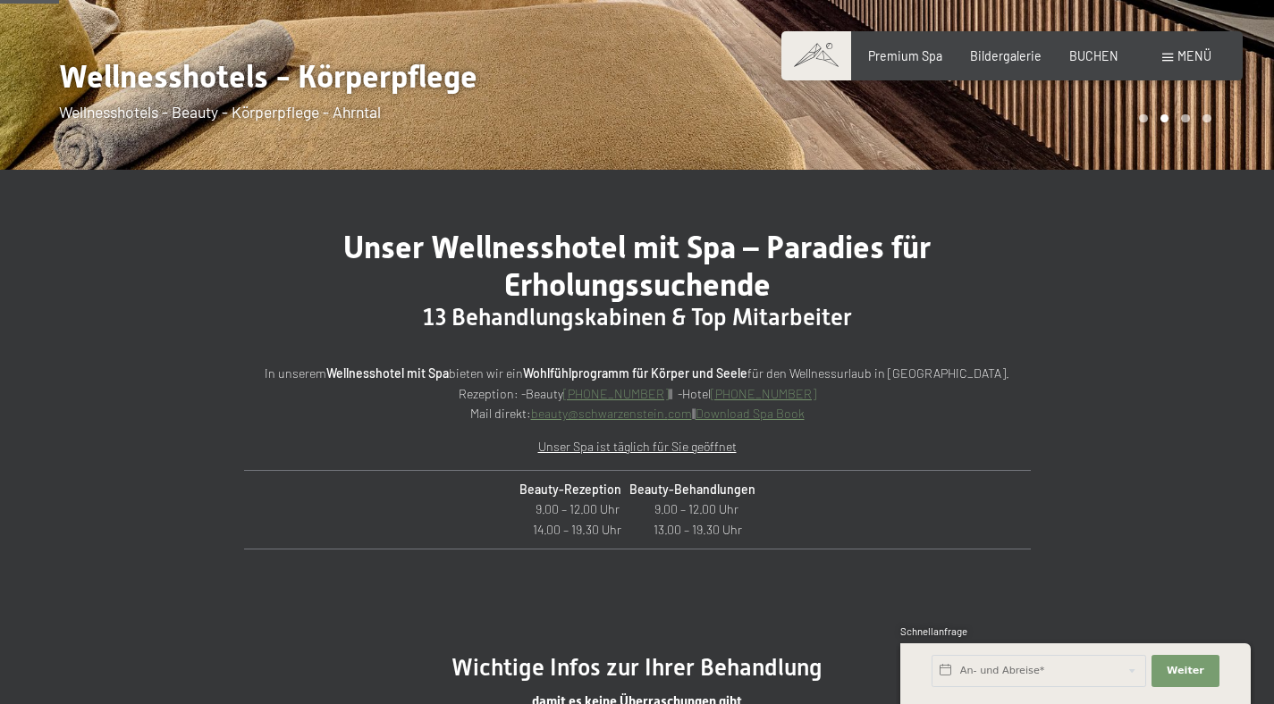
scroll to position [1035, 0]
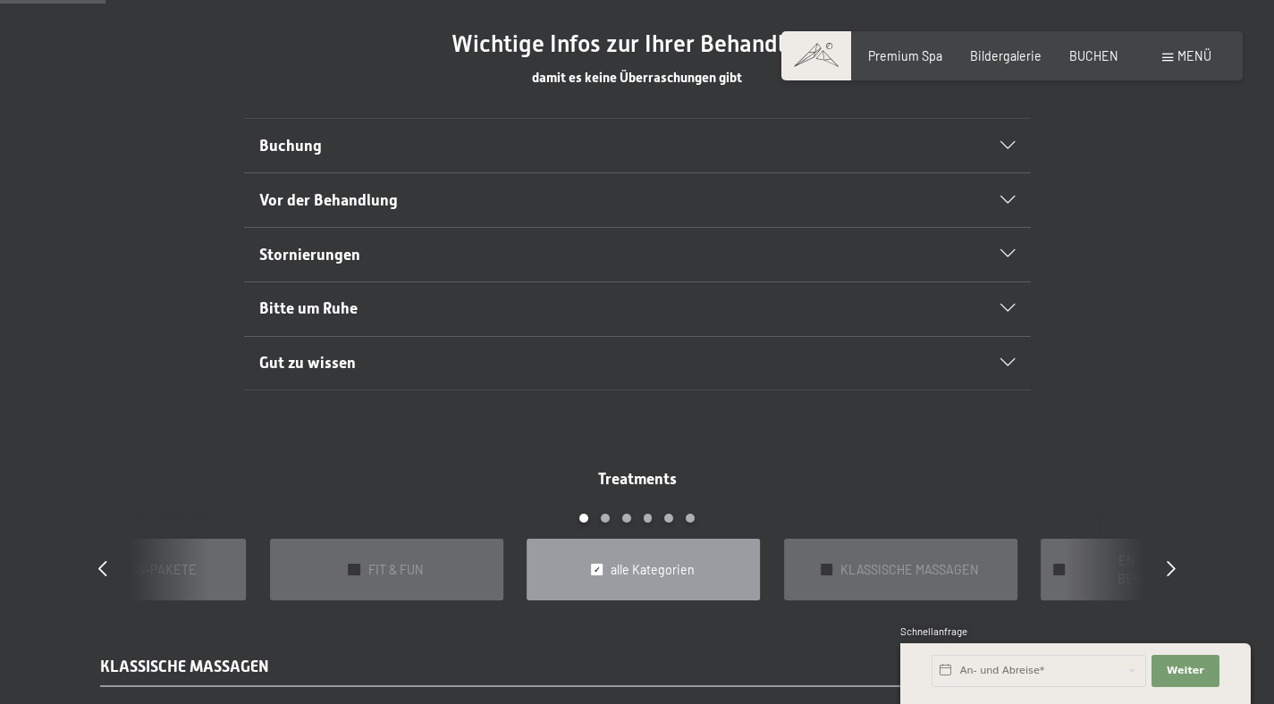
click at [1173, 63] on div "Menü" at bounding box center [1186, 56] width 49 height 18
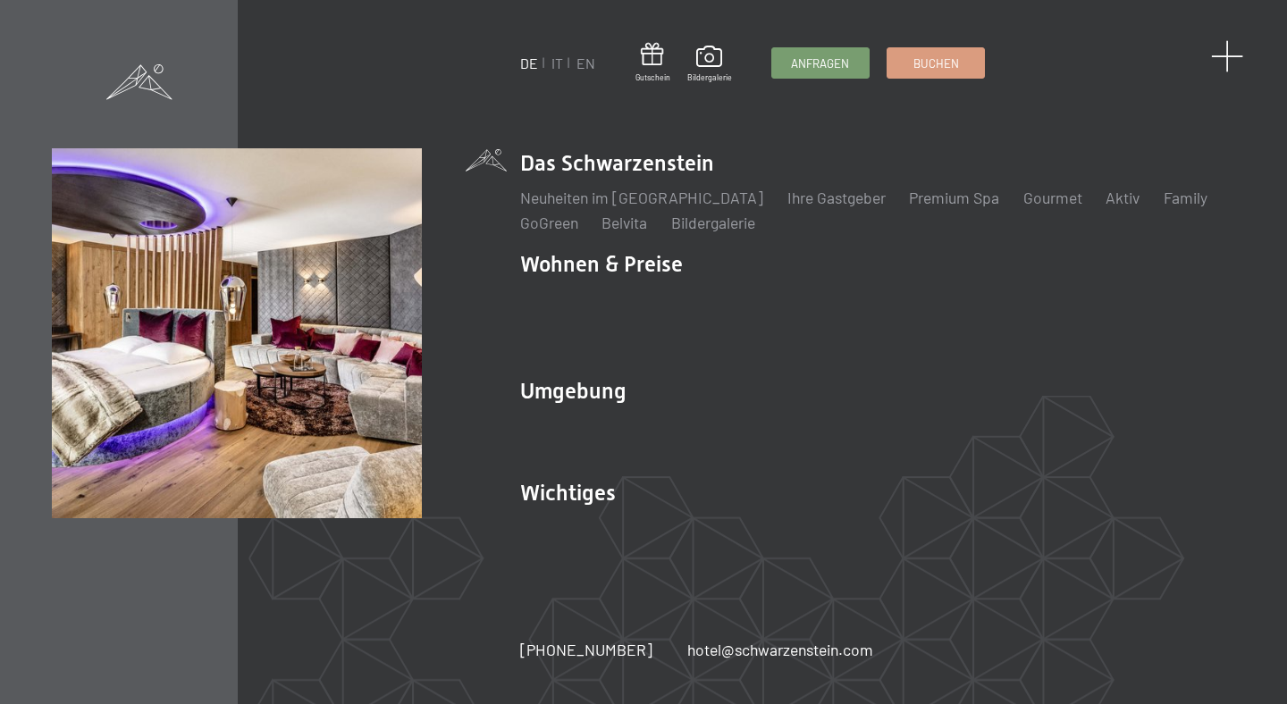
click at [1238, 58] on span at bounding box center [1227, 56] width 33 height 33
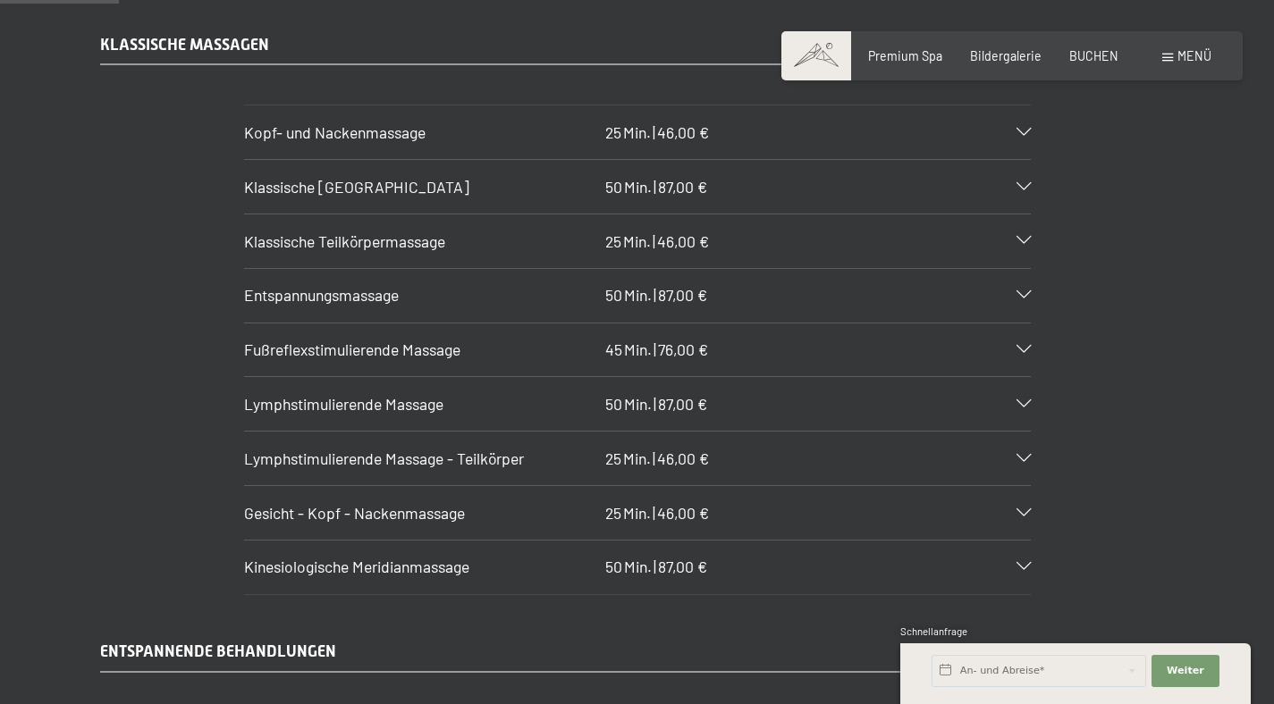
scroll to position [1682, 0]
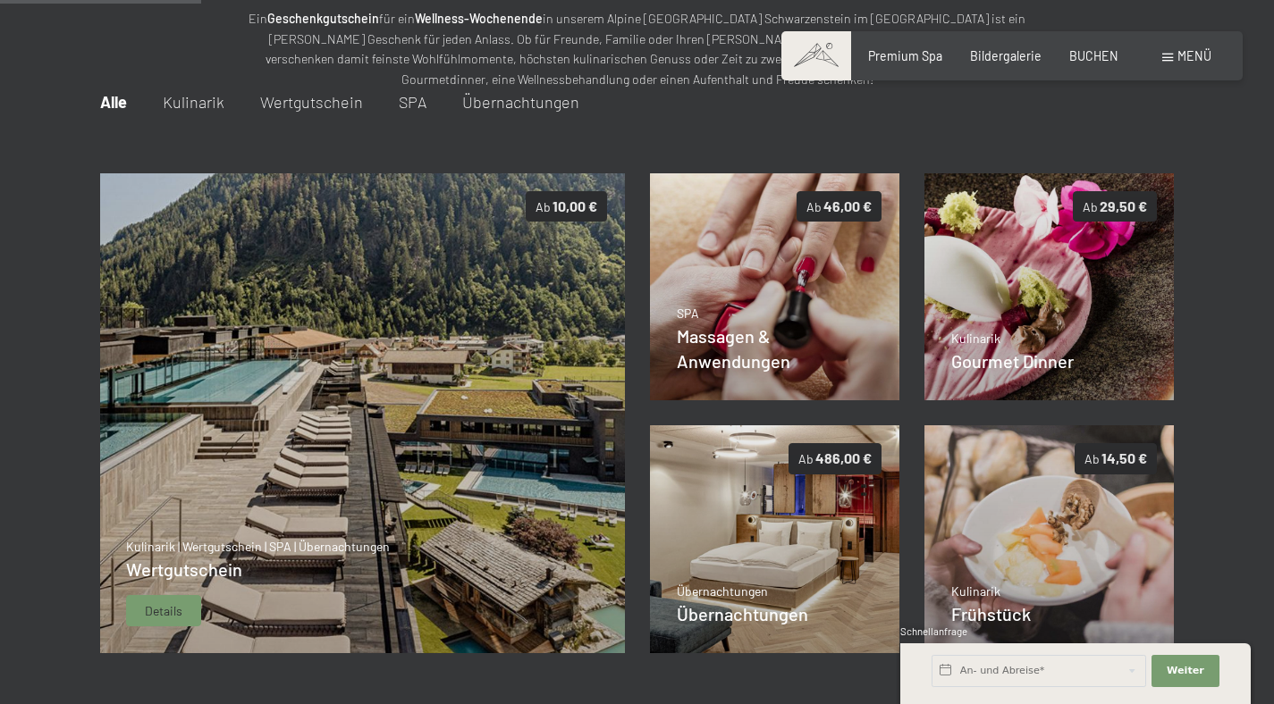
click at [398, 307] on img at bounding box center [362, 413] width 526 height 481
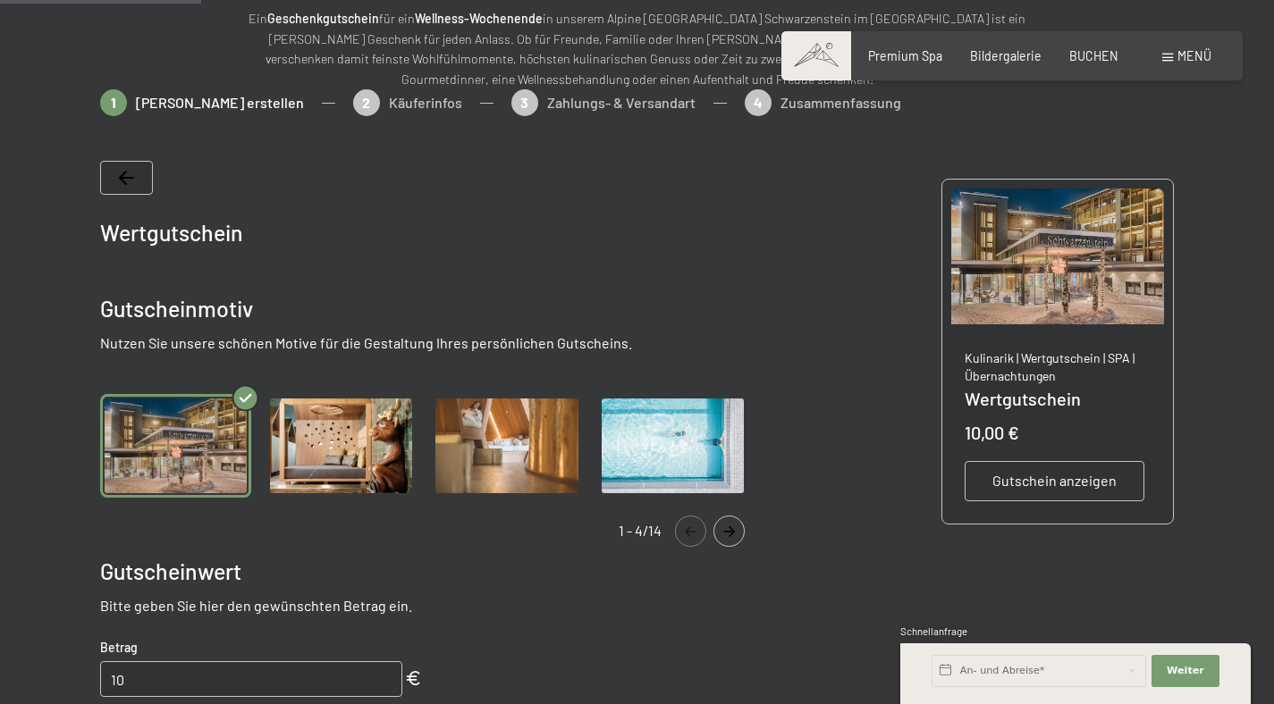
click at [208, 449] on img "Gallery" at bounding box center [175, 446] width 151 height 104
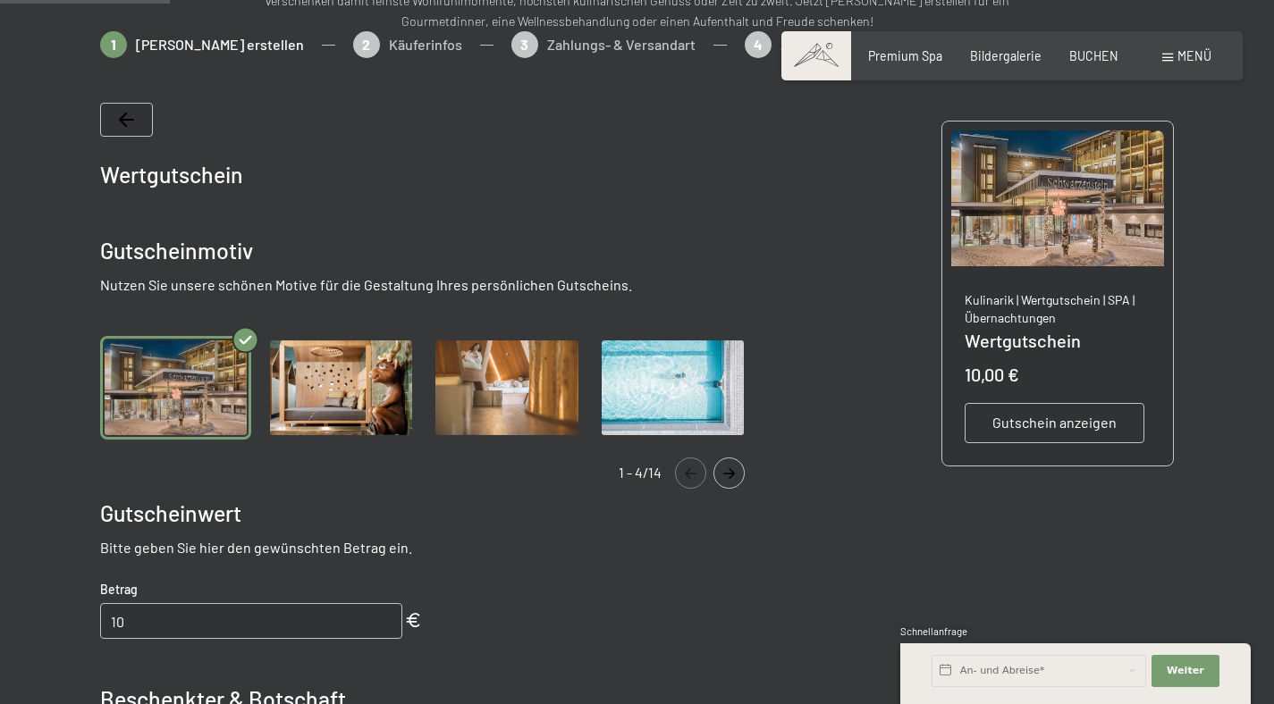
scroll to position [304, 0]
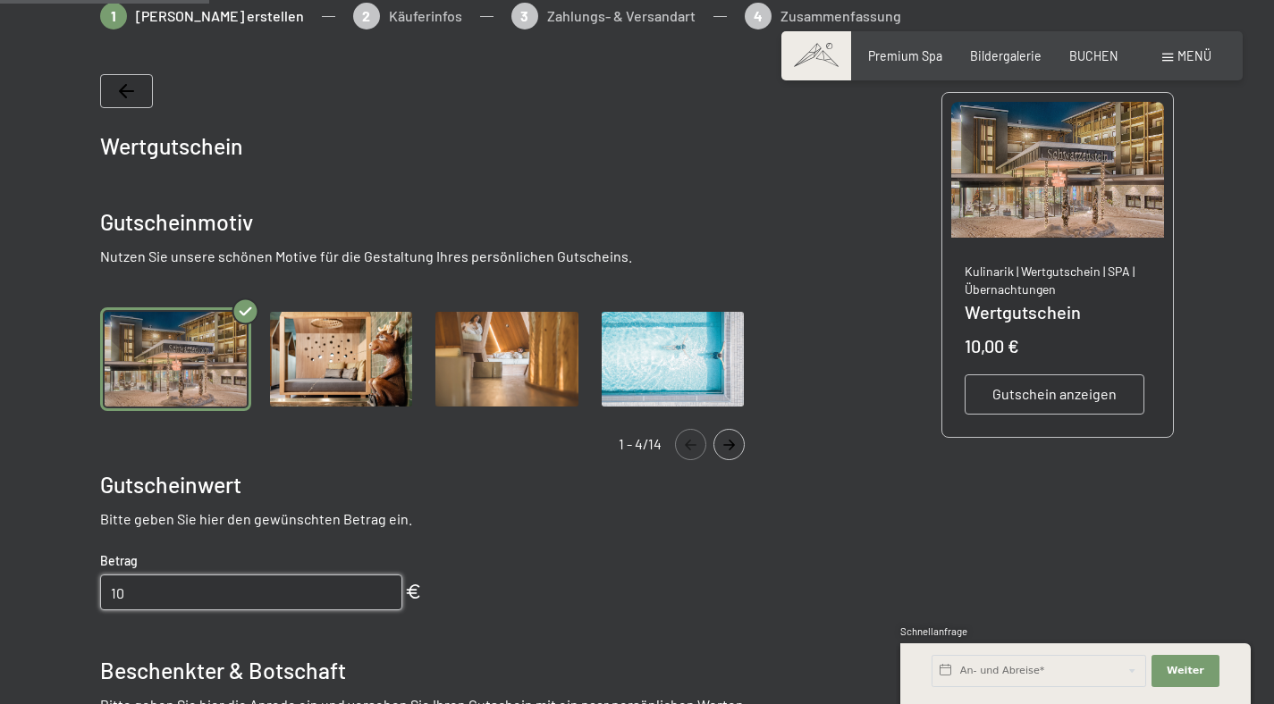
drag, startPoint x: 231, startPoint y: 585, endPoint x: 88, endPoint y: 597, distance: 143.5
click at [88, 597] on div at bounding box center [636, 593] width 1191 height 1181
type input "46"
click at [509, 527] on p "Bitte geben Sie hier den gewünschten Betrag ein." at bounding box center [431, 519] width 662 height 20
click at [732, 456] on button "Navigate to next slide" at bounding box center [728, 444] width 31 height 31
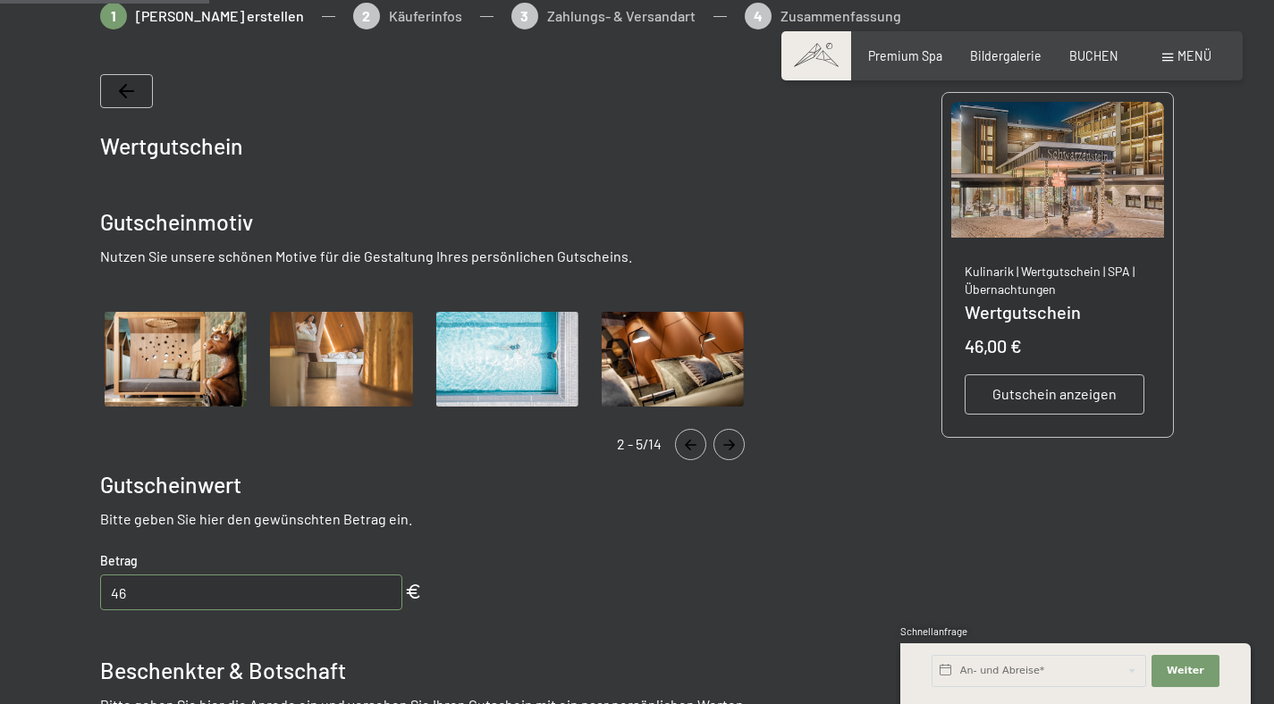
click at [732, 456] on button "Navigate to next slide" at bounding box center [728, 444] width 31 height 31
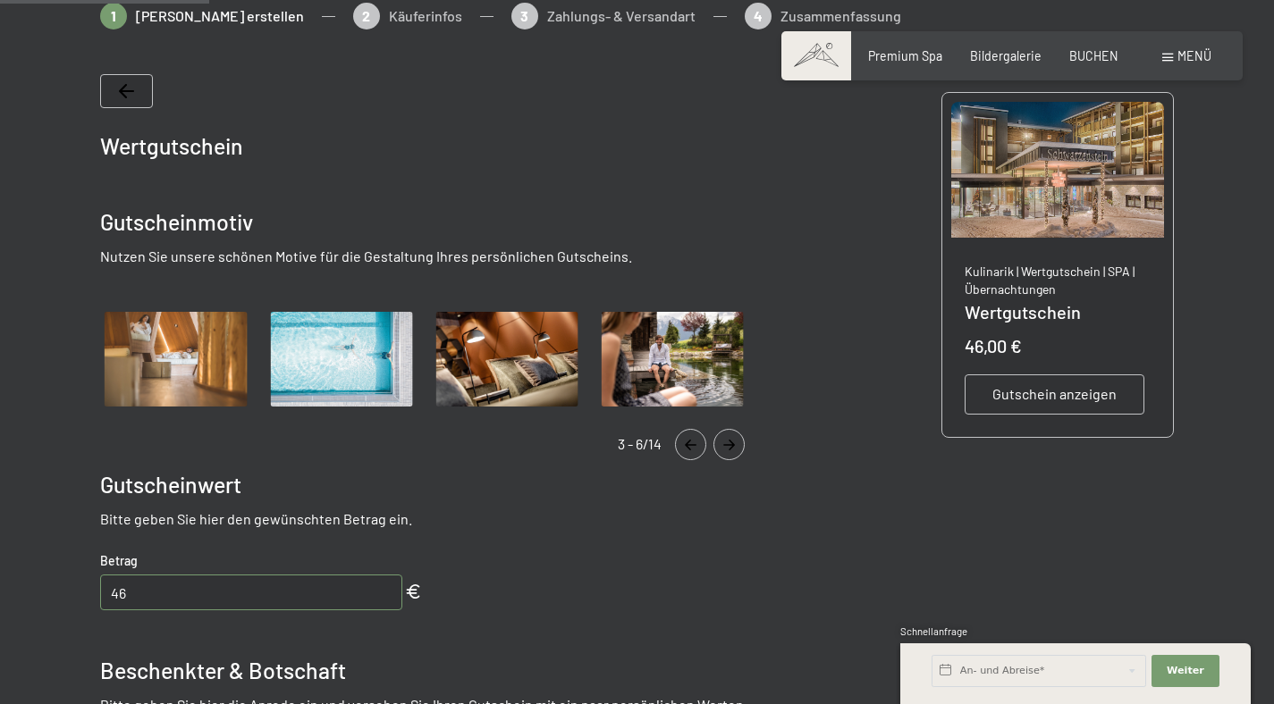
click at [732, 456] on button "Navigate to next slide" at bounding box center [728, 444] width 31 height 31
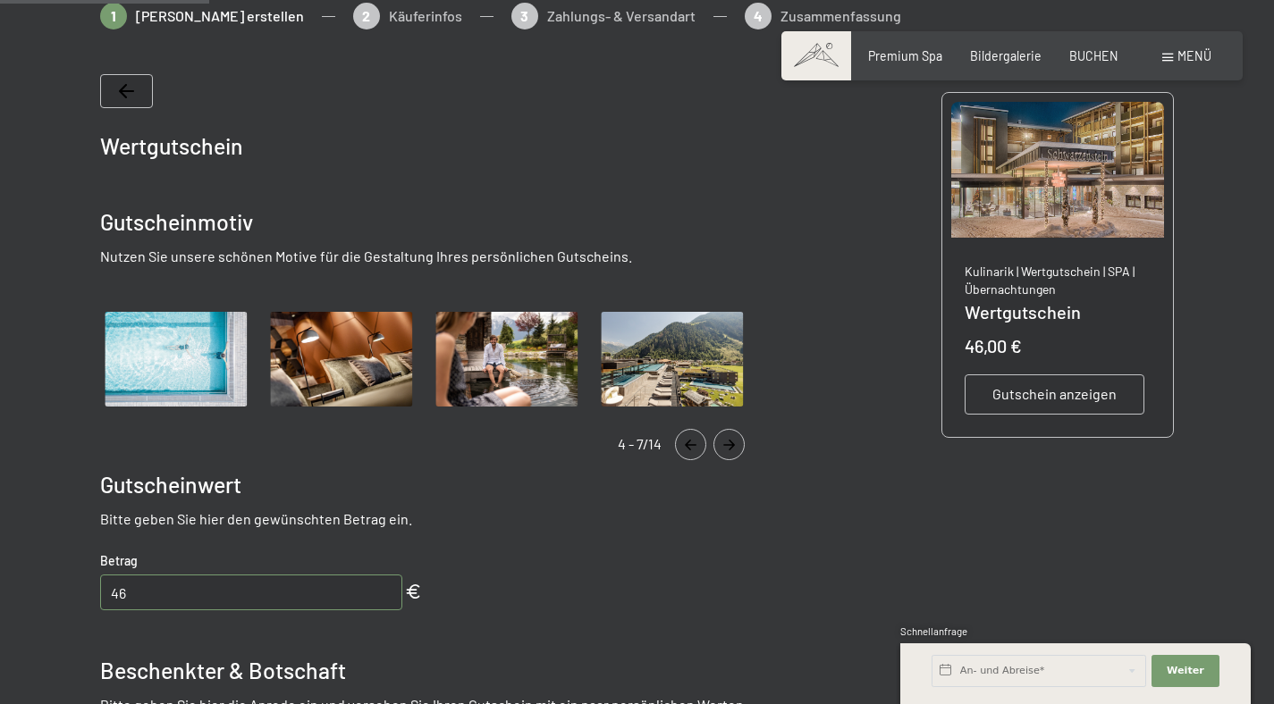
click at [731, 455] on button "Navigate to next slide" at bounding box center [728, 444] width 31 height 31
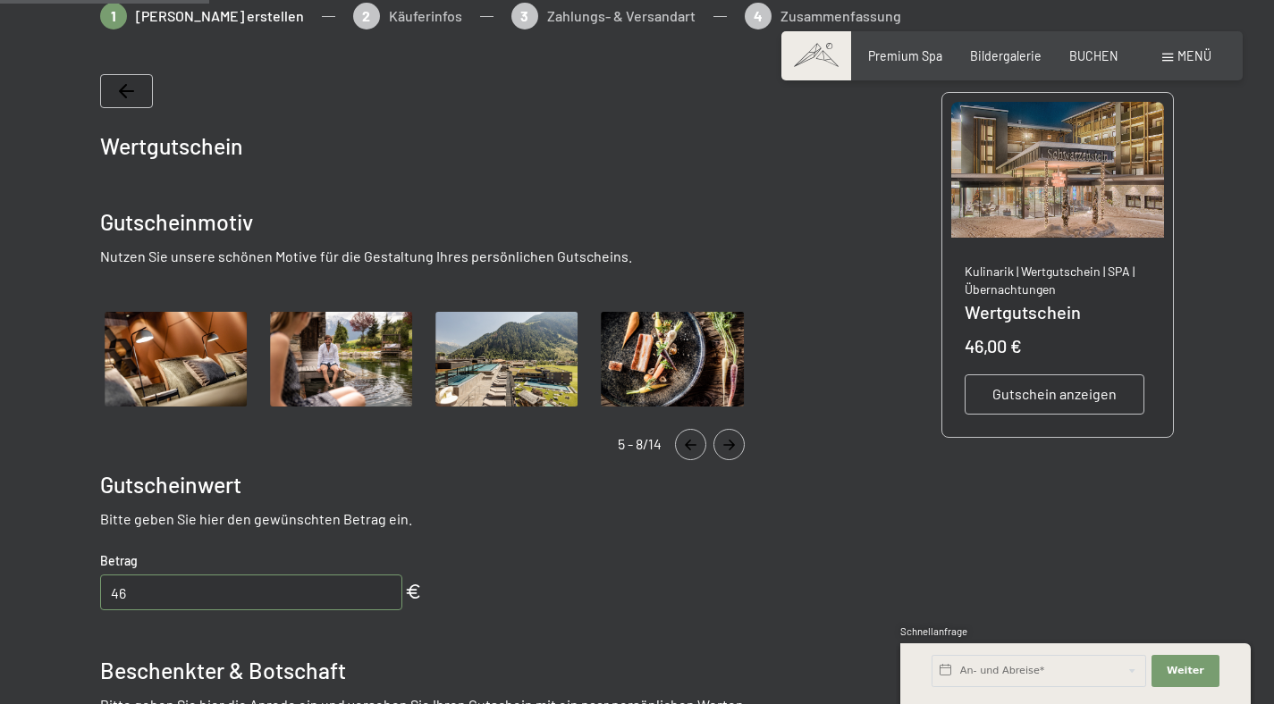
click at [731, 455] on button "Navigate to next slide" at bounding box center [728, 444] width 31 height 31
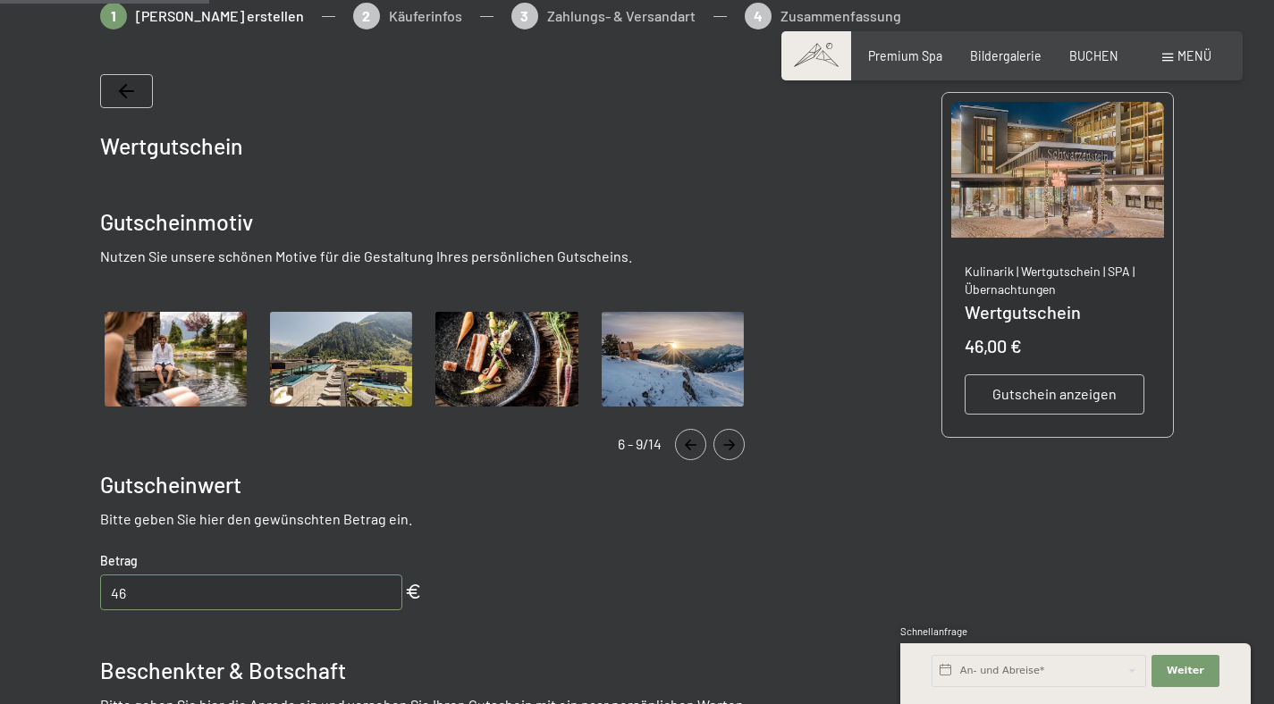
click at [731, 455] on button "Navigate to next slide" at bounding box center [728, 444] width 31 height 31
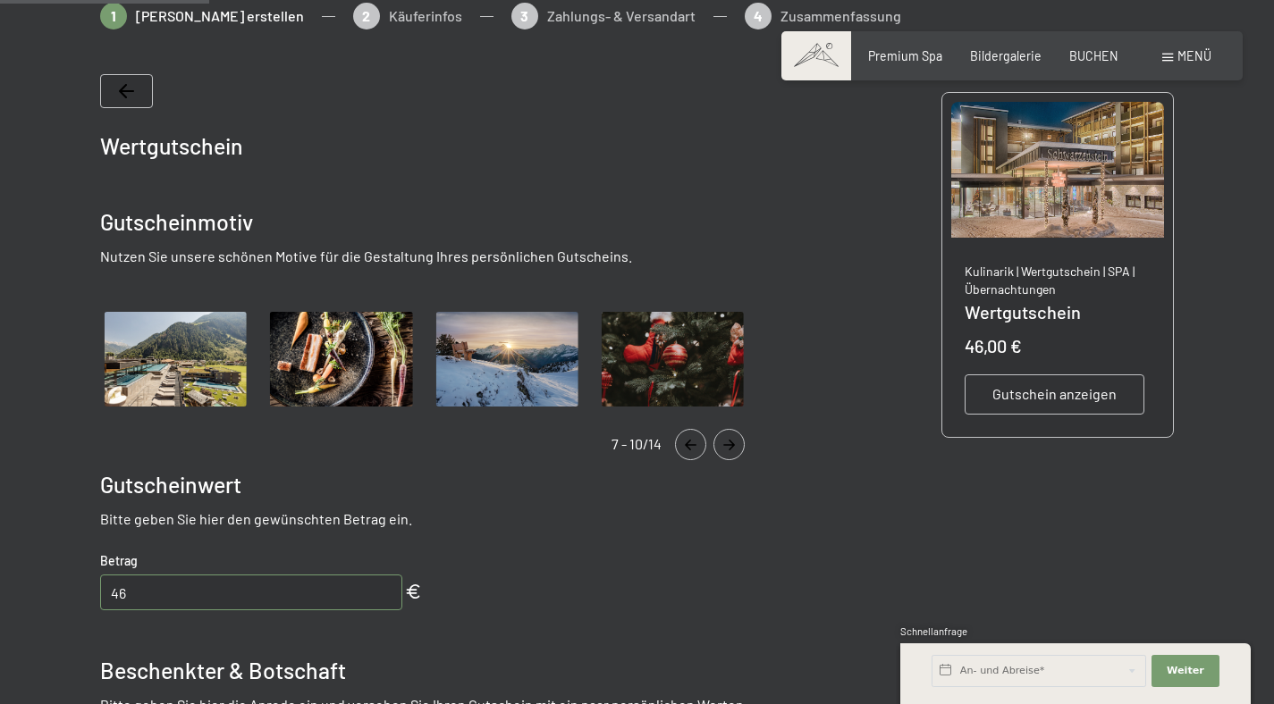
click at [731, 455] on button "Navigate to next slide" at bounding box center [728, 444] width 31 height 31
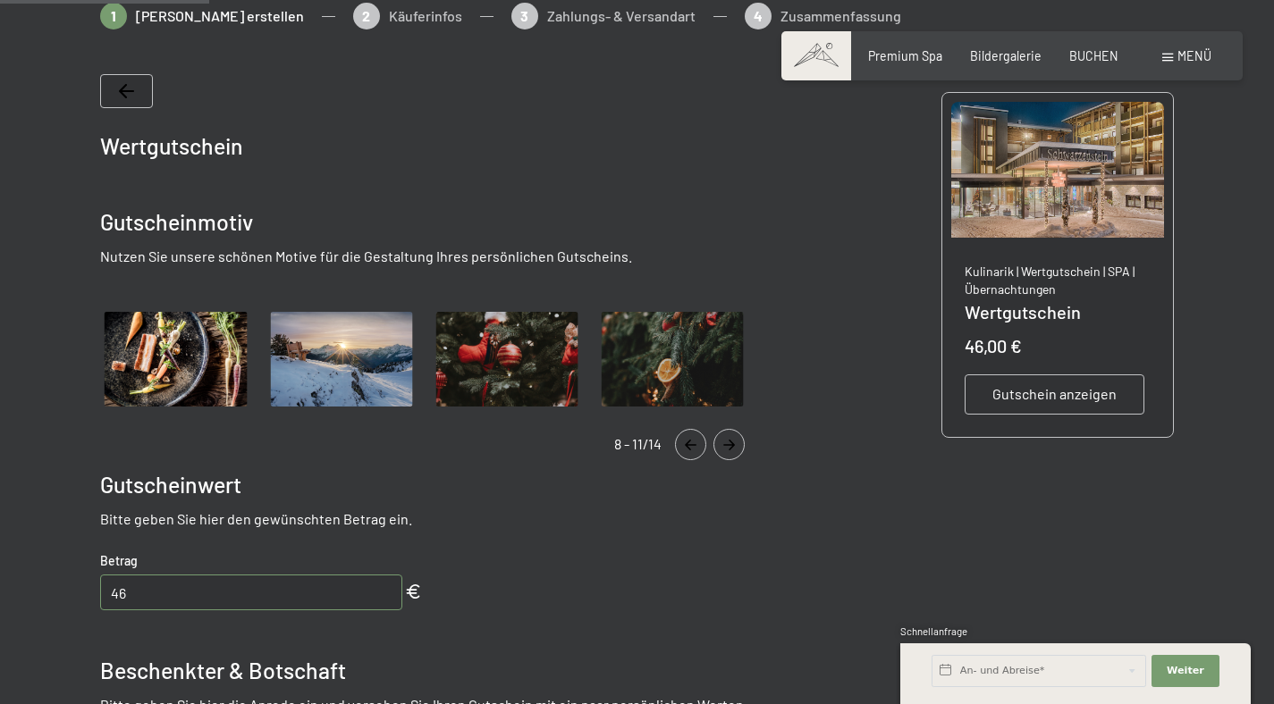
click at [731, 455] on button "Navigate to next slide" at bounding box center [728, 444] width 31 height 31
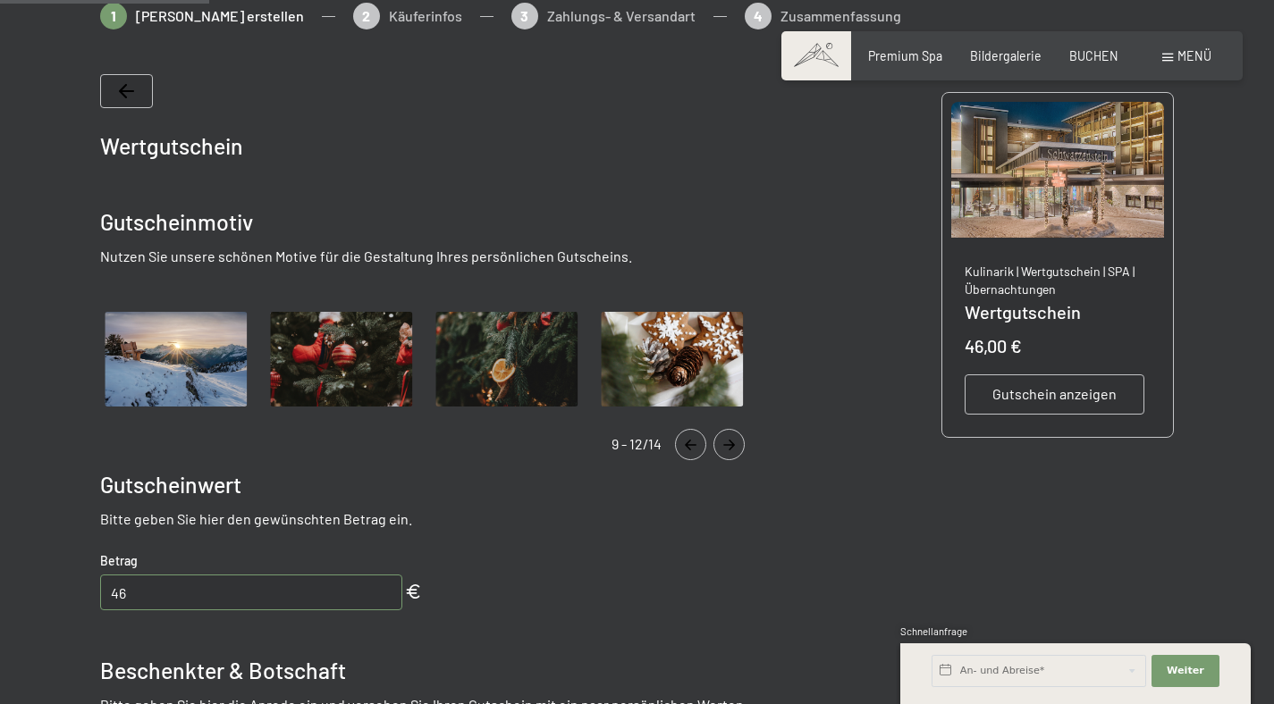
click at [685, 446] on icon "Navigate to previous slide" at bounding box center [690, 445] width 29 height 11
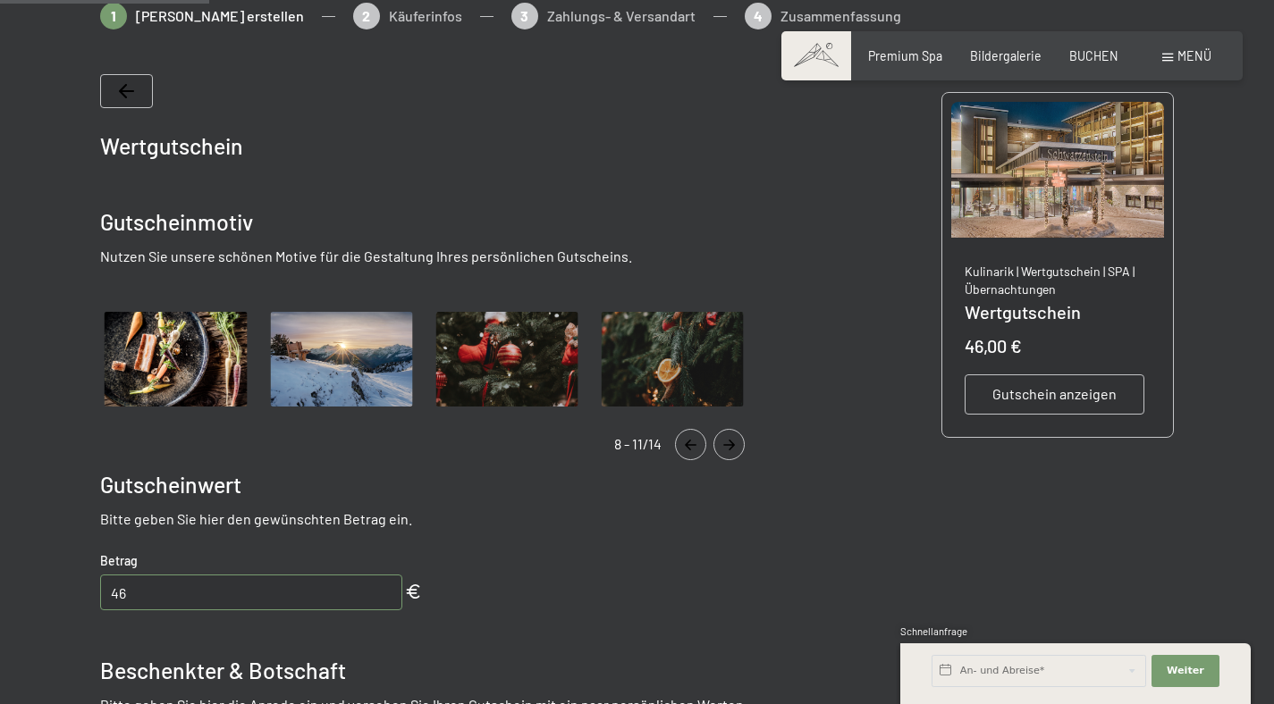
click at [685, 446] on icon "Navigate to previous slide" at bounding box center [690, 445] width 29 height 11
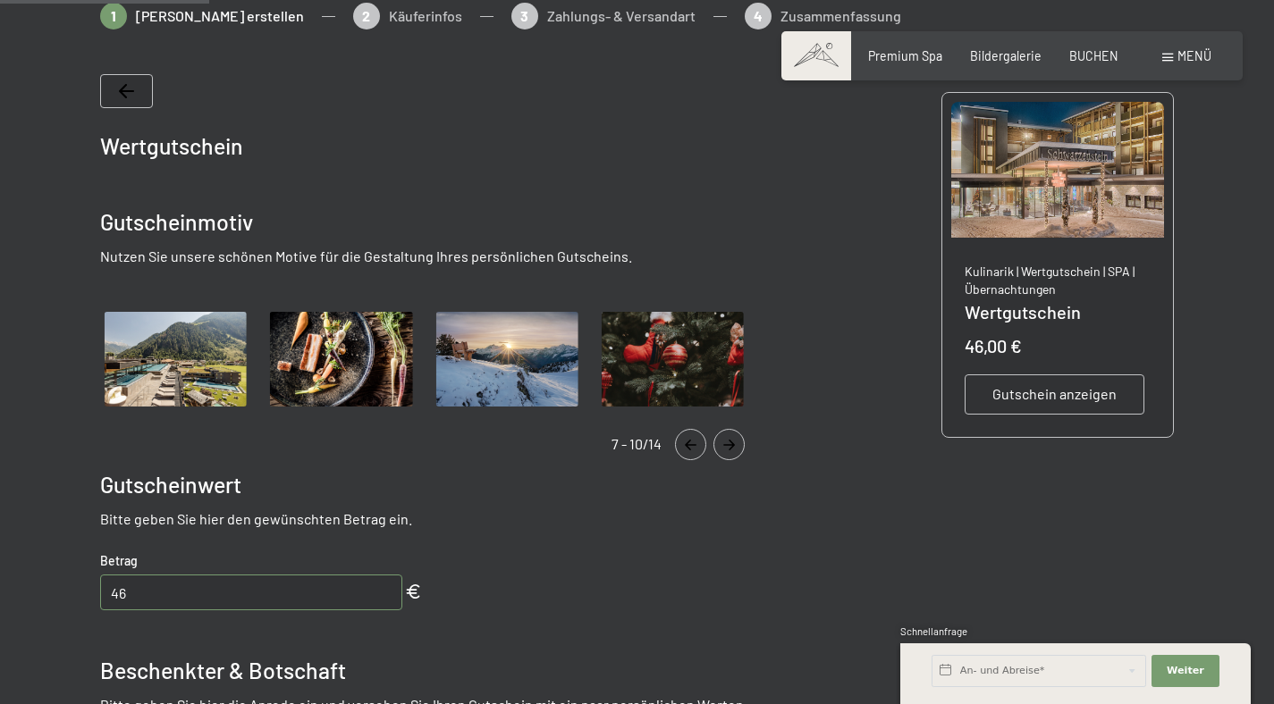
click at [685, 446] on icon "Navigate to previous slide" at bounding box center [690, 445] width 29 height 11
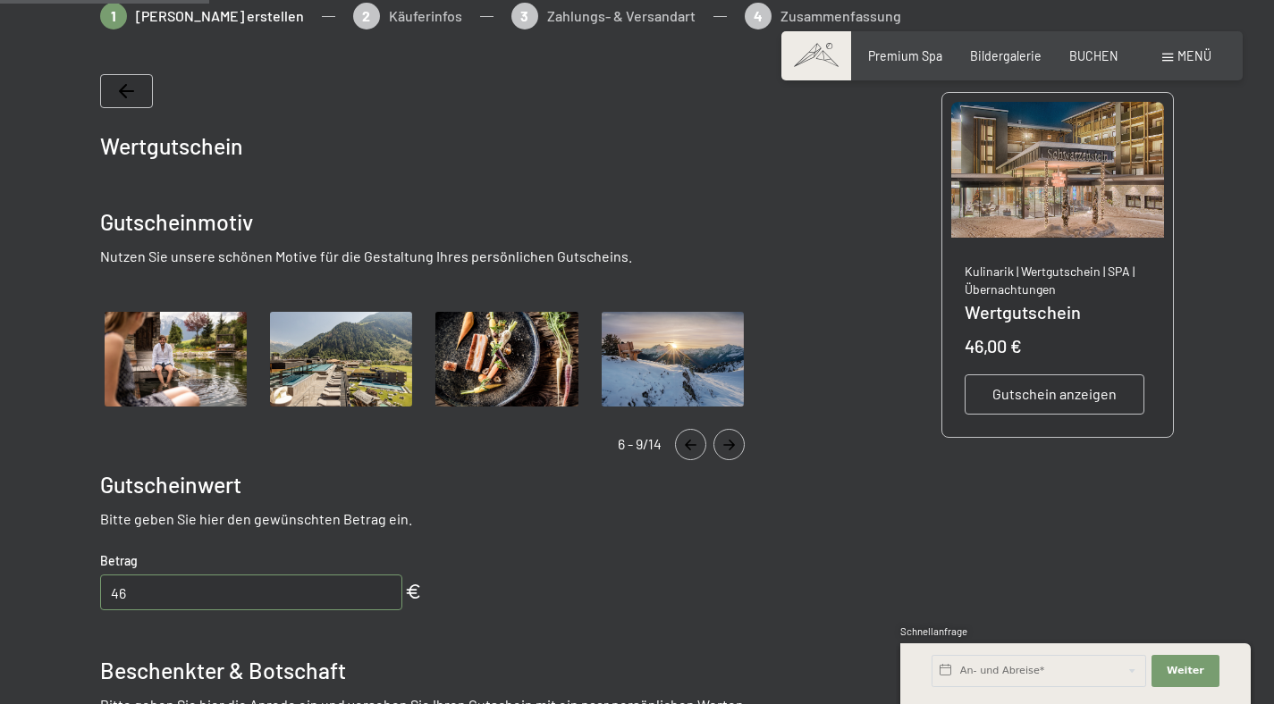
click at [685, 446] on icon "Navigate to previous slide" at bounding box center [690, 445] width 29 height 11
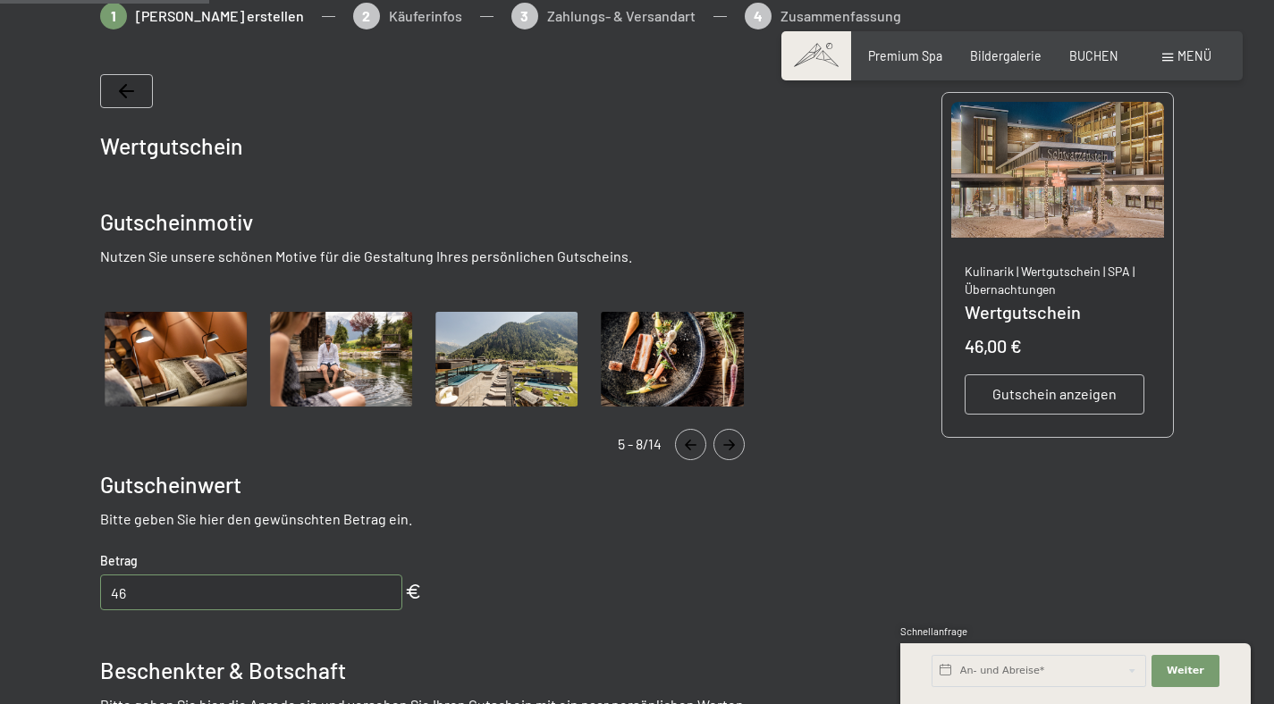
click at [685, 446] on icon "Navigate to previous slide" at bounding box center [690, 445] width 29 height 11
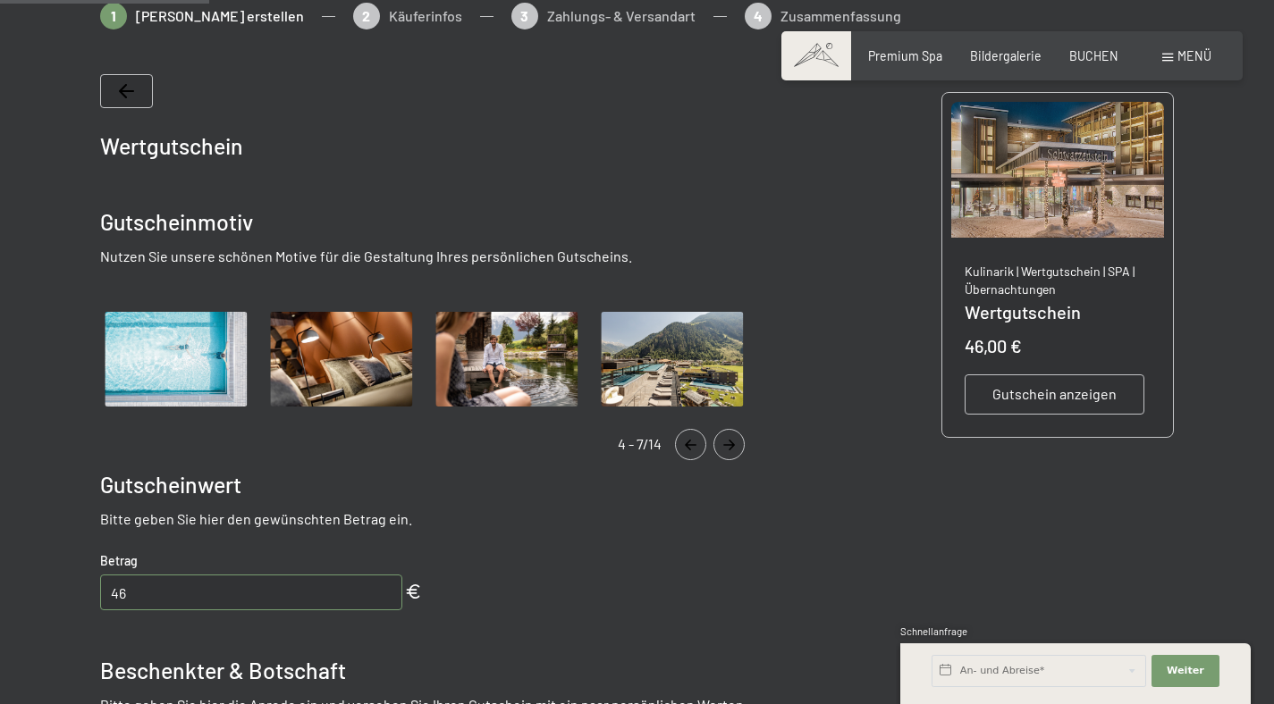
click at [685, 446] on icon "Navigate to previous slide" at bounding box center [690, 445] width 29 height 11
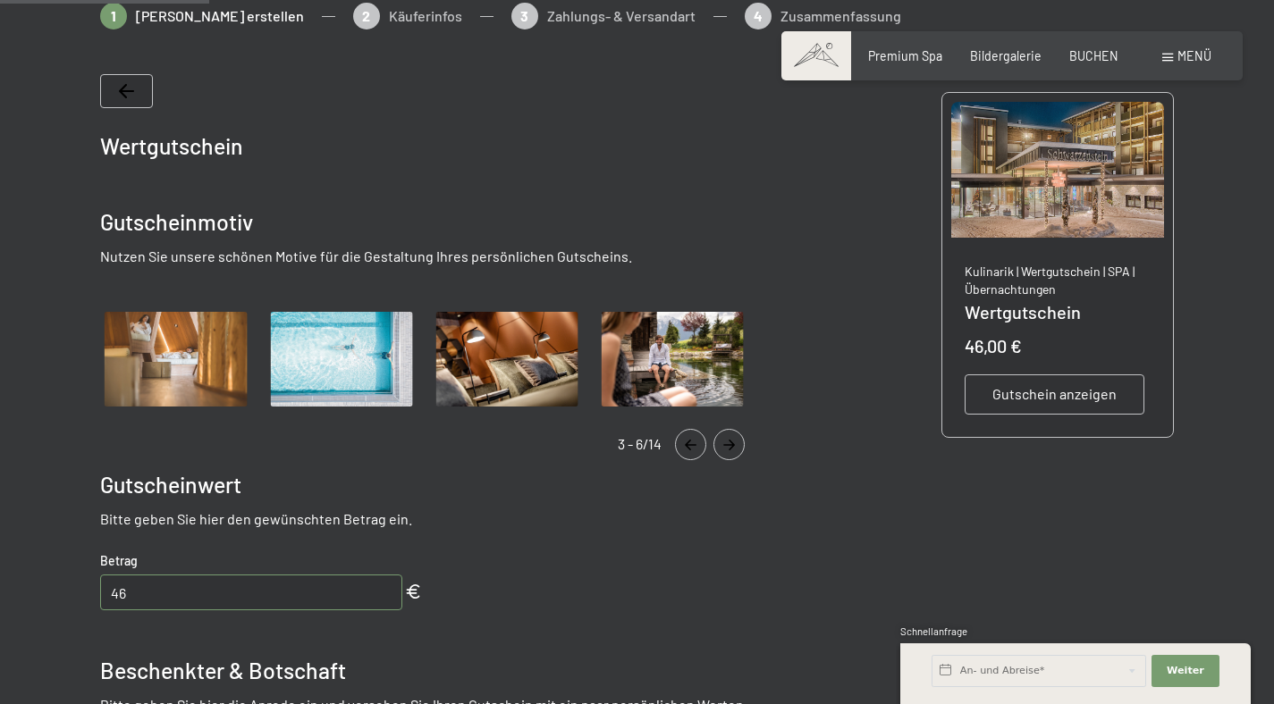
click at [685, 446] on icon "Navigate to previous slide" at bounding box center [690, 445] width 29 height 11
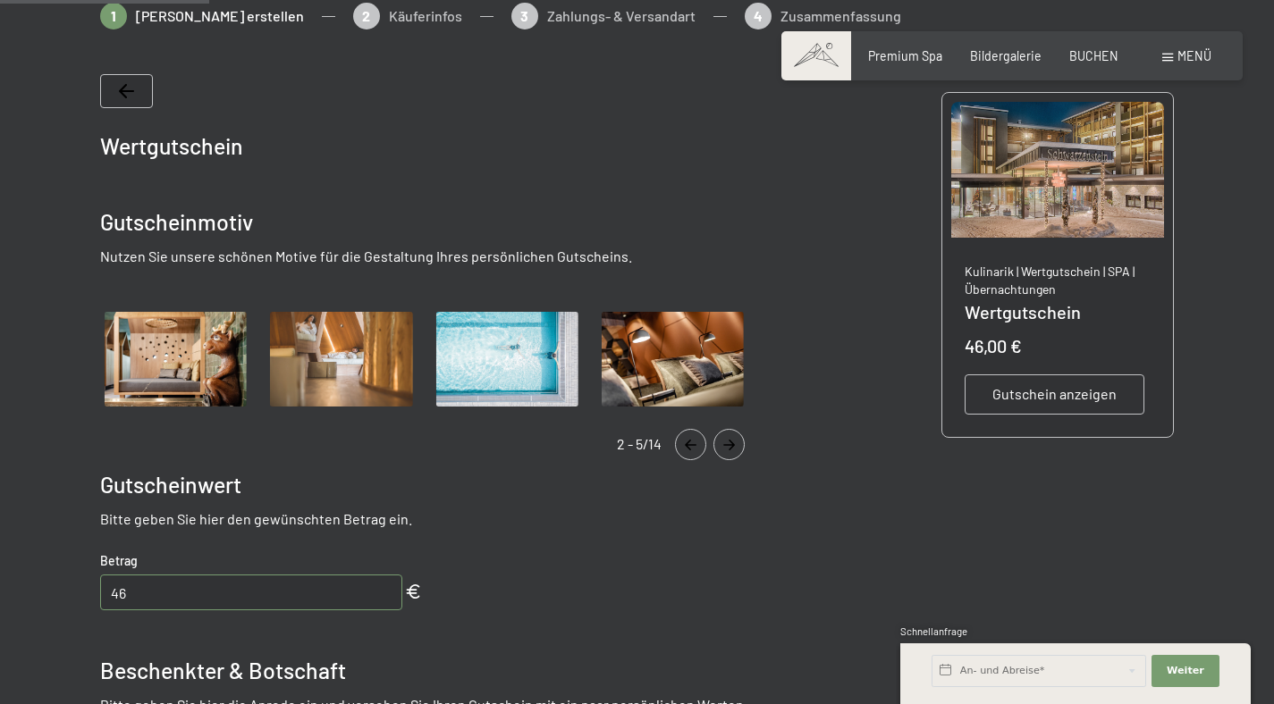
click at [685, 446] on icon "Navigate to previous slide" at bounding box center [690, 445] width 29 height 11
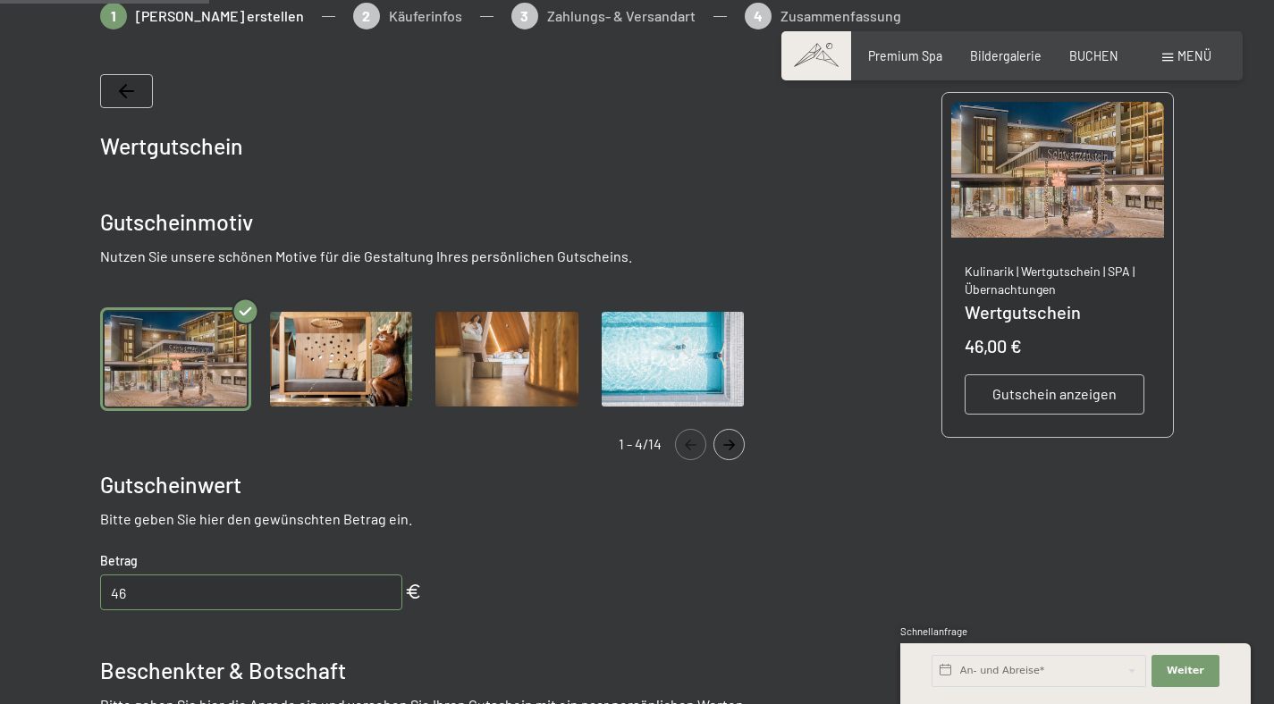
click at [685, 446] on icon "Navigate to previous slide" at bounding box center [690, 445] width 29 height 11
click at [463, 368] on img "Gallery" at bounding box center [506, 359] width 151 height 104
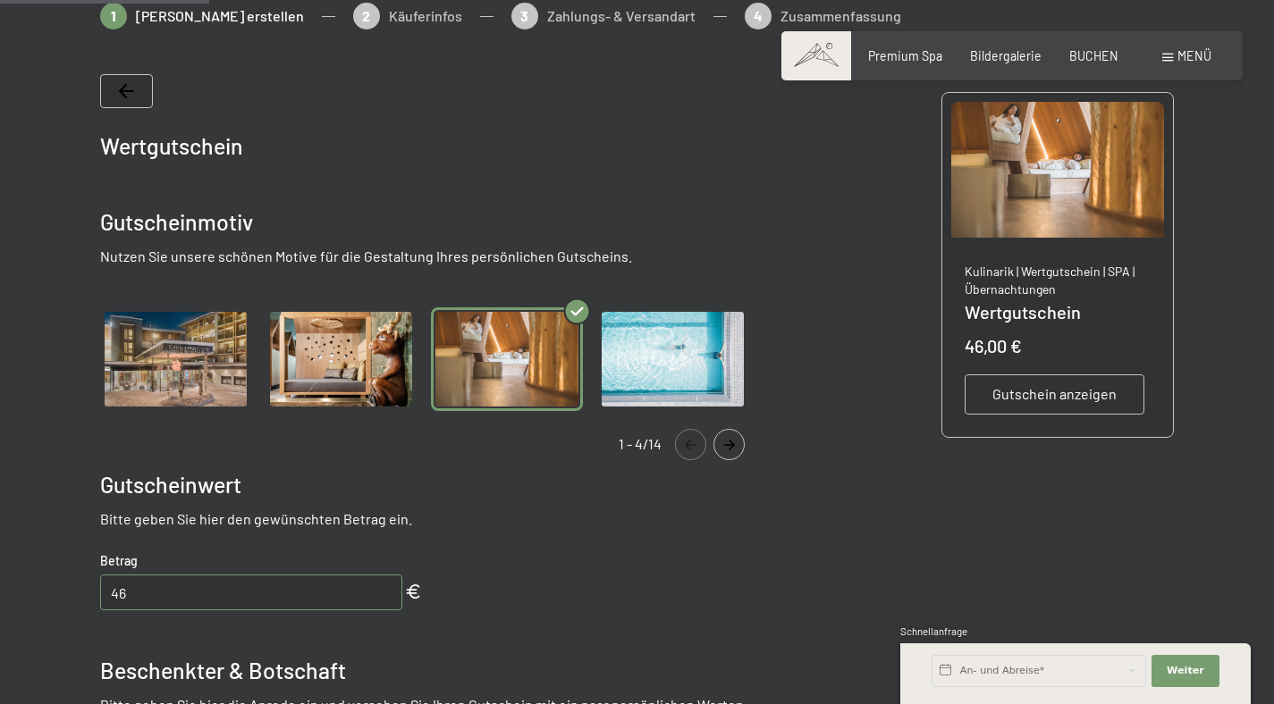
click at [163, 378] on img "Gallery" at bounding box center [175, 359] width 151 height 104
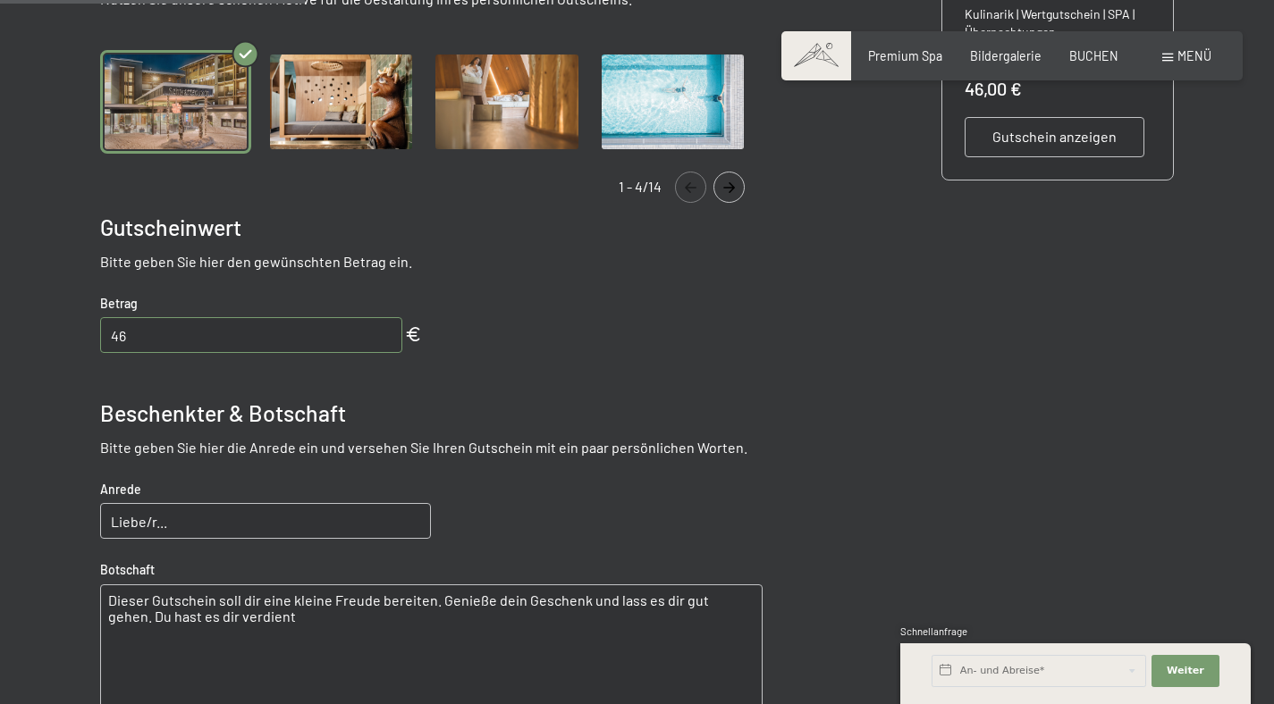
scroll to position [577, 0]
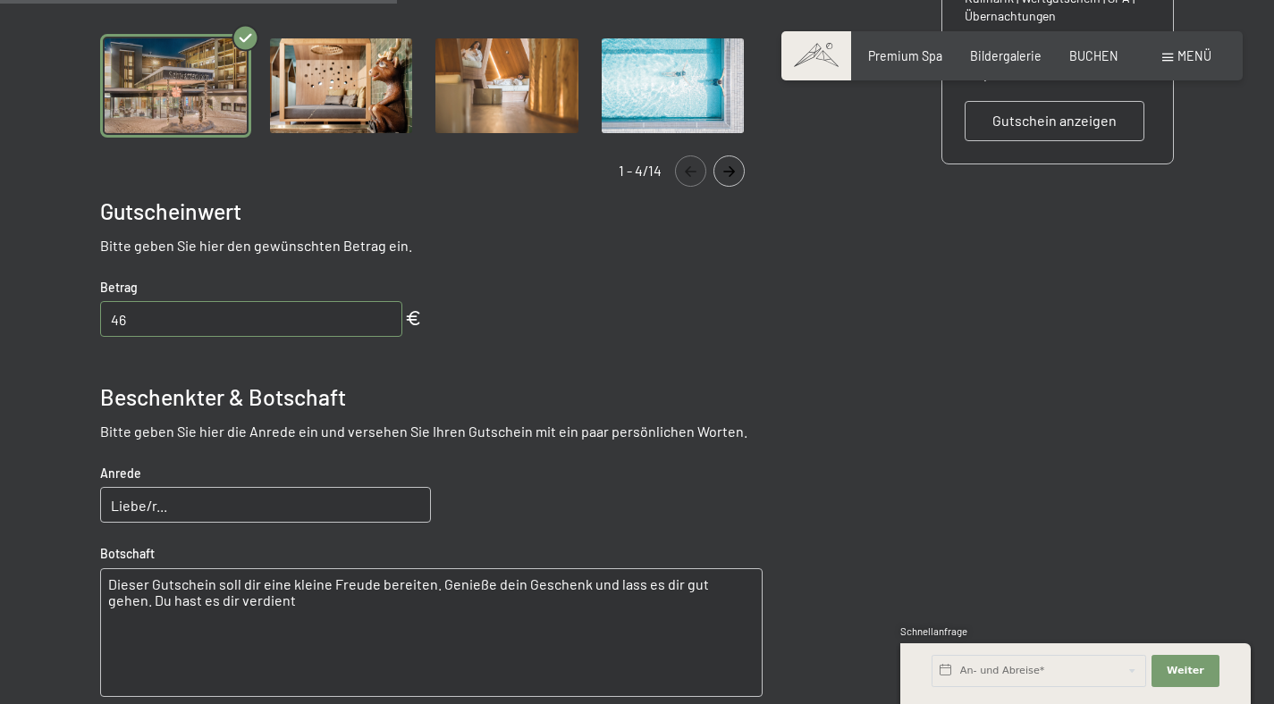
click at [196, 497] on input "Liebe/r..." at bounding box center [265, 505] width 331 height 36
drag, startPoint x: 196, startPoint y: 497, endPoint x: 102, endPoint y: 490, distance: 94.1
click at [102, 490] on input "Liebe/r..." at bounding box center [265, 505] width 331 height 36
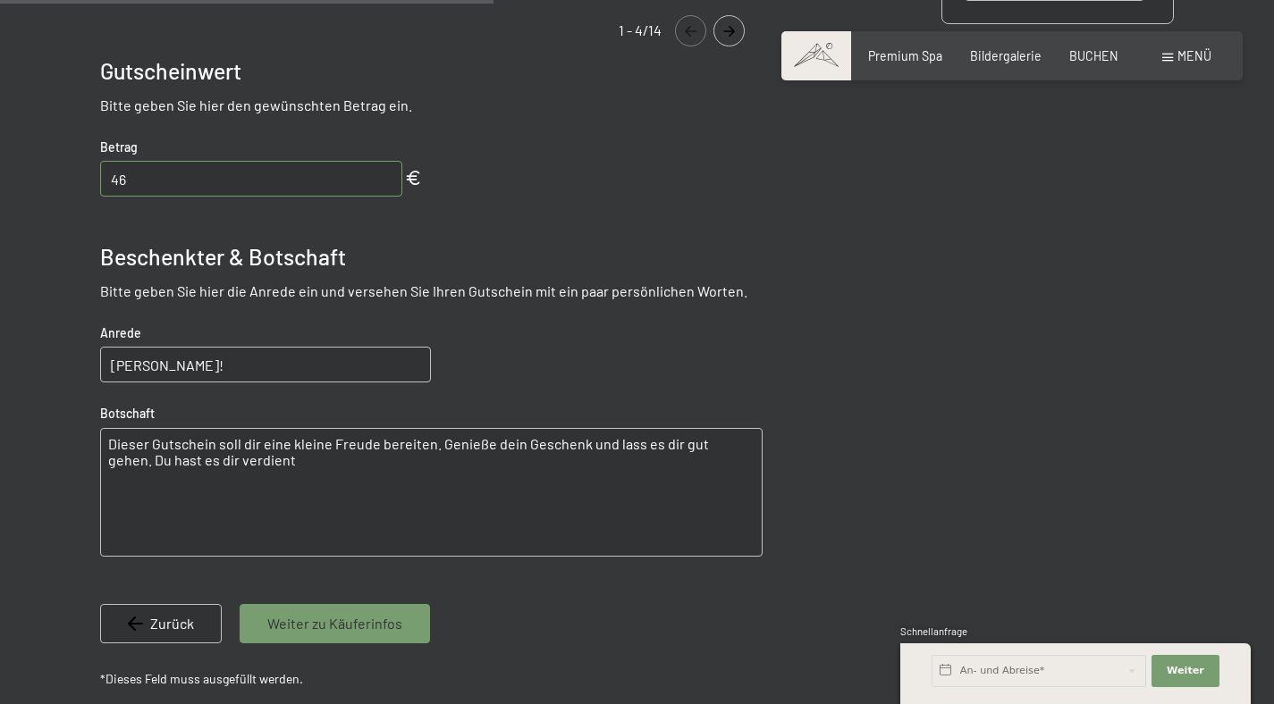
type input "[PERSON_NAME]!"
click at [496, 486] on textarea "Dieser Gutschein soll dir eine kleine Freude bereiten. Genieße dein Geschenk un…" at bounding box center [431, 492] width 662 height 129
drag, startPoint x: 267, startPoint y: 467, endPoint x: 108, endPoint y: 445, distance: 160.6
click at [108, 445] on textarea "Dieser Gutschein soll dir eine kleine Freude bereiten. Genieße dein Geschenk un…" at bounding box center [431, 492] width 662 height 129
click at [150, 223] on div "Wertgutschein Gutscheinmotiv Nutzen Sie unsere schönen Motive für die Gestaltun…" at bounding box center [431, 178] width 662 height 1036
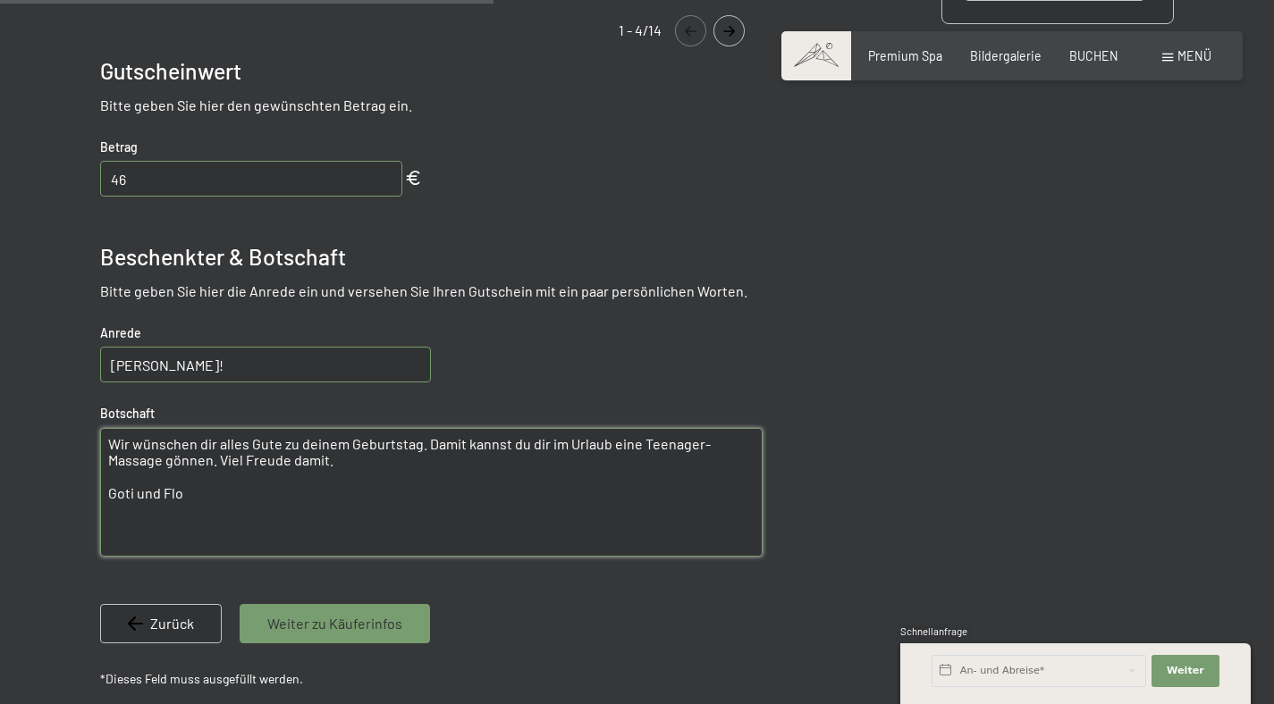
click at [198, 500] on textarea "Wir wünschen dir alles Gute zu deinem Geburtstag. Damit kannst du dir im Urlaub…" at bounding box center [431, 492] width 662 height 129
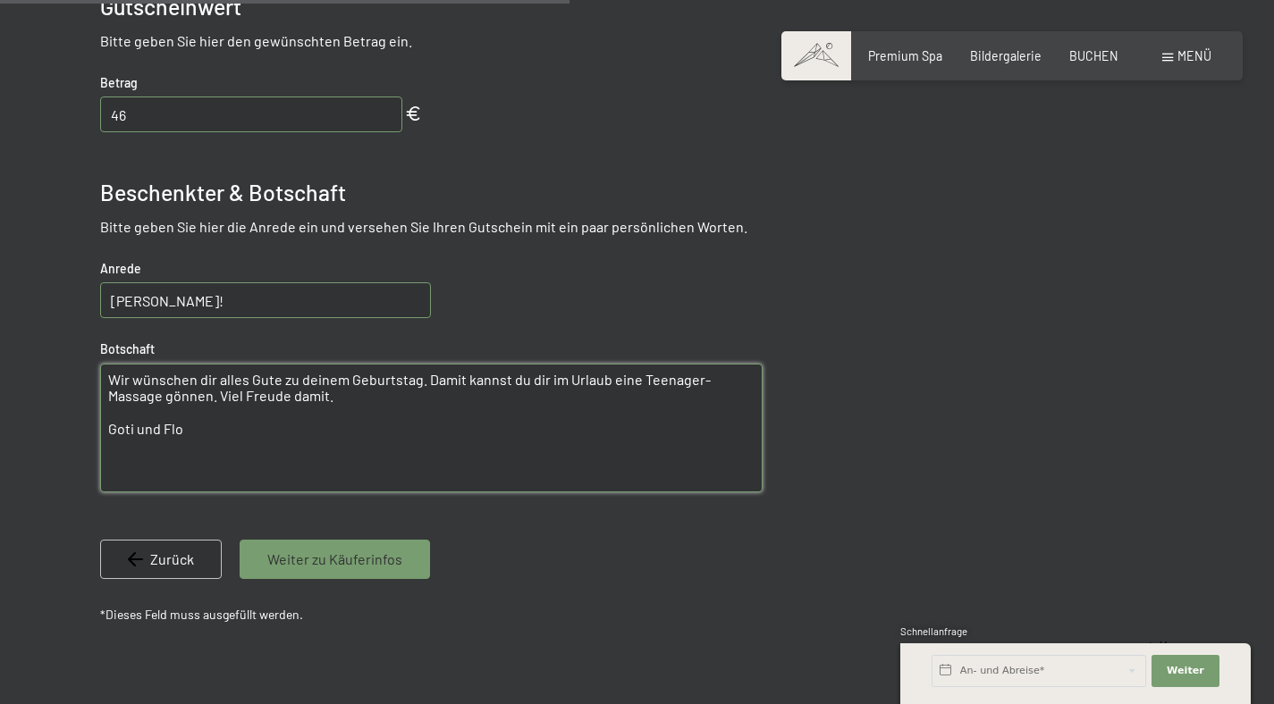
scroll to position [828, 0]
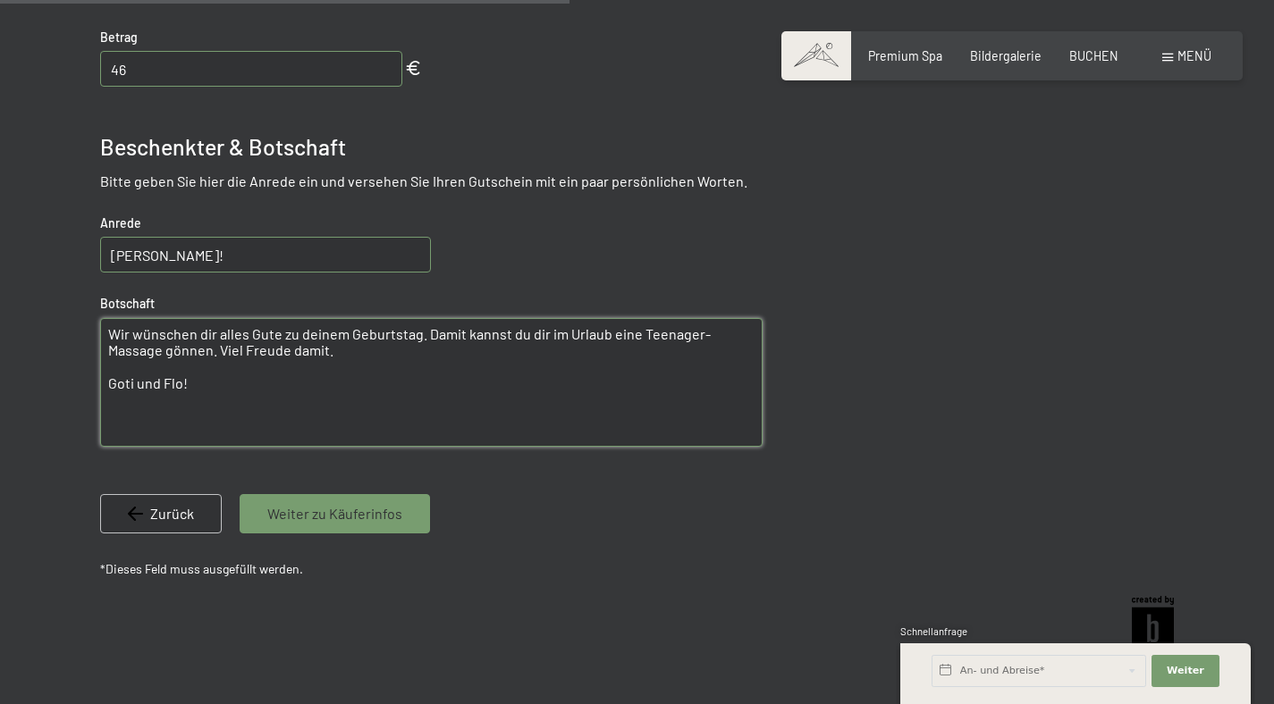
type textarea "Wir wünschen dir alles Gute zu deinem Geburtstag. Damit kannst du dir im Urlaub…"
click at [360, 520] on span "Weiter zu Käuferinfos" at bounding box center [334, 514] width 135 height 20
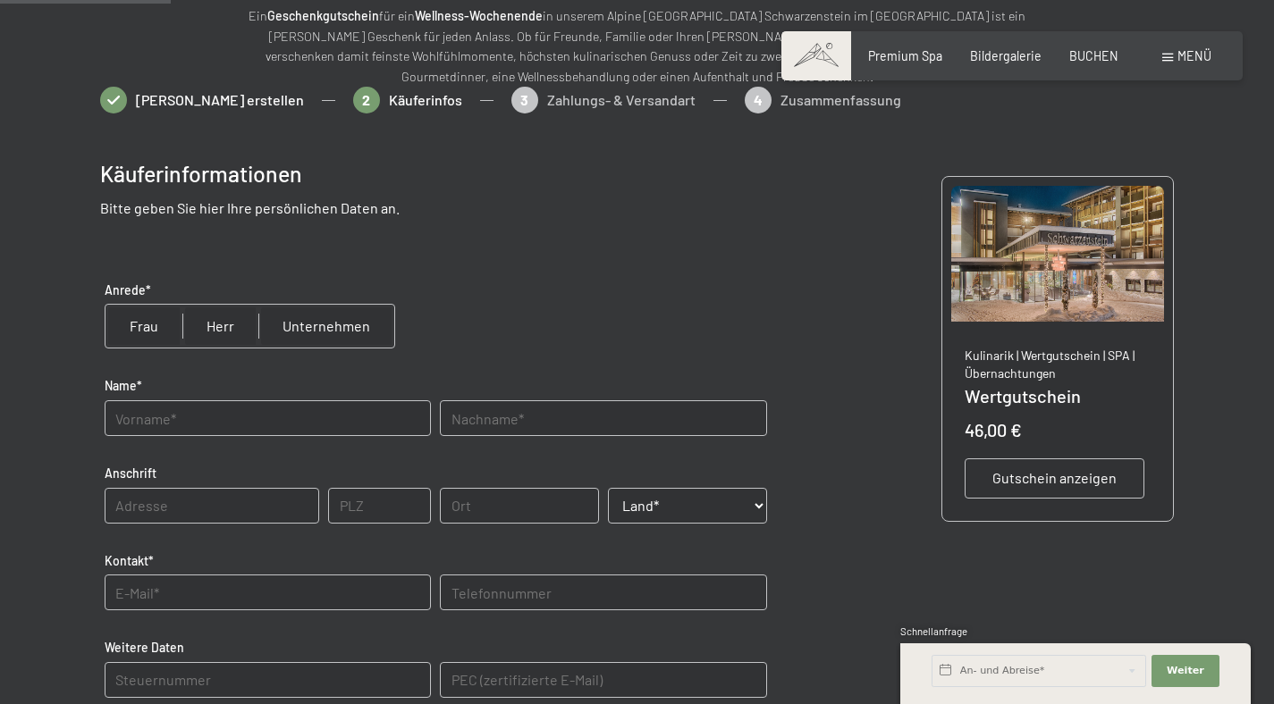
scroll to position [217, 0]
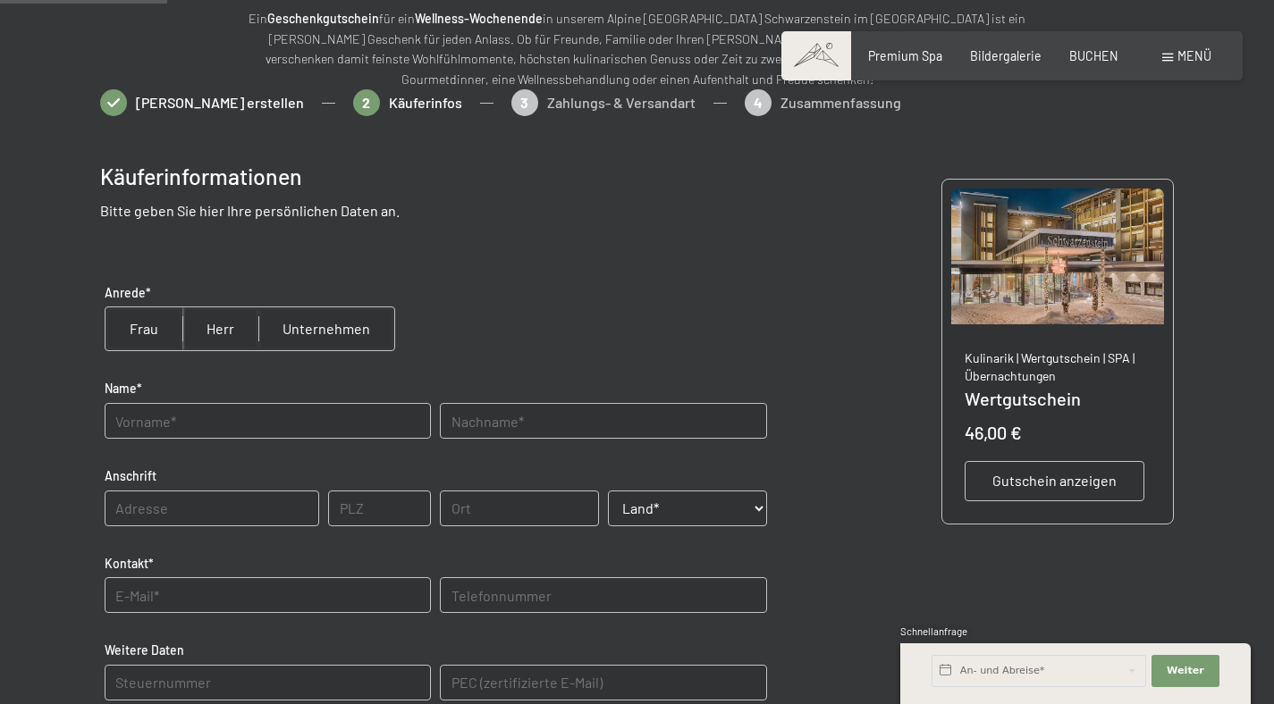
click at [150, 332] on input "radio" at bounding box center [143, 328] width 77 height 43
radio input "true"
click at [186, 423] on input "text" at bounding box center [268, 421] width 326 height 36
type input "[PERSON_NAME]"
type input "Senfter"
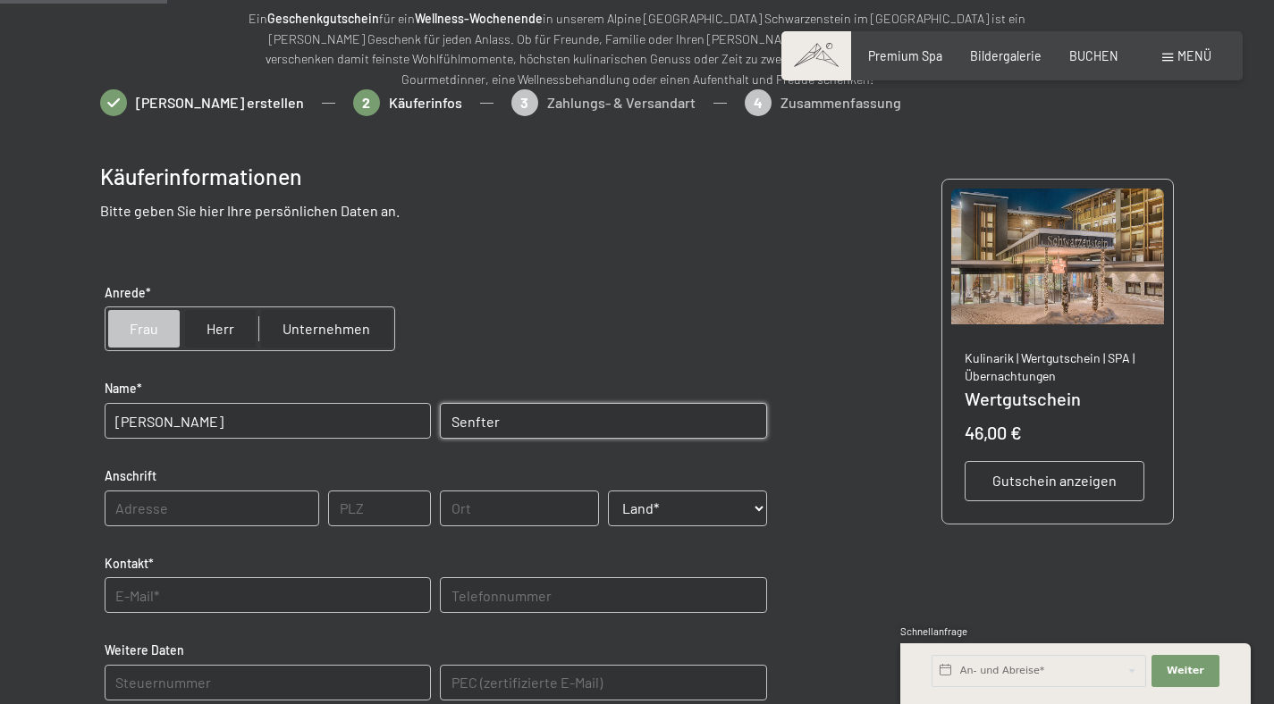
type input "29 Sillian"
type input "9920"
type input "Sillian"
select select "AUT"
type input "[PERSON_NAME][EMAIL_ADDRESS][DOMAIN_NAME]"
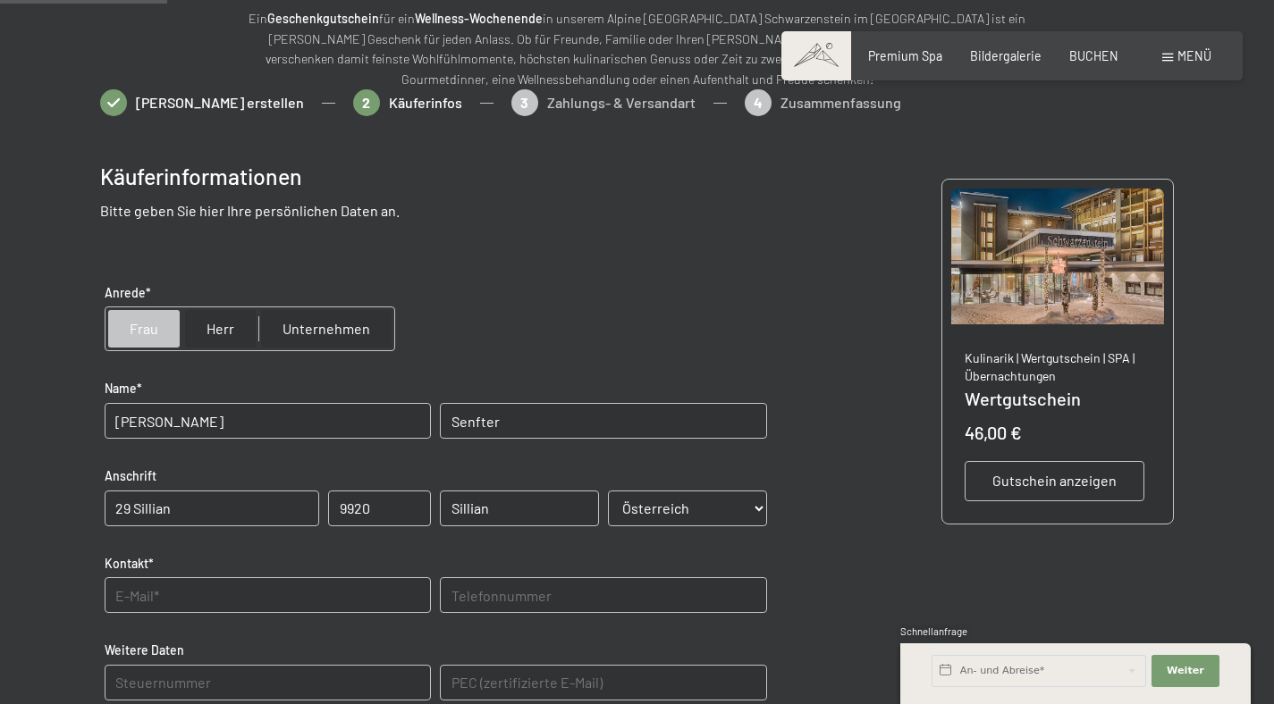
type input "06805502879"
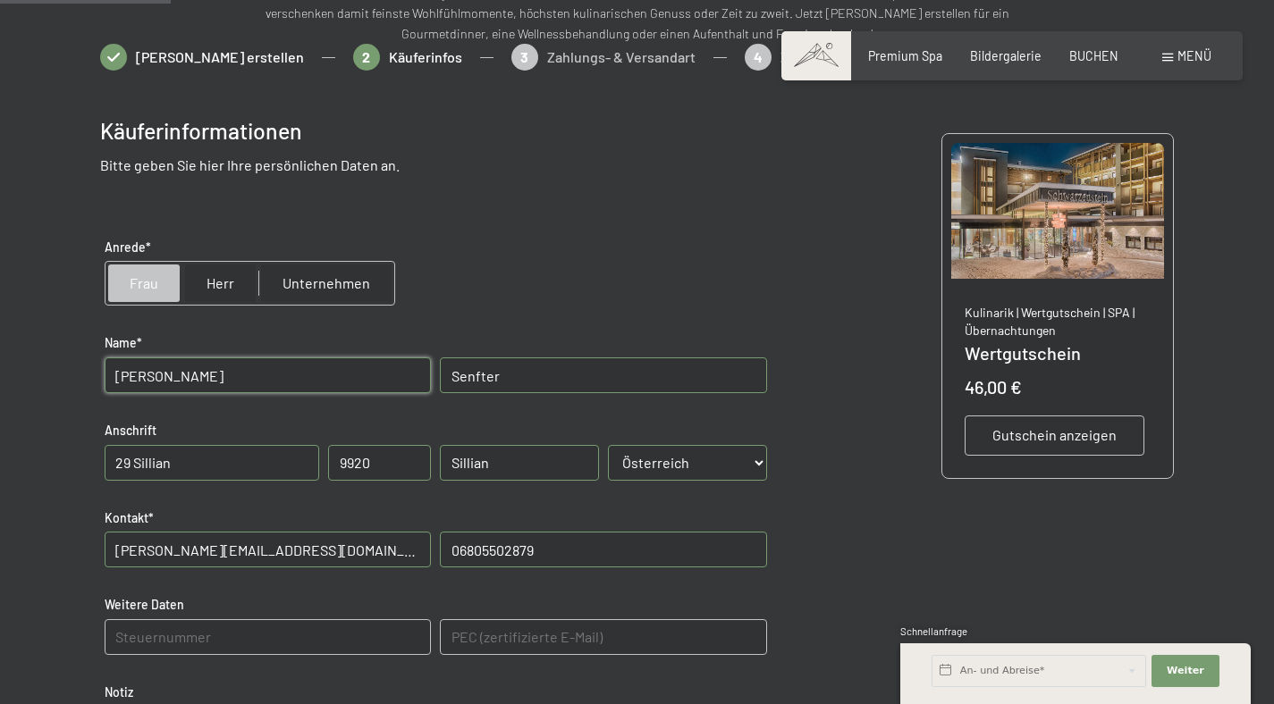
scroll to position [491, 0]
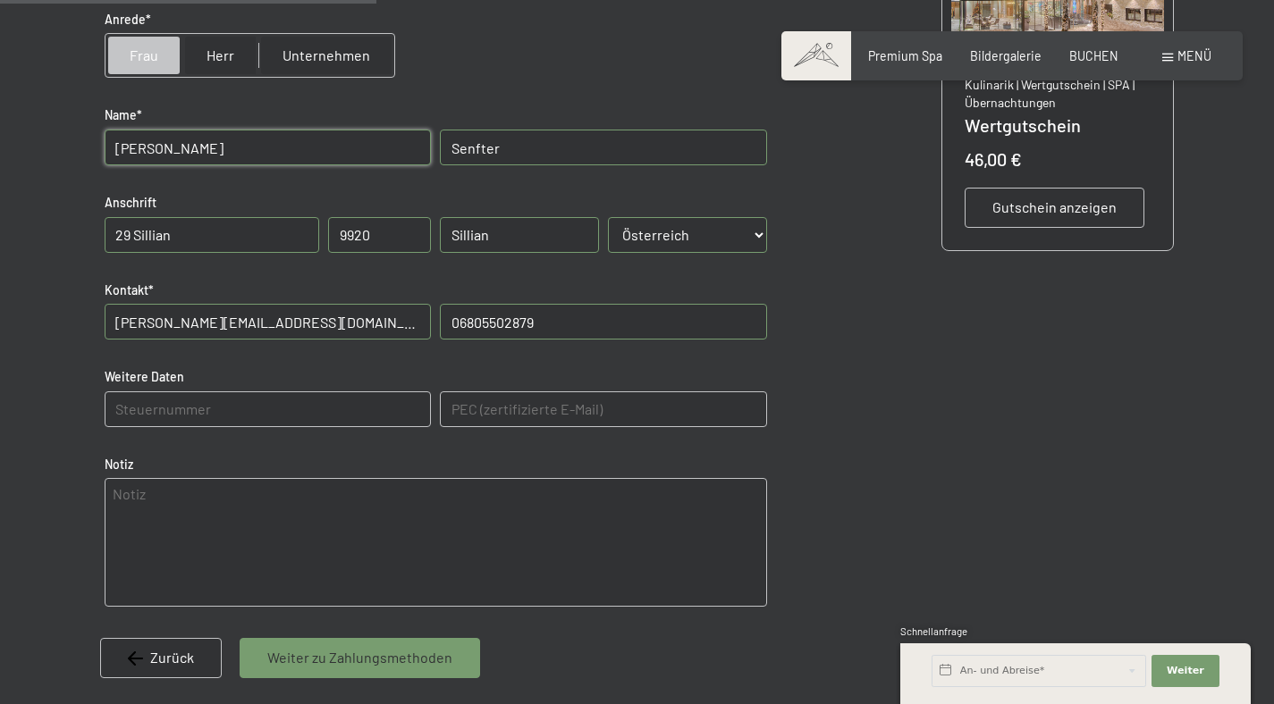
click at [232, 408] on Daten "text" at bounding box center [268, 409] width 326 height 36
click at [328, 662] on span "Weiter zu Zahlungsmethoden" at bounding box center [359, 658] width 185 height 20
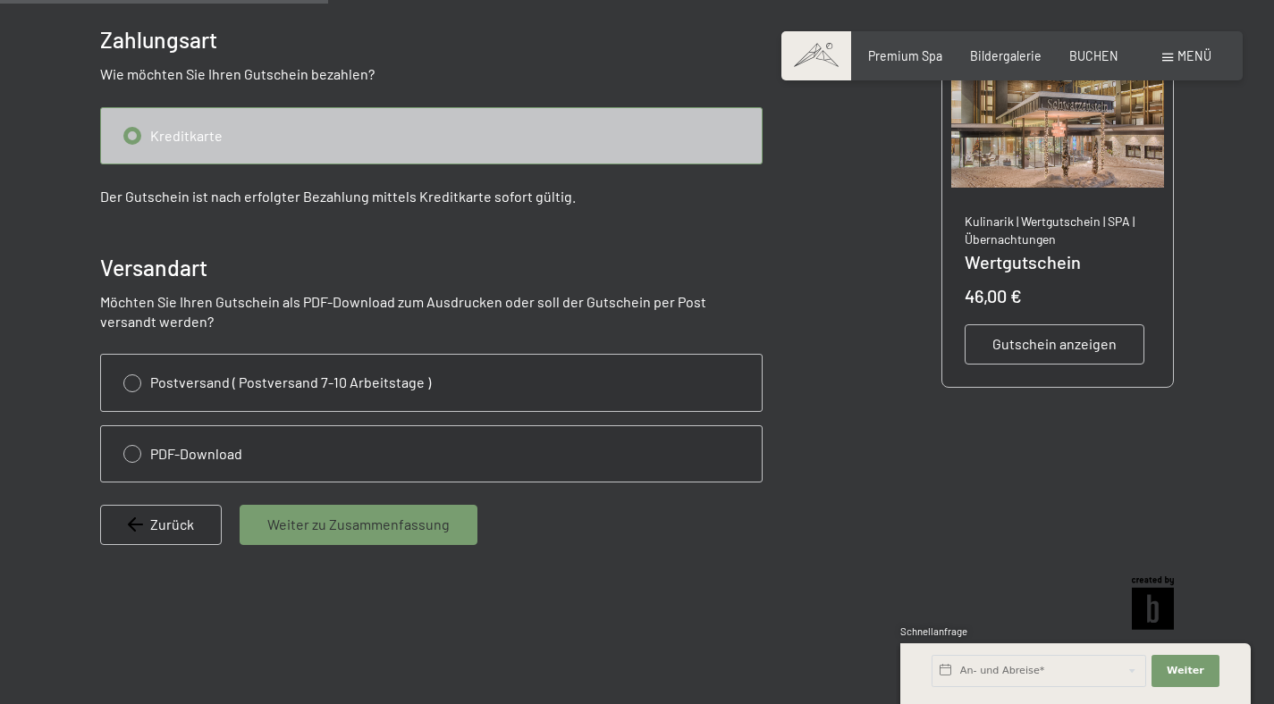
scroll to position [355, 0]
click at [143, 451] on input "radio" at bounding box center [431, 452] width 660 height 55
radio input "true"
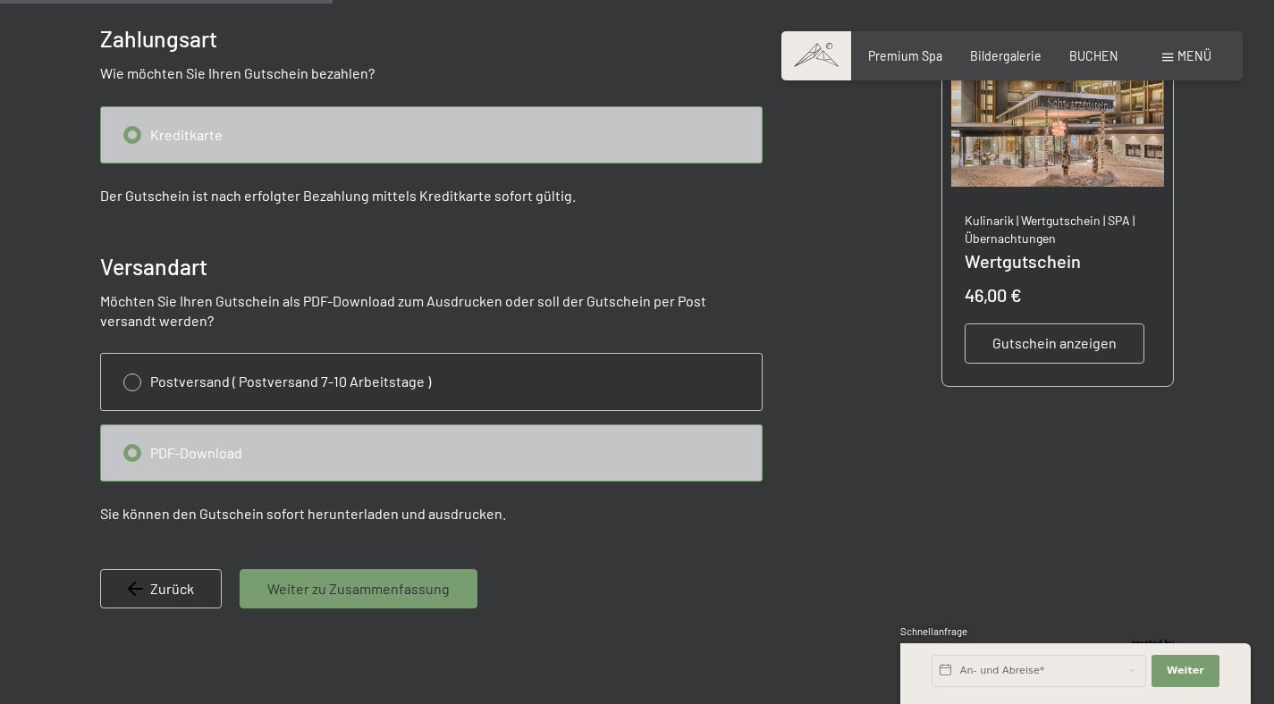
click at [344, 593] on span "Weiter zu Zusammenfassung" at bounding box center [358, 589] width 182 height 20
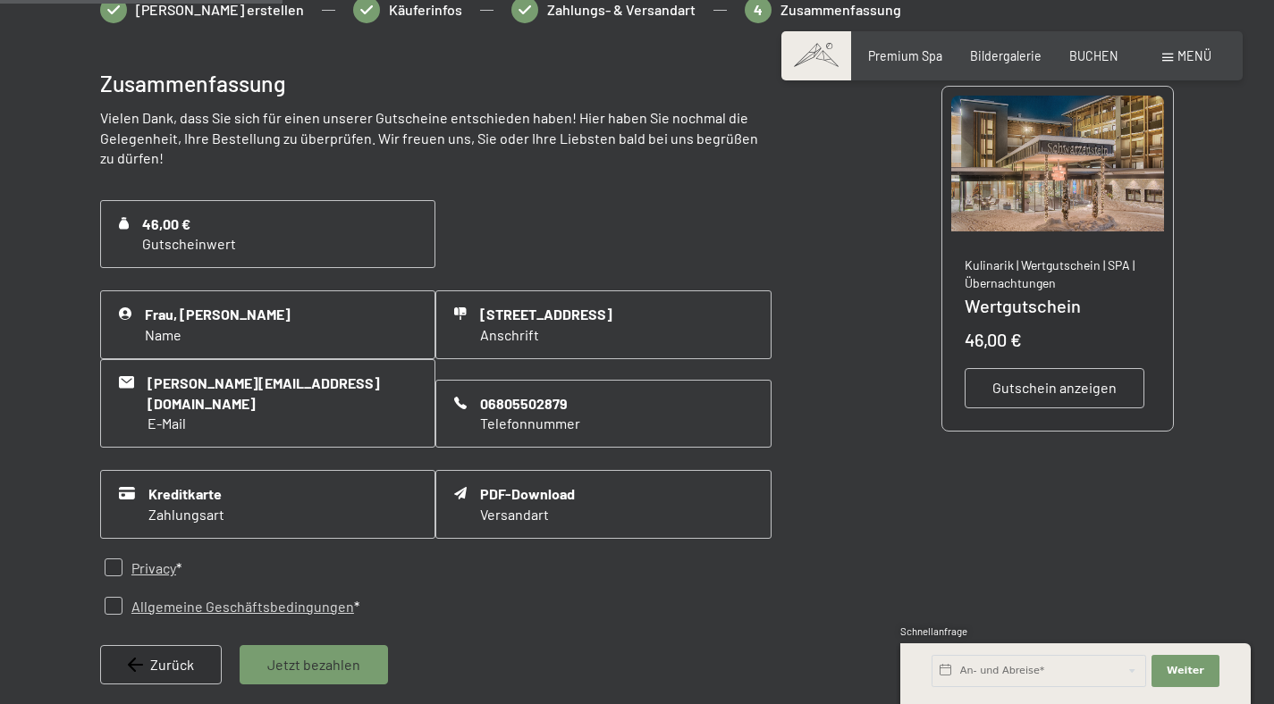
scroll to position [327, 0]
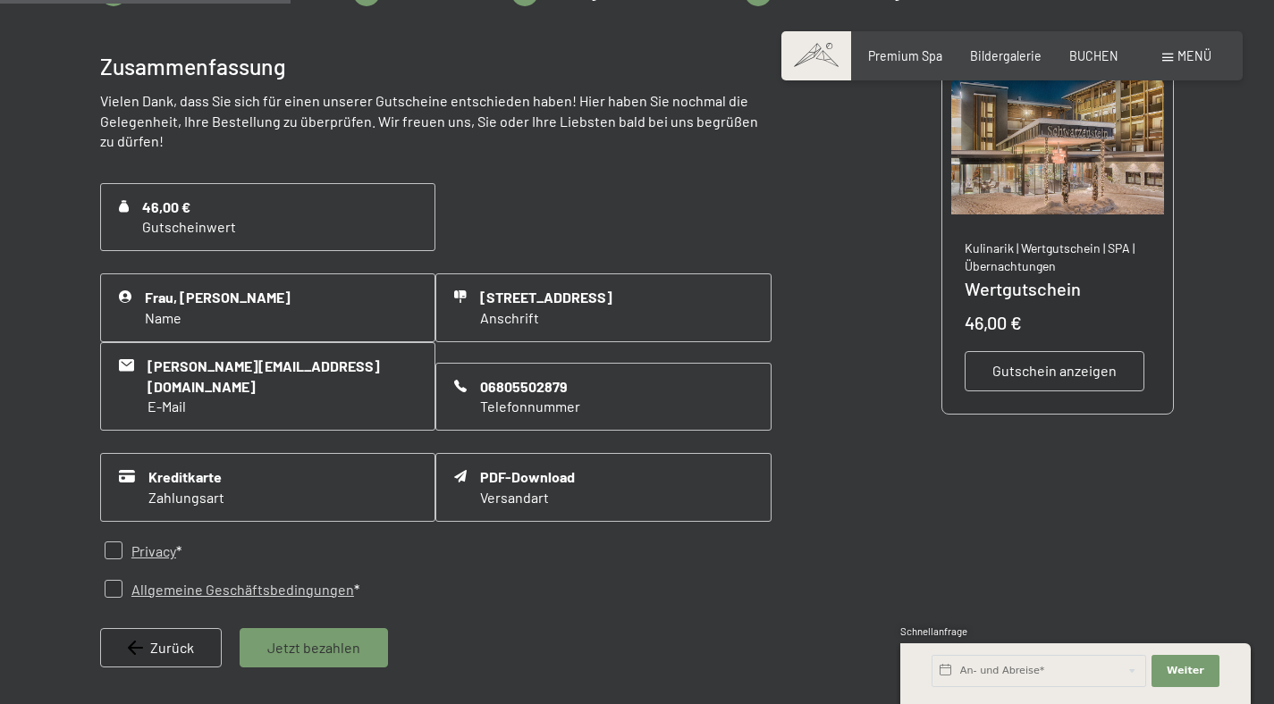
click at [293, 638] on span "Jetzt bezahlen" at bounding box center [313, 648] width 93 height 20
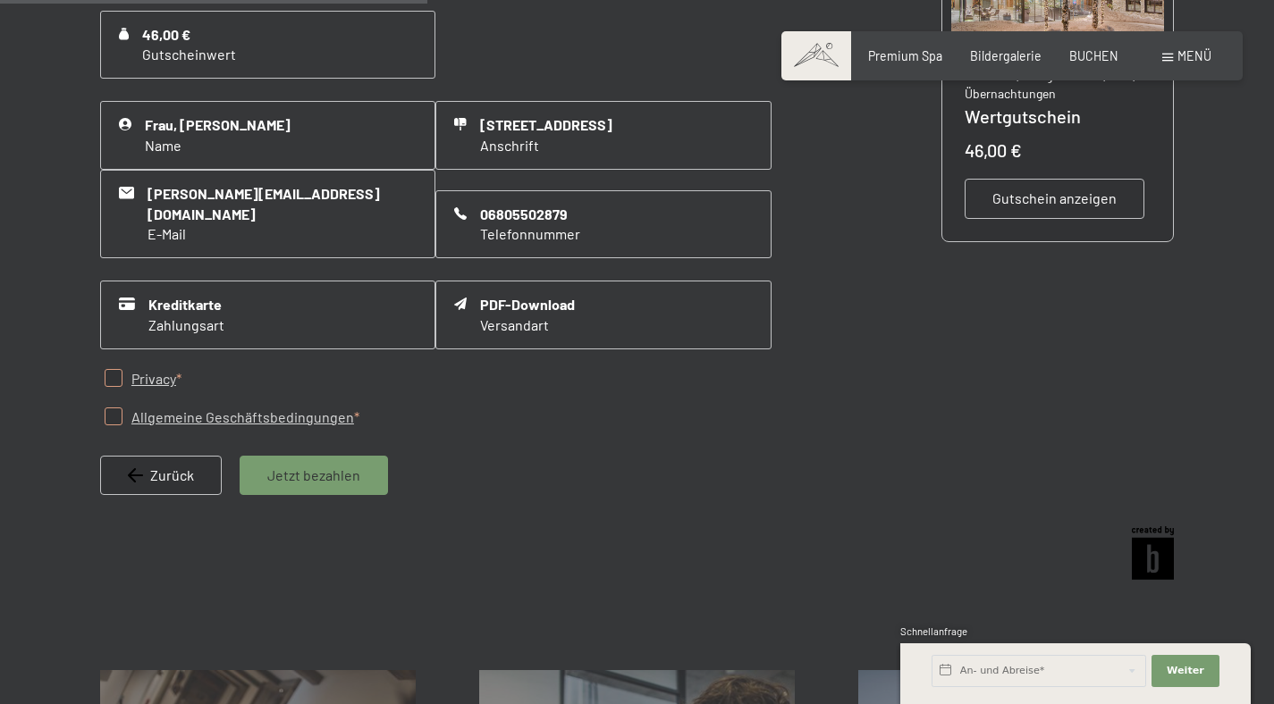
scroll to position [507, 0]
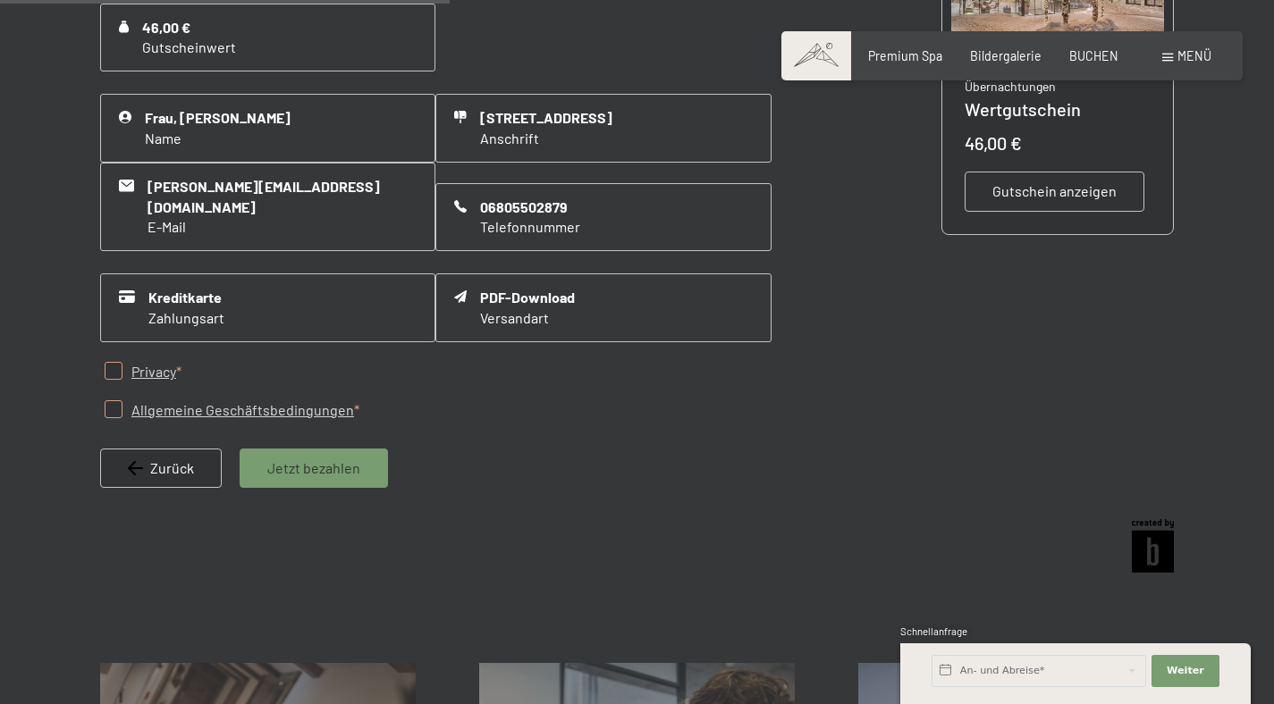
click at [136, 362] on link "Privacy" at bounding box center [153, 372] width 45 height 20
click at [119, 362] on input "checkbox" at bounding box center [114, 371] width 18 height 18
checkbox input "true"
click at [114, 400] on input "checkbox" at bounding box center [114, 409] width 18 height 18
checkbox input "true"
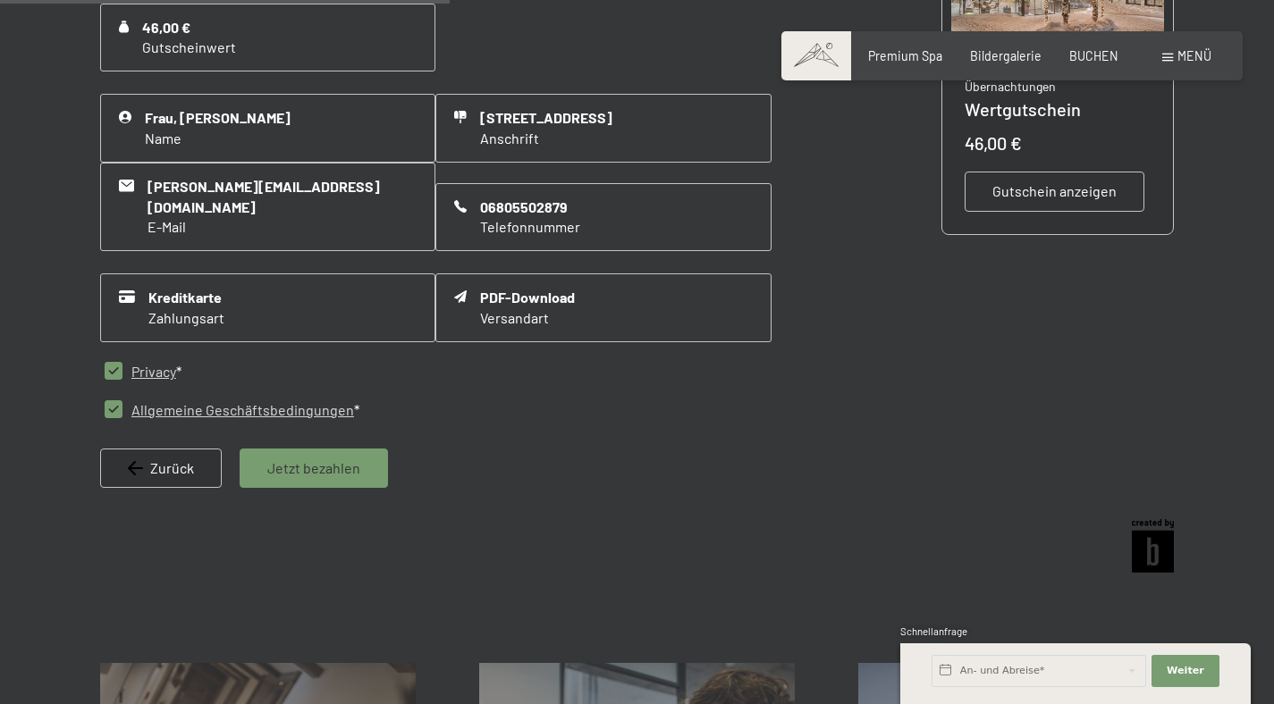
click at [317, 458] on span "Jetzt bezahlen" at bounding box center [313, 468] width 93 height 20
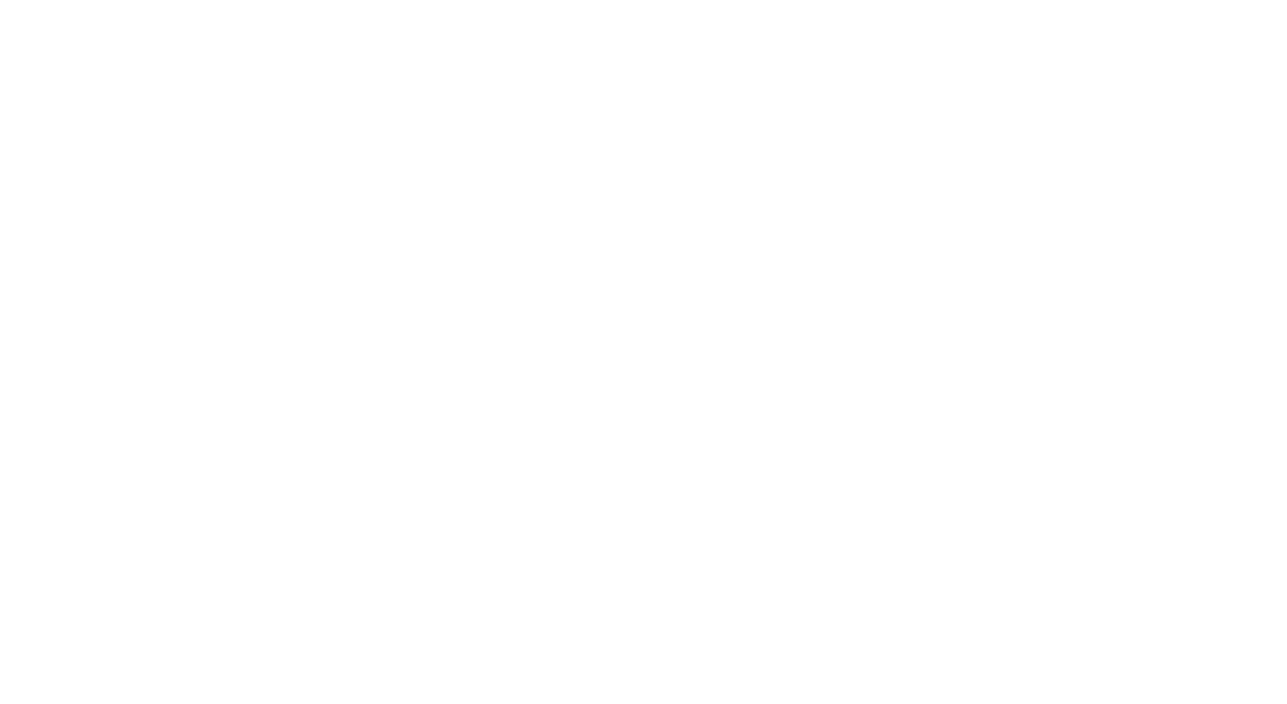
scroll to position [0, 0]
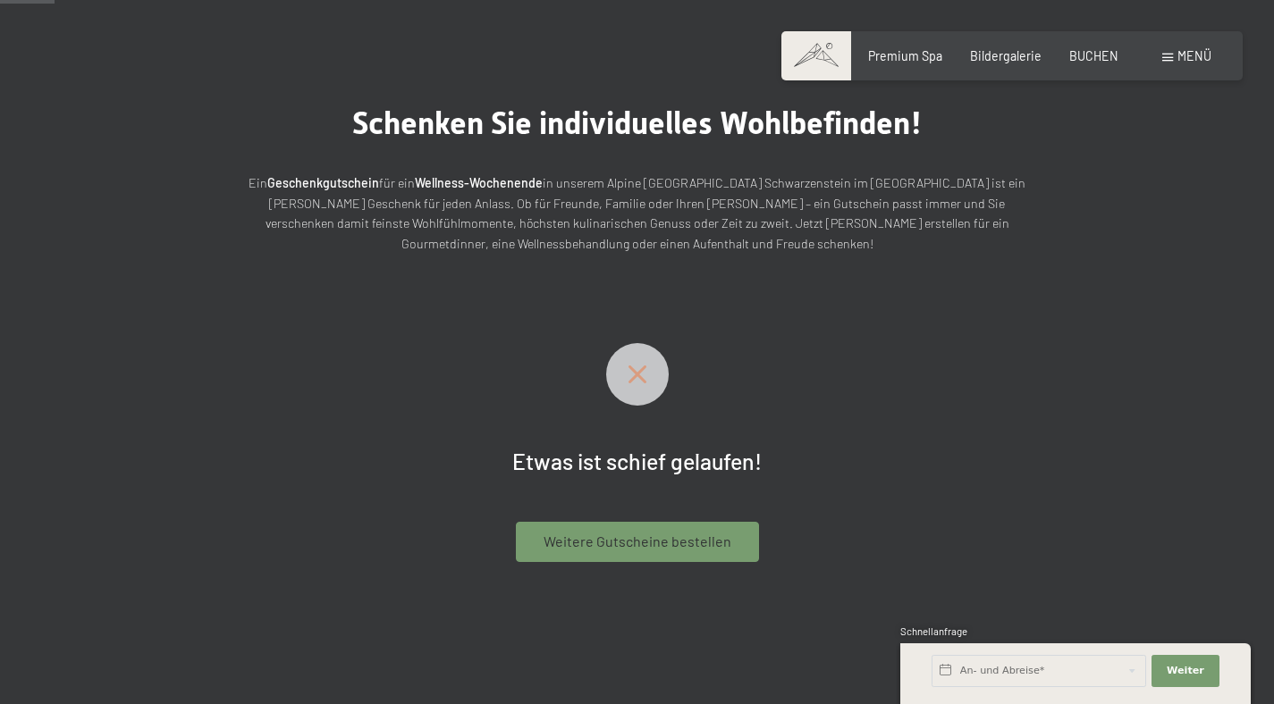
scroll to position [49, 0]
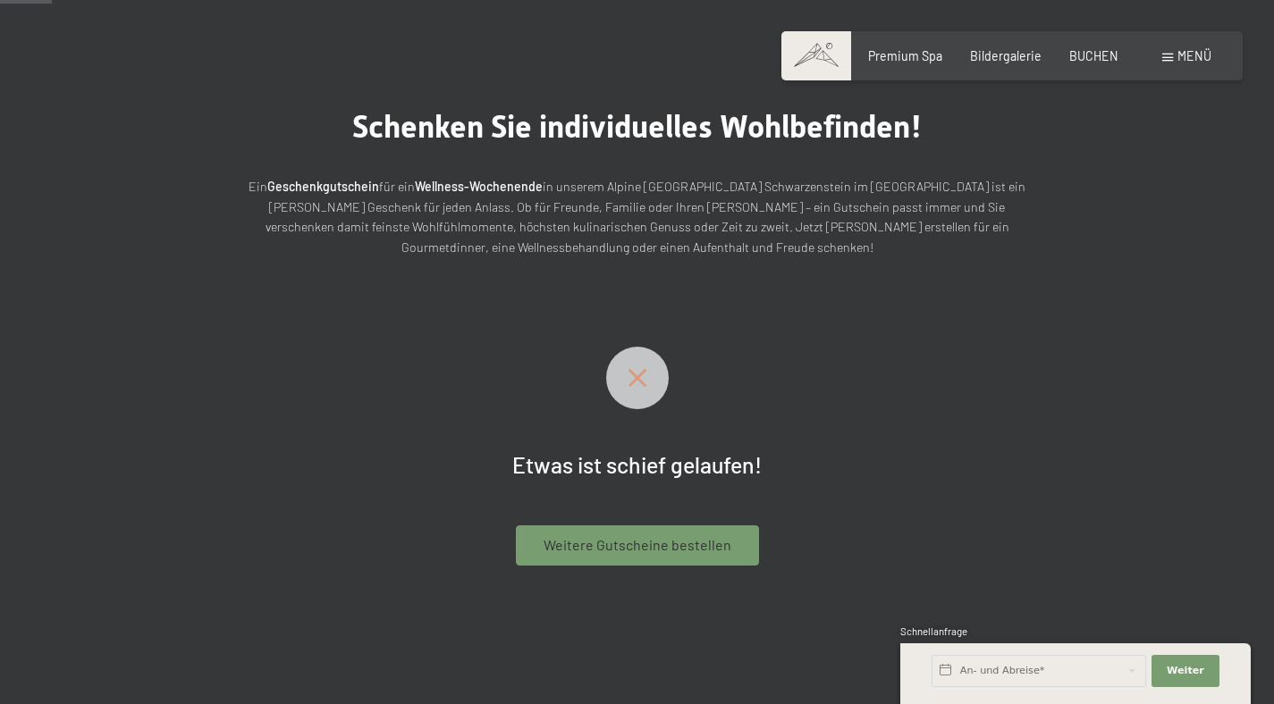
click at [635, 551] on span "Weitere Gutscheine bestellen" at bounding box center [637, 545] width 188 height 20
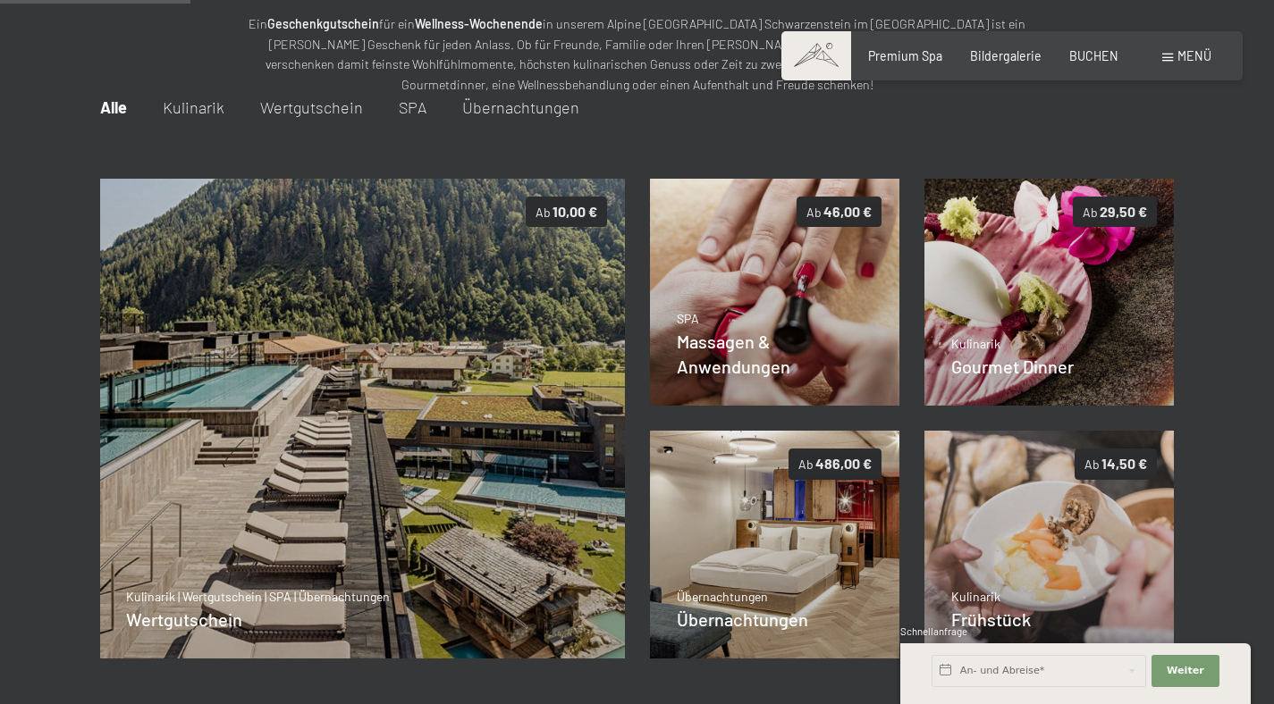
scroll to position [217, 0]
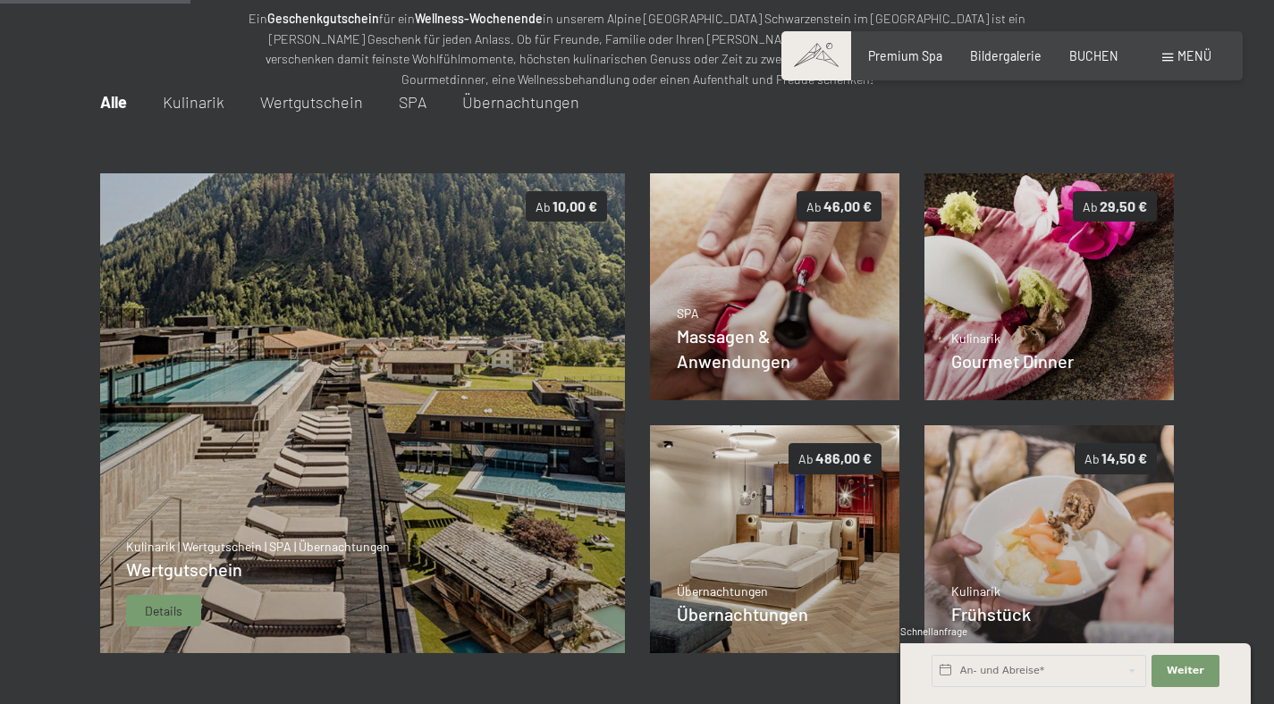
click at [490, 483] on img at bounding box center [362, 413] width 526 height 481
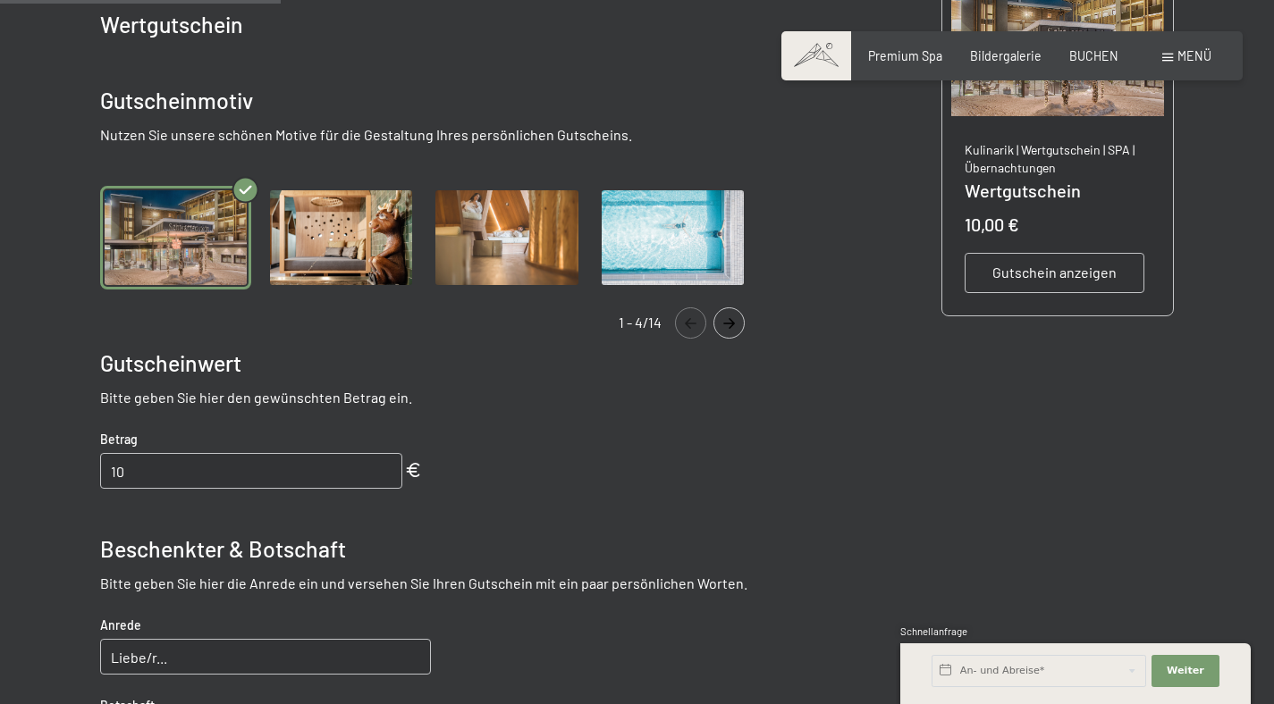
scroll to position [426, 0]
drag, startPoint x: 189, startPoint y: 465, endPoint x: 39, endPoint y: 474, distance: 149.5
click at [39, 474] on div at bounding box center [637, 470] width 1274 height 1181
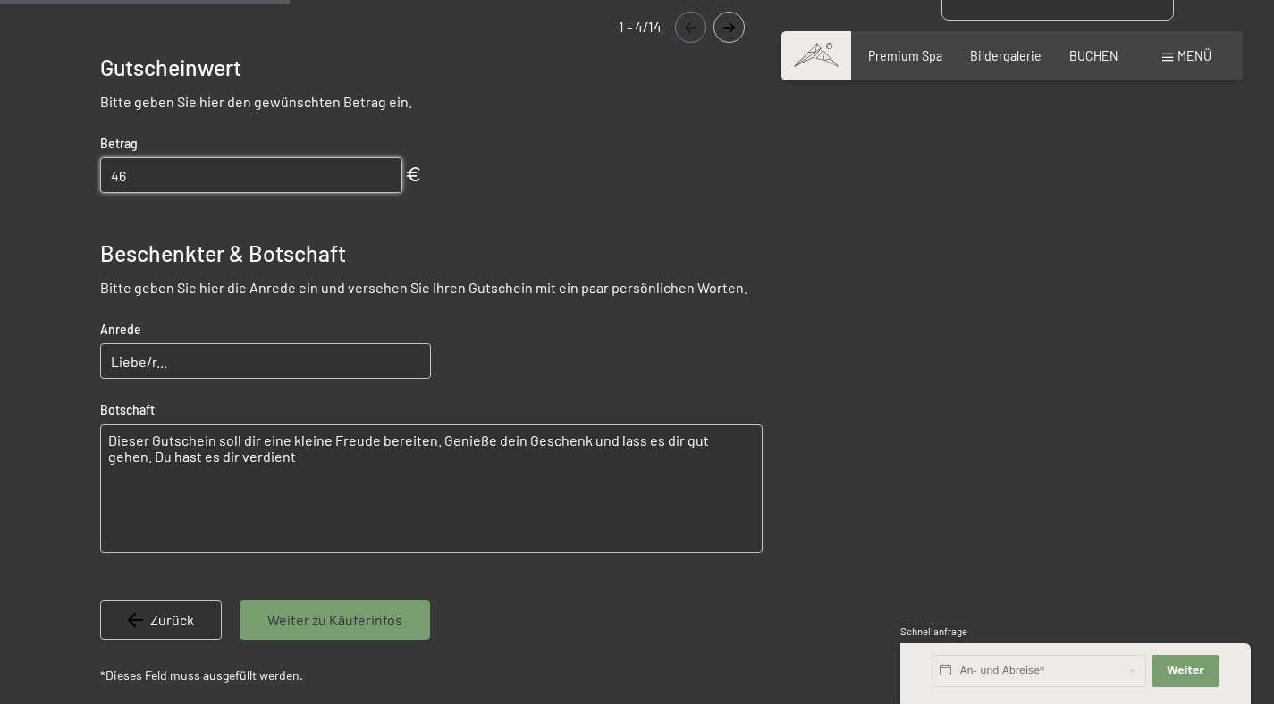
scroll to position [733, 0]
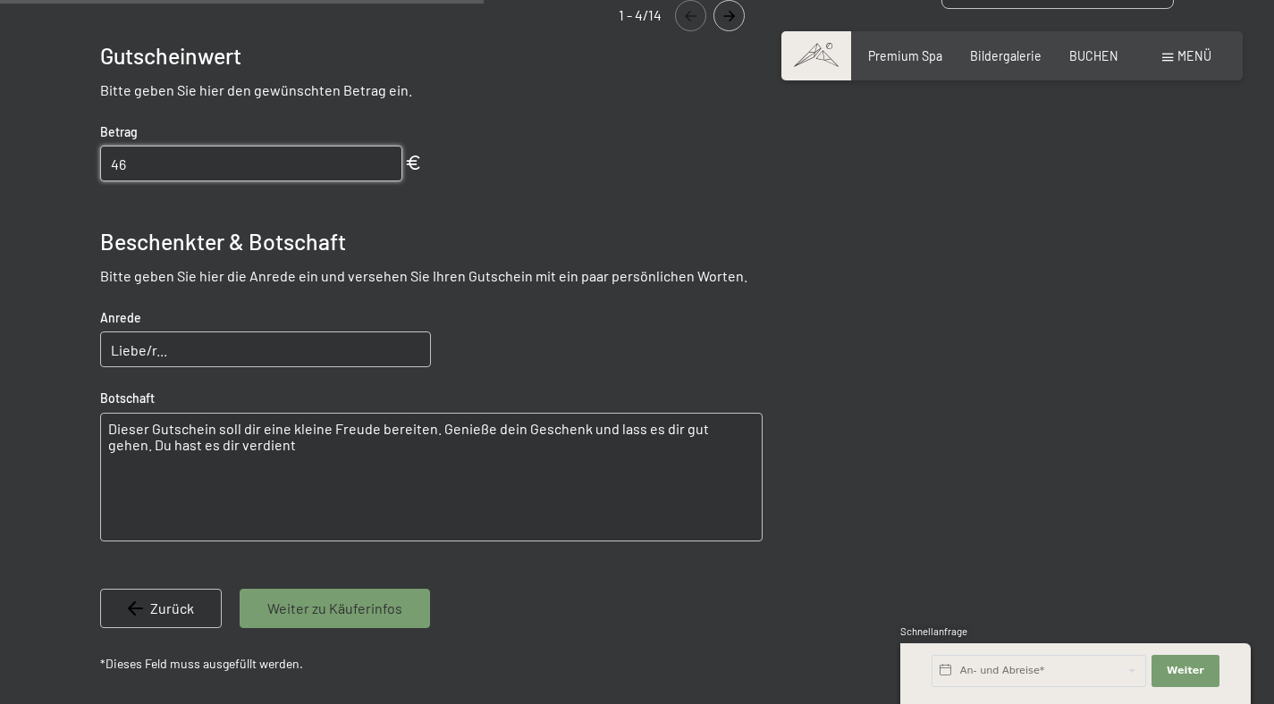
type input "46"
click at [183, 345] on input "Liebe/r..." at bounding box center [265, 350] width 331 height 36
drag, startPoint x: 183, startPoint y: 345, endPoint x: 72, endPoint y: 346, distance: 110.8
click at [83, 349] on div at bounding box center [636, 164] width 1191 height 1181
type input "[PERSON_NAME]!"
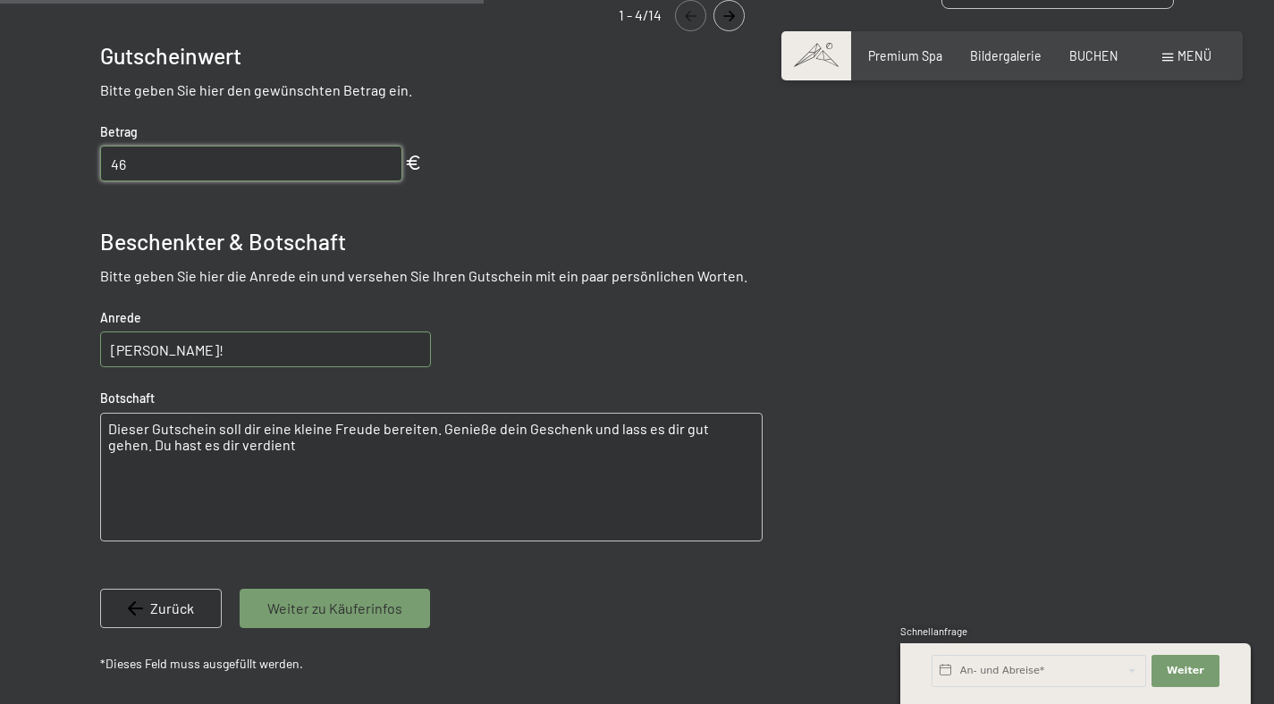
click at [244, 442] on textarea "Dieser Gutschein soll dir eine kleine Freude bereiten. Genieße dein Geschenk un…" at bounding box center [431, 477] width 662 height 129
drag, startPoint x: 251, startPoint y: 447, endPoint x: 124, endPoint y: 416, distance: 130.7
click at [124, 416] on textarea "Dieser Gutschein soll dir eine kleine Freude bereiten. Genieße dein Geschenk un…" at bounding box center [431, 477] width 662 height 129
type textarea "W"
type textarea "w"
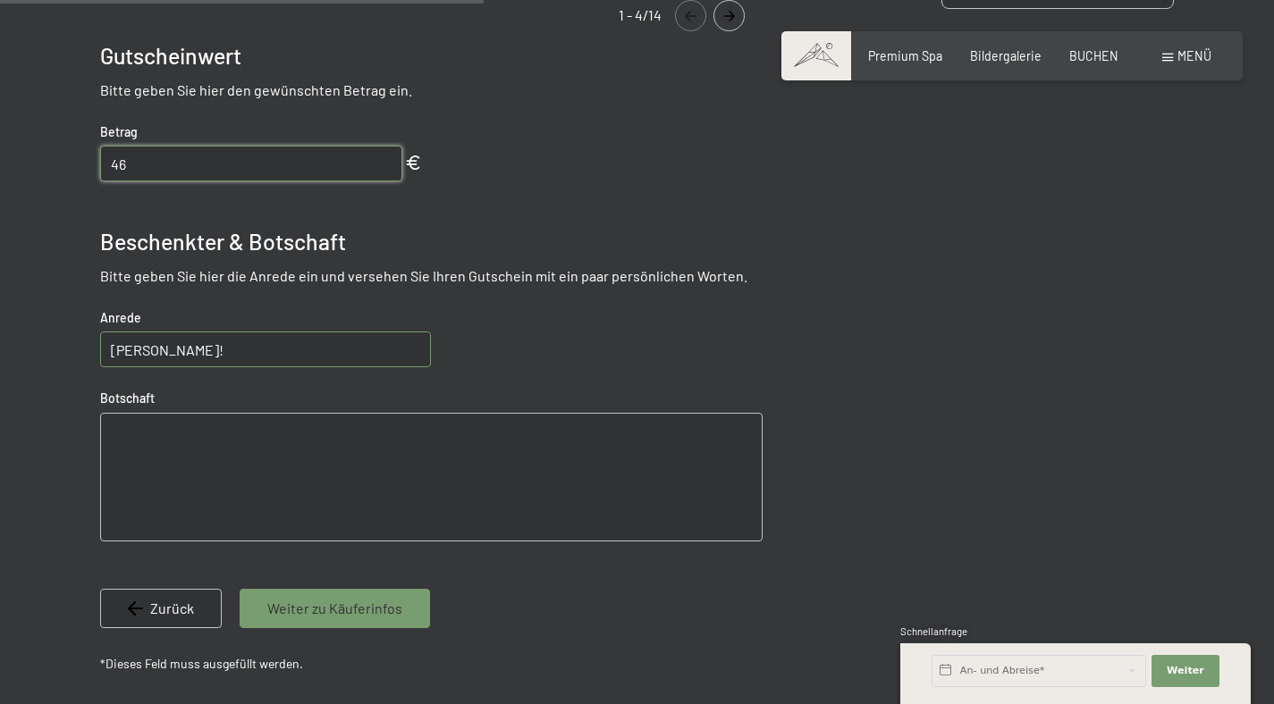
type textarea "W"
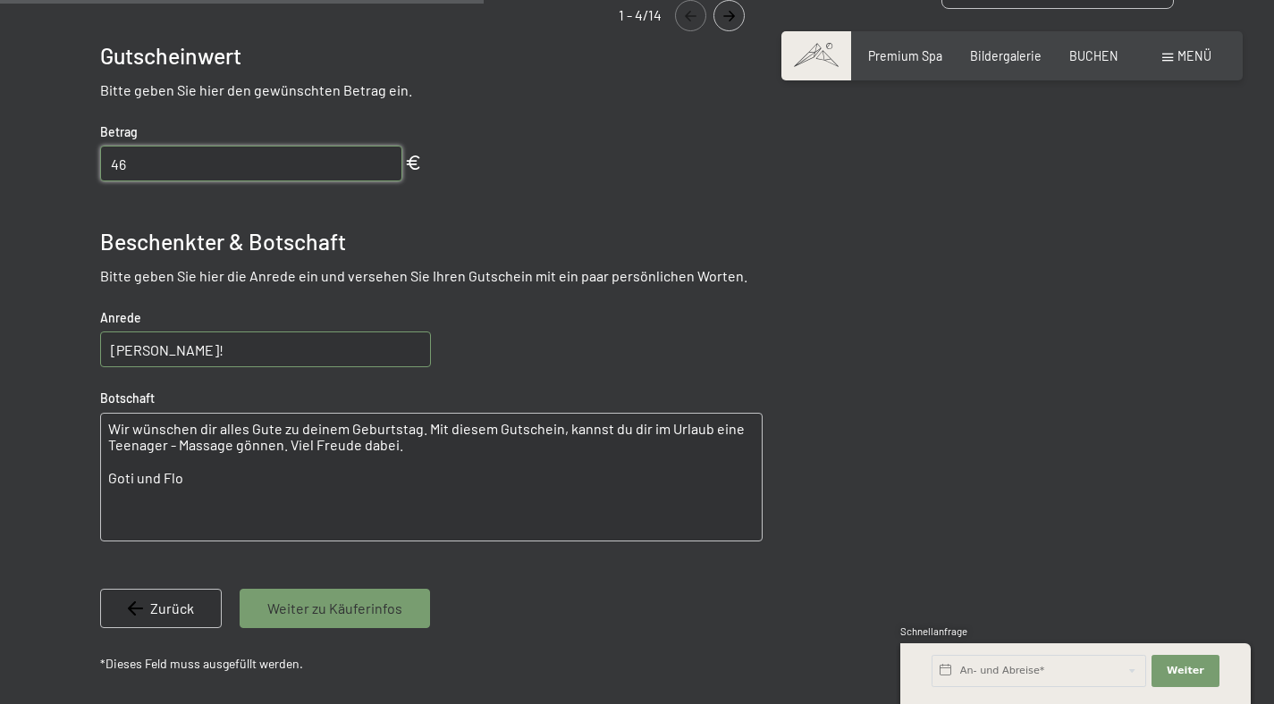
type textarea "Wir wünschen dir alles Gute zu deinem Geburtstag. Mit diesem Gutschein, kannst …"
click at [170, 208] on div "Wertgutschein Gutscheinmotiv Nutzen Sie unsere schönen Motive für die Gestaltun…" at bounding box center [431, 163] width 662 height 1036
click at [419, 452] on textarea "Wir wünschen dir alles Gute zu deinem Geburtstag. Mit diesem Gutschein, kannst …" at bounding box center [431, 477] width 662 height 129
click at [362, 601] on span "Weiter zu Käuferinfos" at bounding box center [334, 609] width 135 height 20
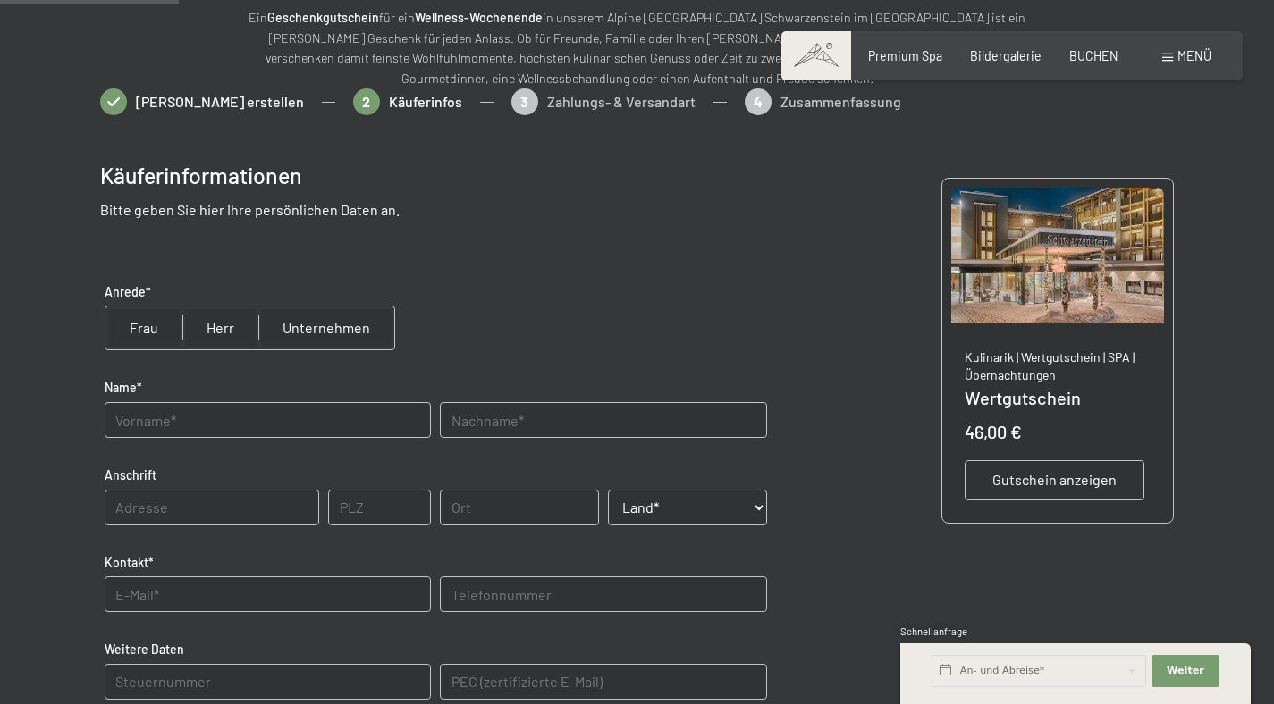
scroll to position [217, 0]
click at [155, 324] on input "radio" at bounding box center [143, 328] width 77 height 43
radio input "true"
click at [170, 412] on input "text" at bounding box center [268, 421] width 326 height 36
type input "[PERSON_NAME]"
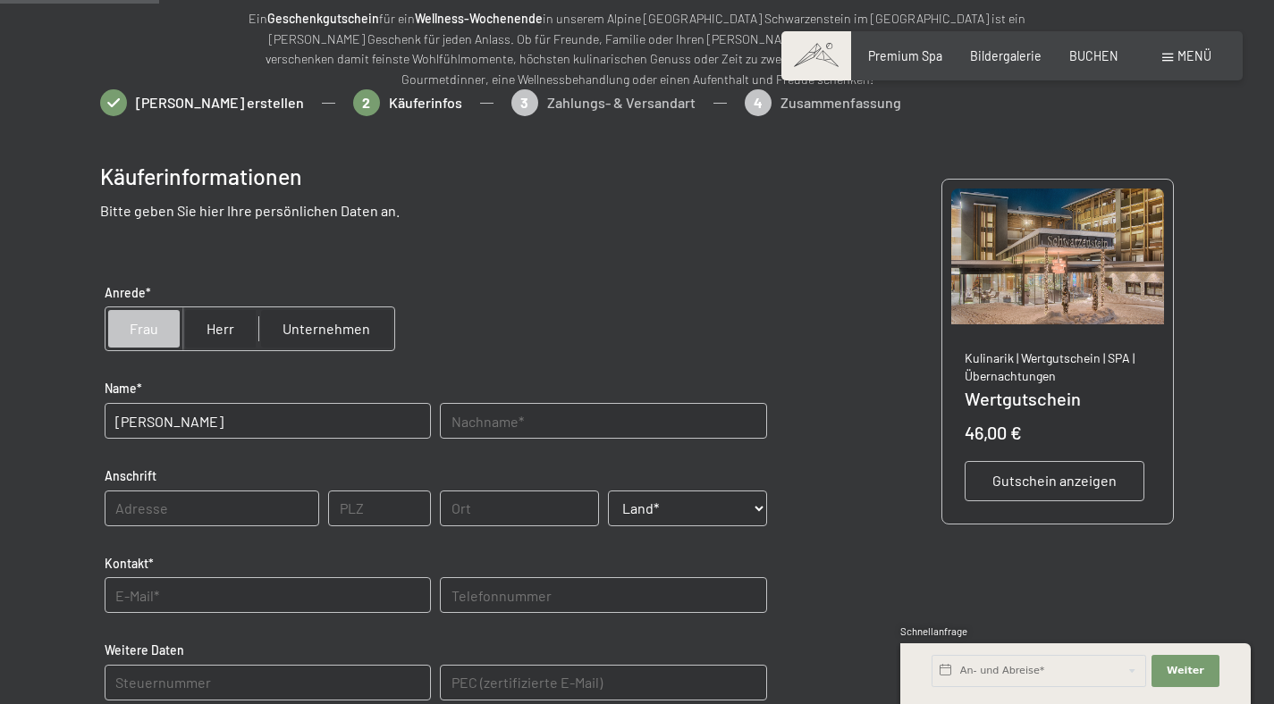
type input "Senfter"
type input "29 Sillian"
type input "9920"
type input "Sillian"
select select "AUT"
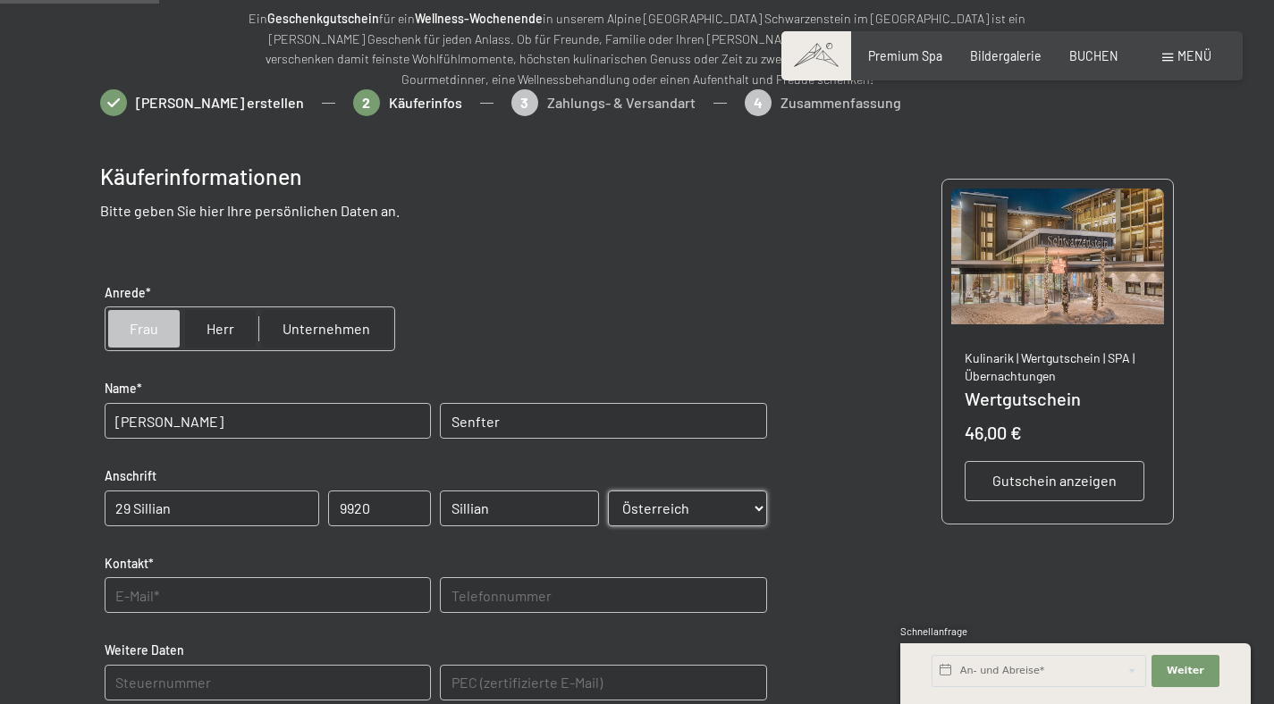
type input "[PERSON_NAME][EMAIL_ADDRESS][DOMAIN_NAME]"
type input "06805502879"
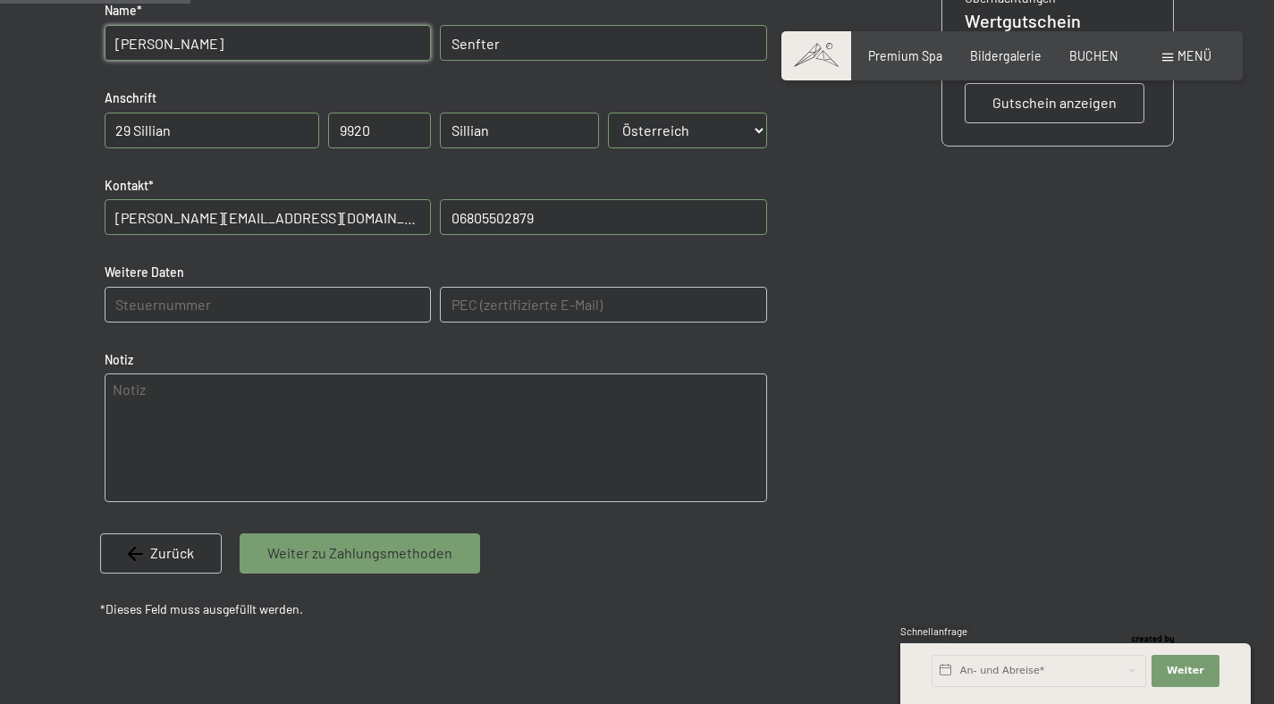
scroll to position [682, 0]
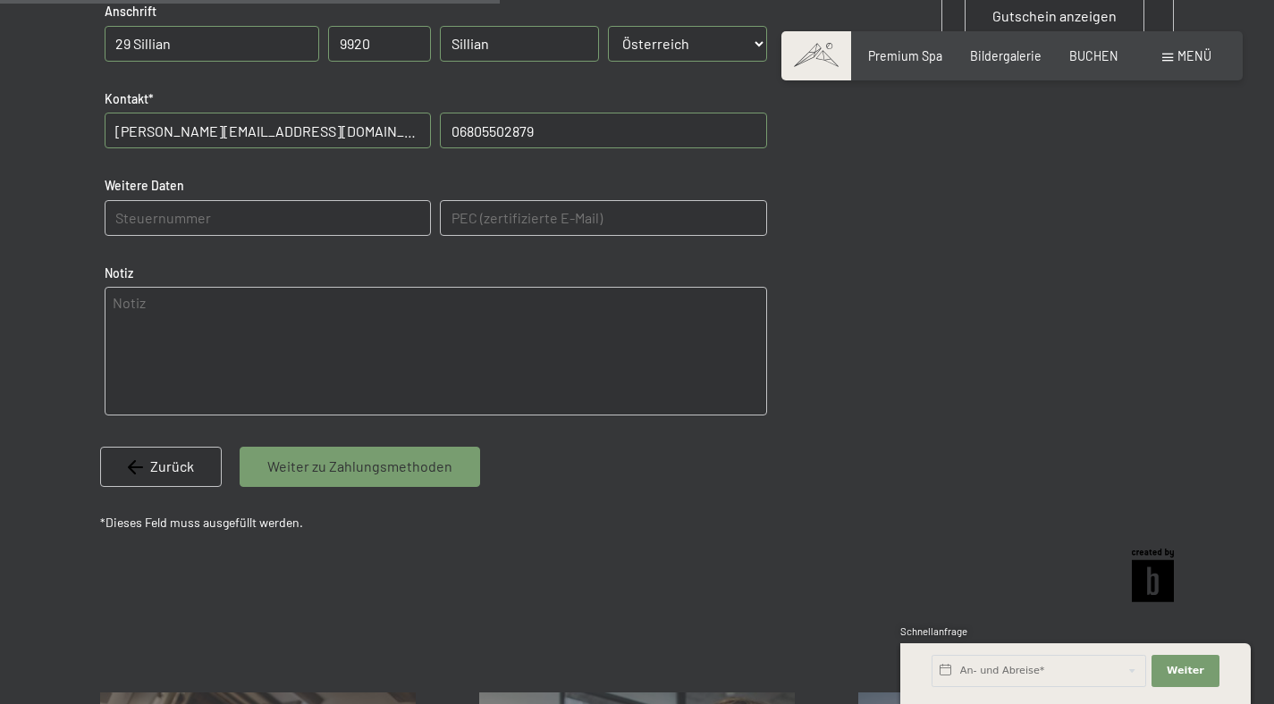
click at [356, 462] on span "Weiter zu Zahlungsmethoden" at bounding box center [359, 467] width 185 height 20
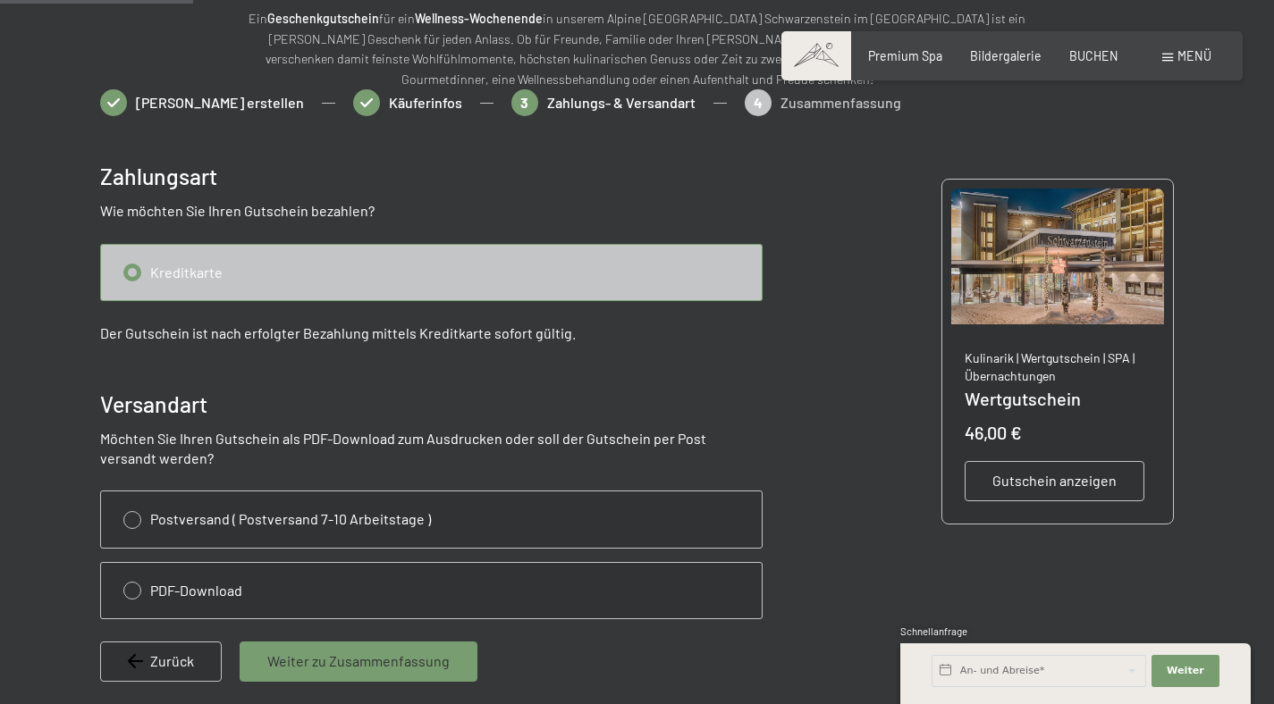
scroll to position [374, 0]
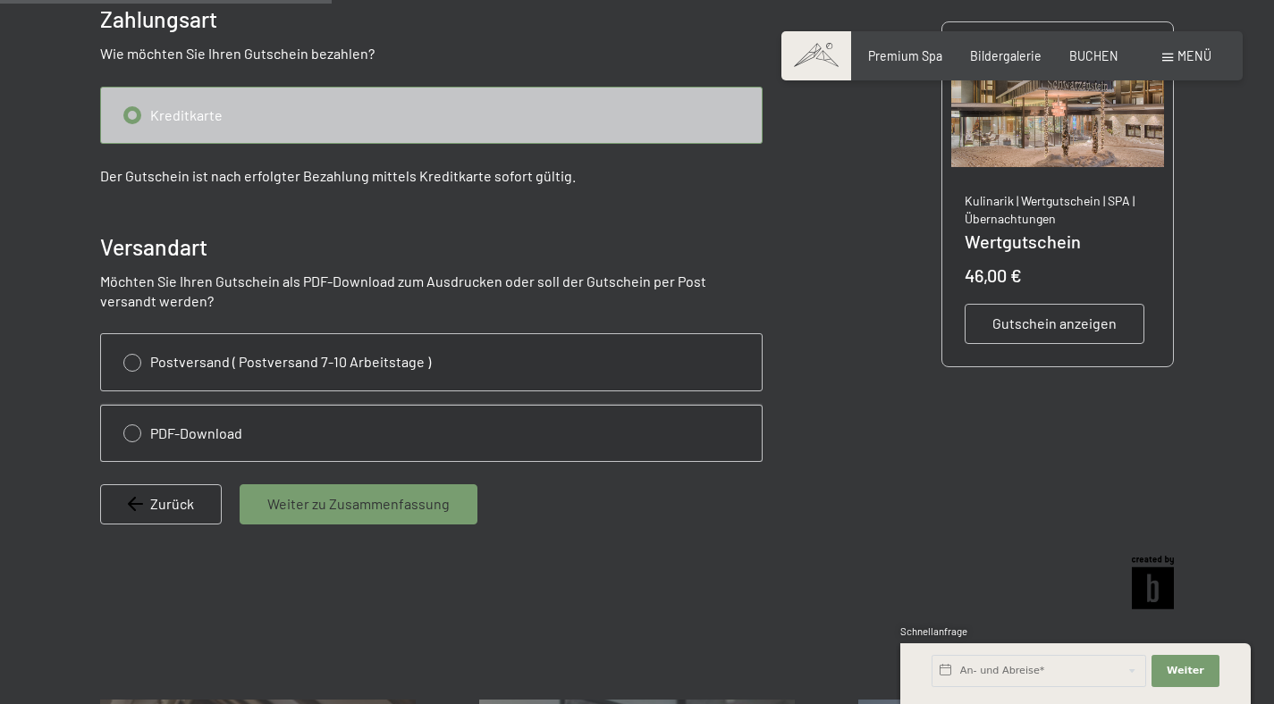
click at [135, 434] on input "radio" at bounding box center [431, 433] width 660 height 55
radio input "true"
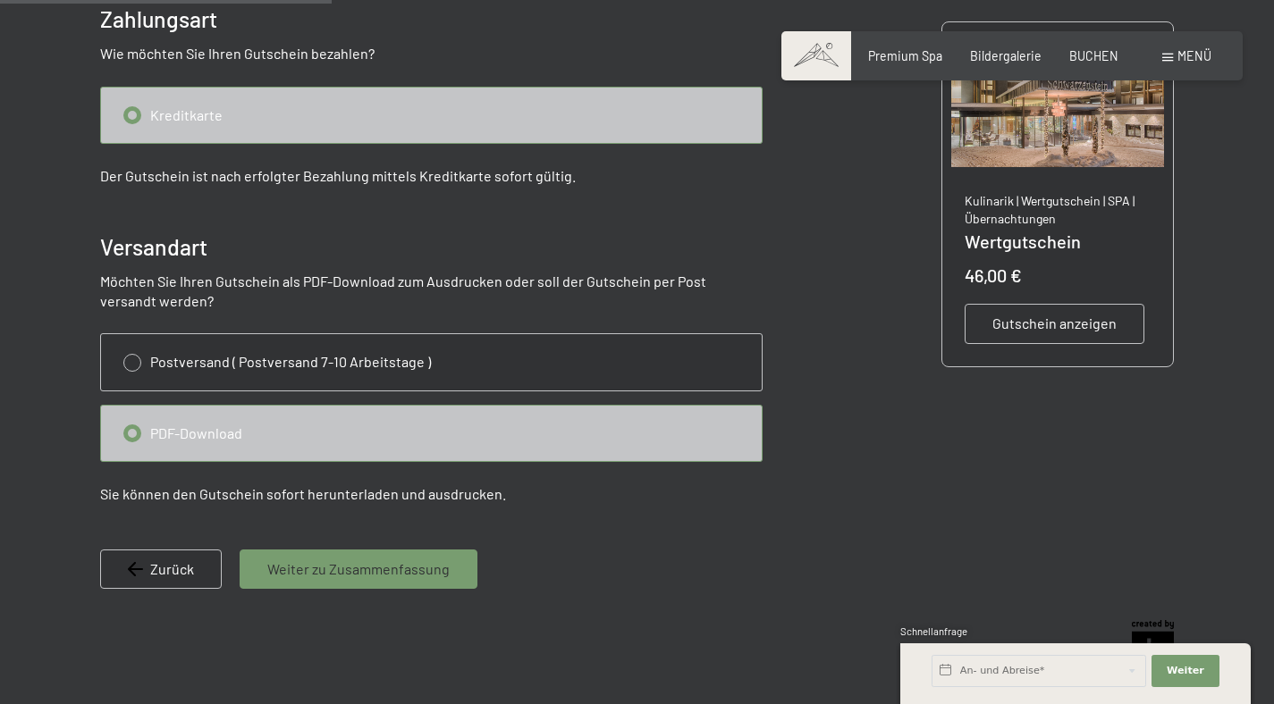
click at [294, 562] on span "Weiter zu Zusammenfassung" at bounding box center [358, 569] width 182 height 20
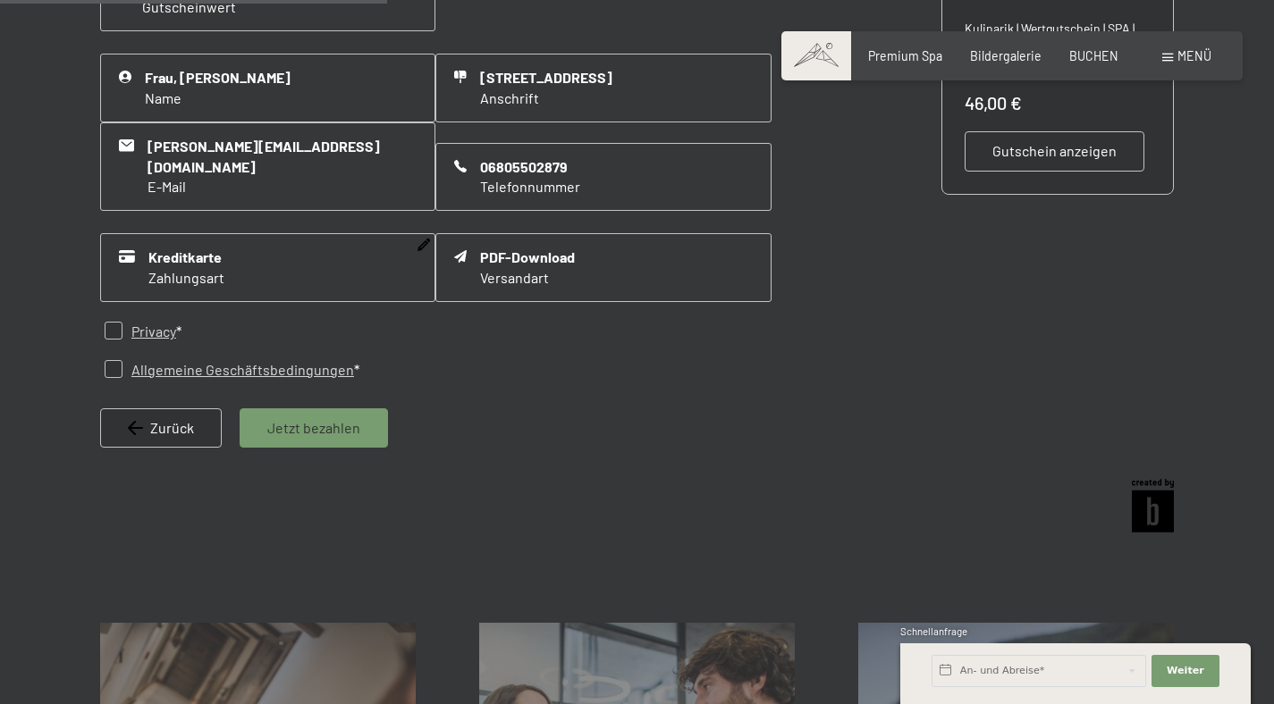
scroll to position [458, 0]
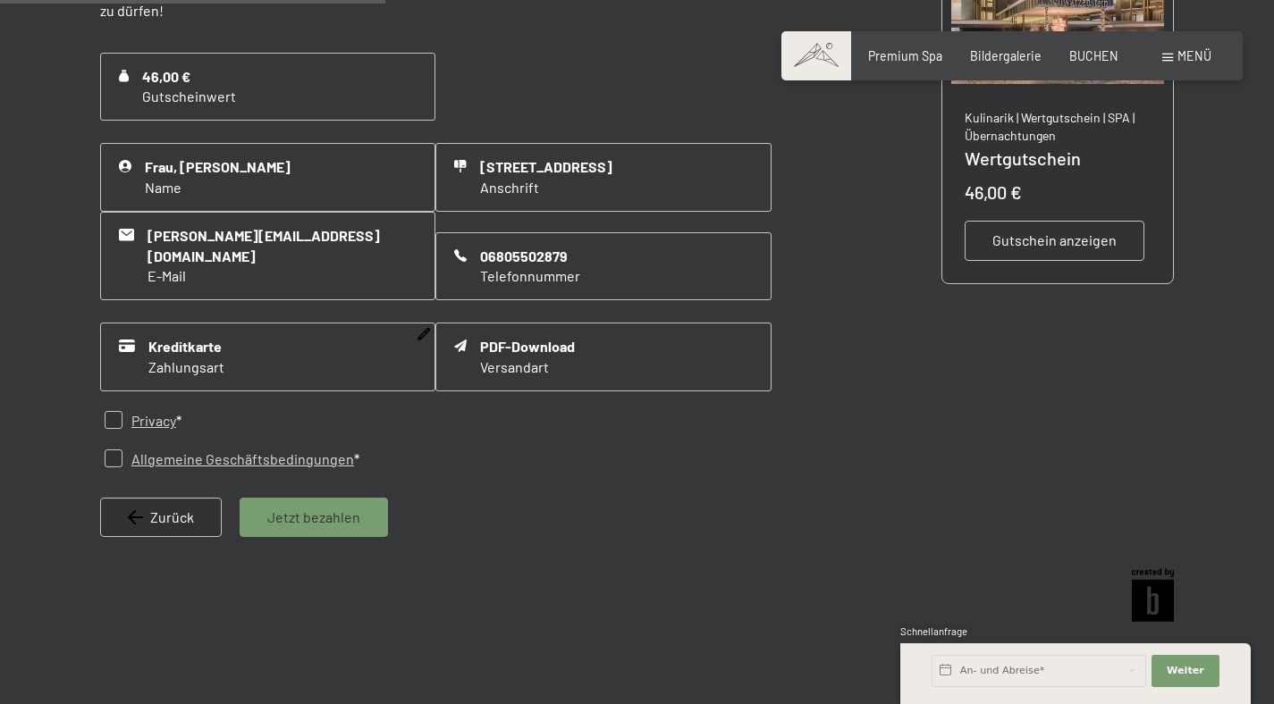
click at [425, 328] on icon at bounding box center [423, 334] width 13 height 13
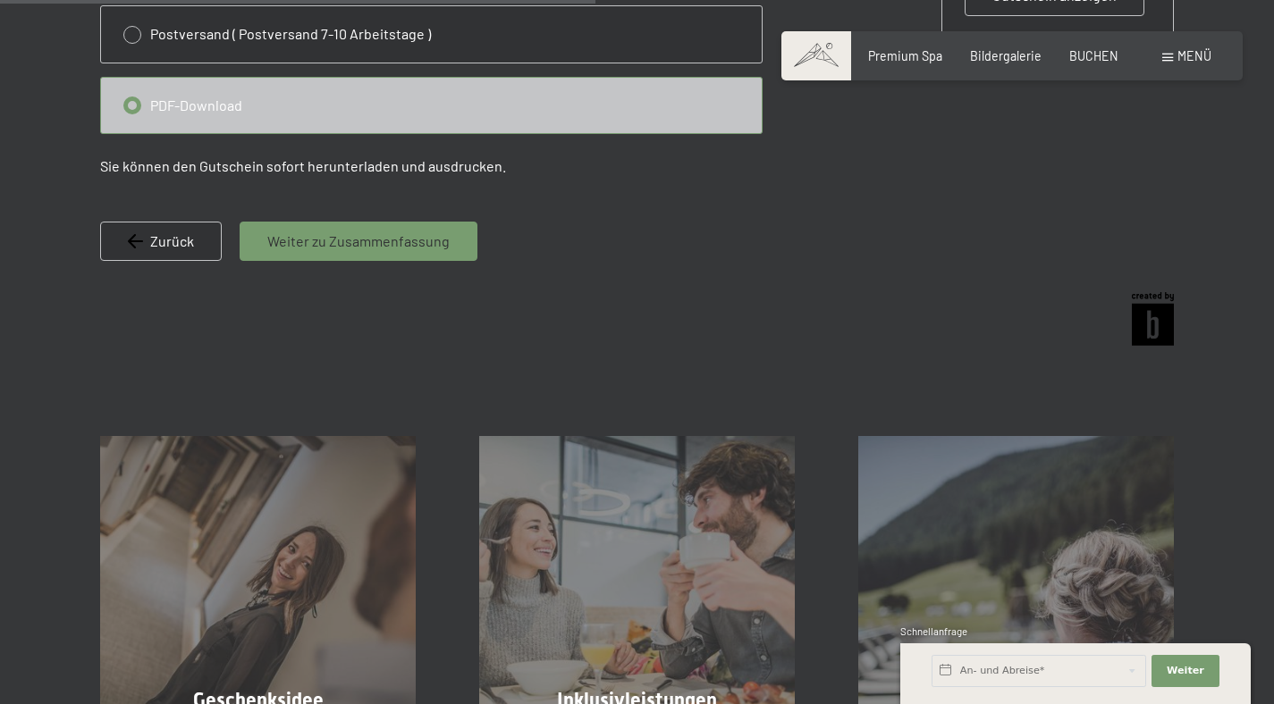
click at [398, 256] on div "Weiter zu Zusammenfassung" at bounding box center [359, 241] width 238 height 39
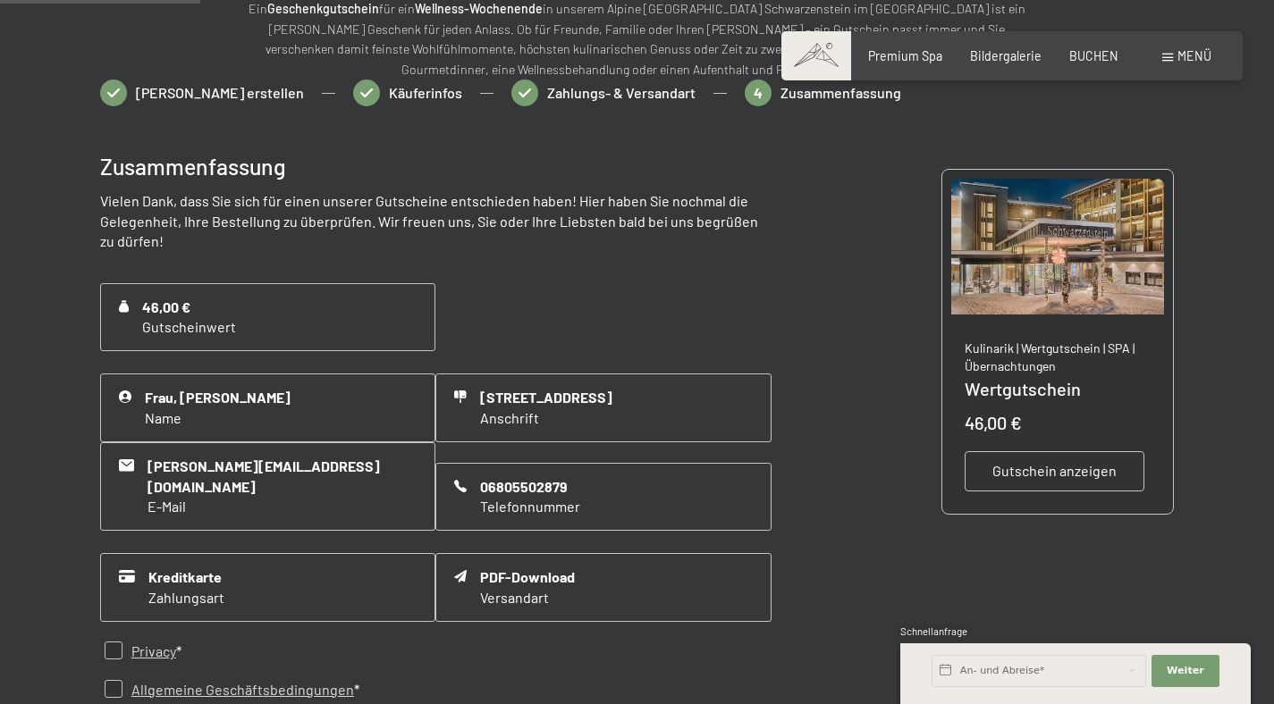
scroll to position [217, 0]
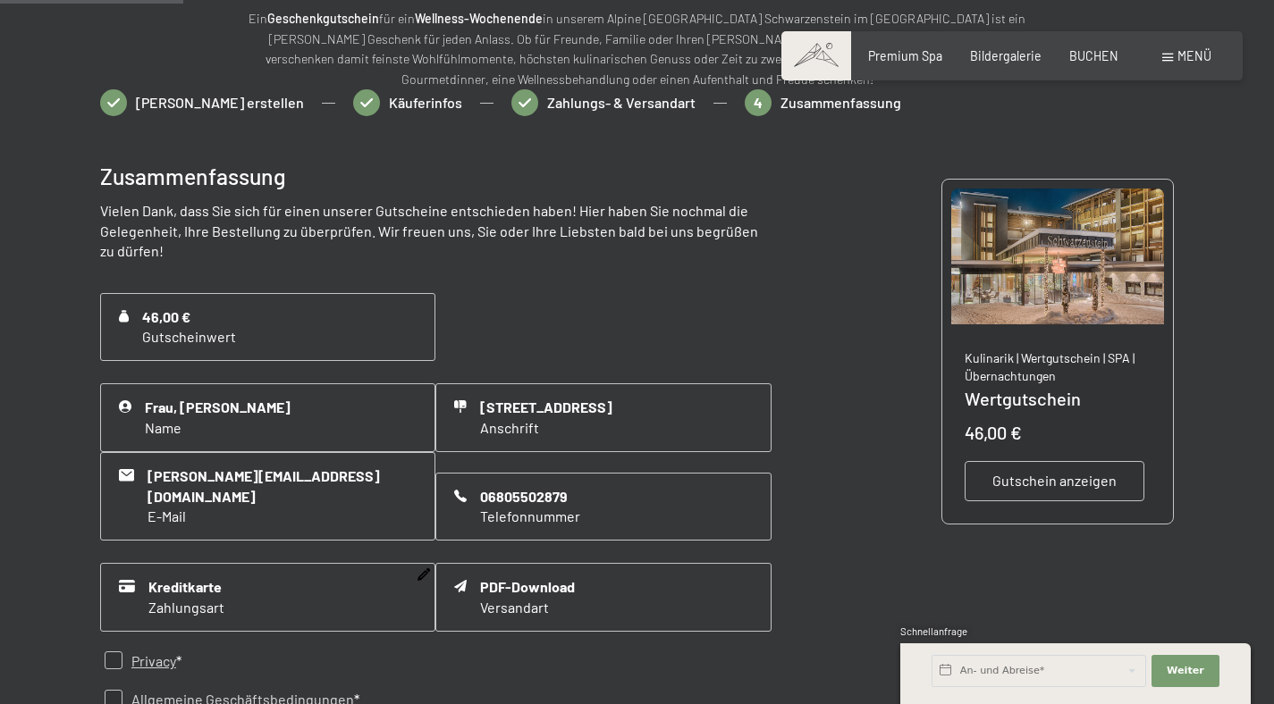
click at [192, 577] on span "Kreditkarte" at bounding box center [186, 587] width 76 height 20
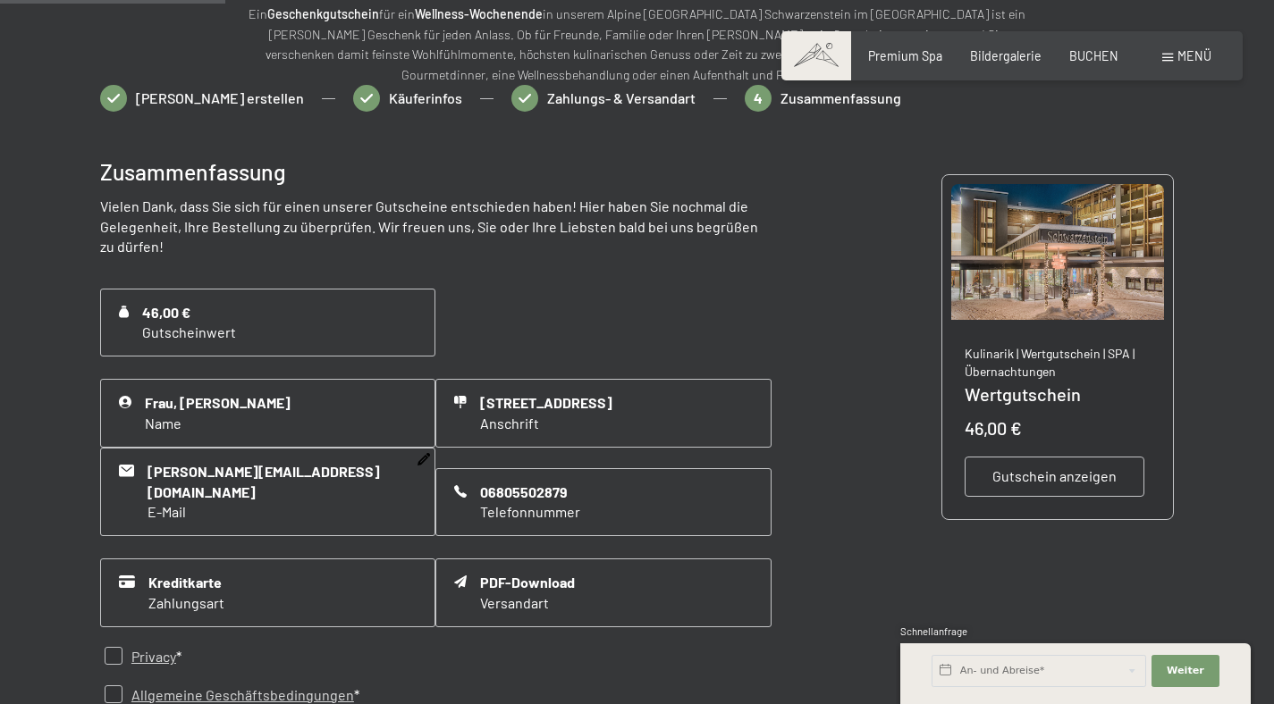
scroll to position [478, 0]
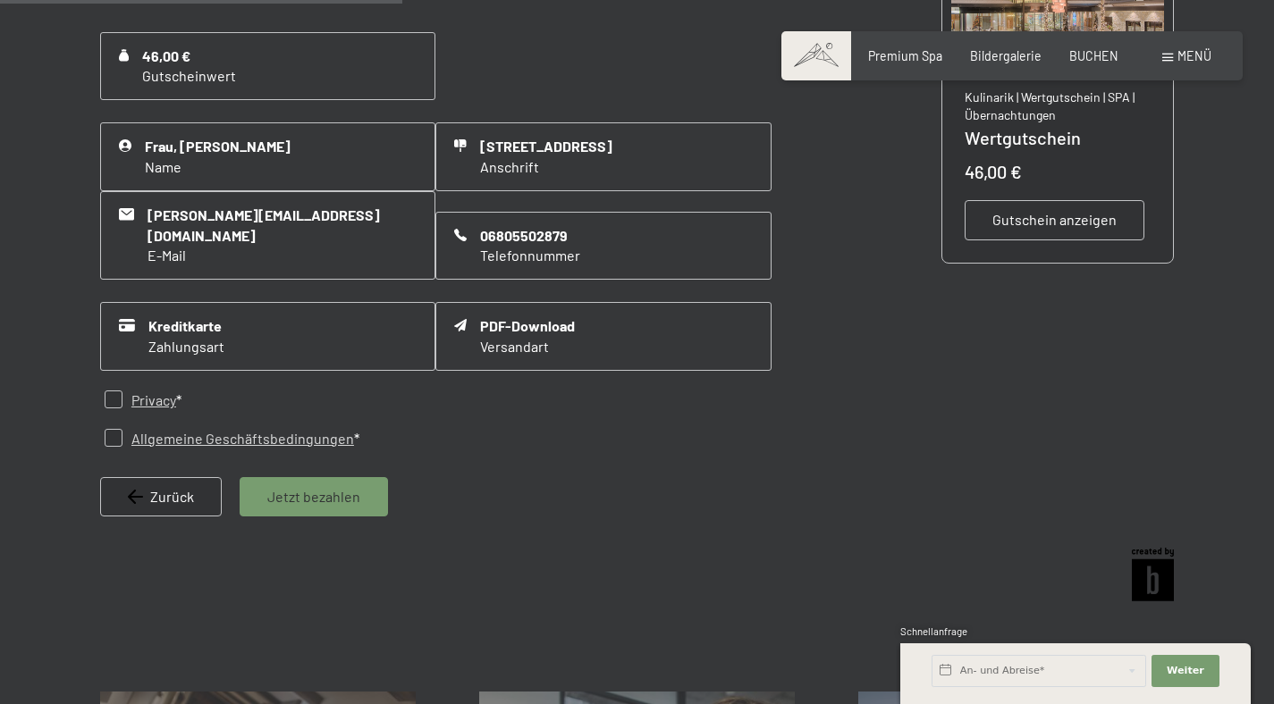
click at [113, 391] on input "checkbox" at bounding box center [114, 400] width 18 height 18
checkbox input "true"
click at [119, 429] on input "checkbox" at bounding box center [114, 438] width 18 height 18
checkbox input "true"
click at [293, 487] on span "Jetzt bezahlen" at bounding box center [313, 497] width 93 height 20
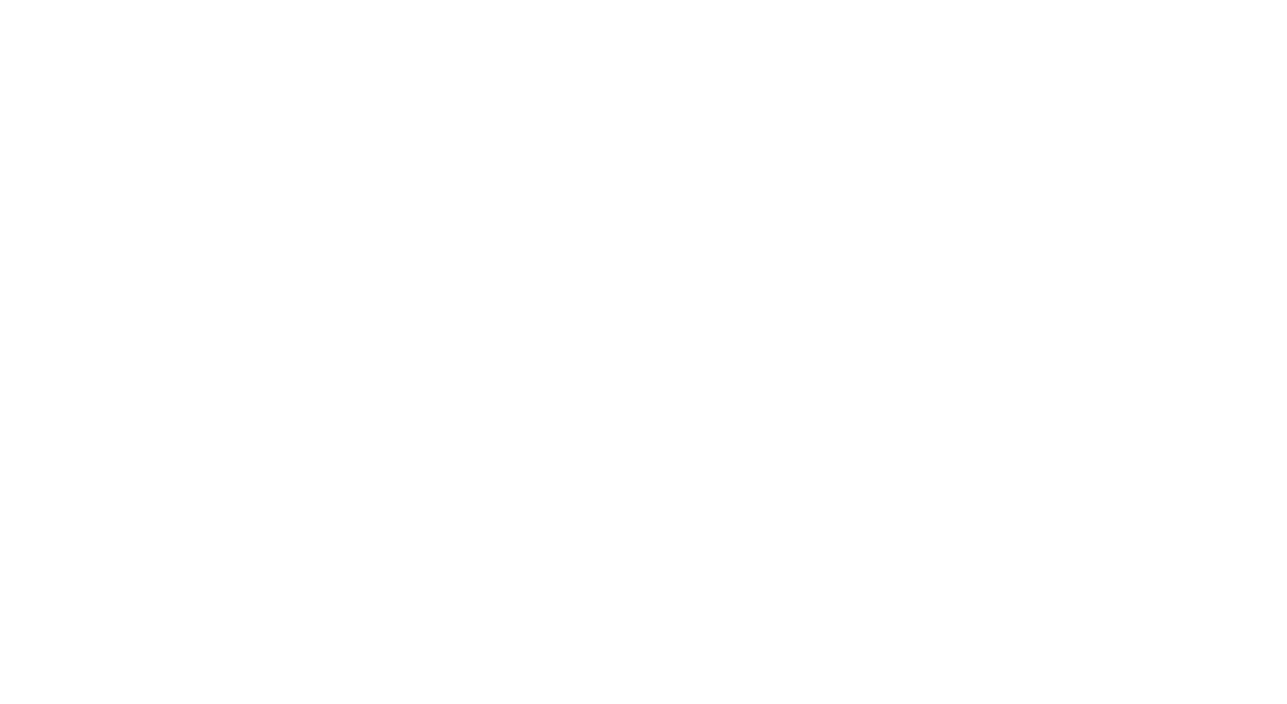
scroll to position [0, 0]
